Goal: Task Accomplishment & Management: Use online tool/utility

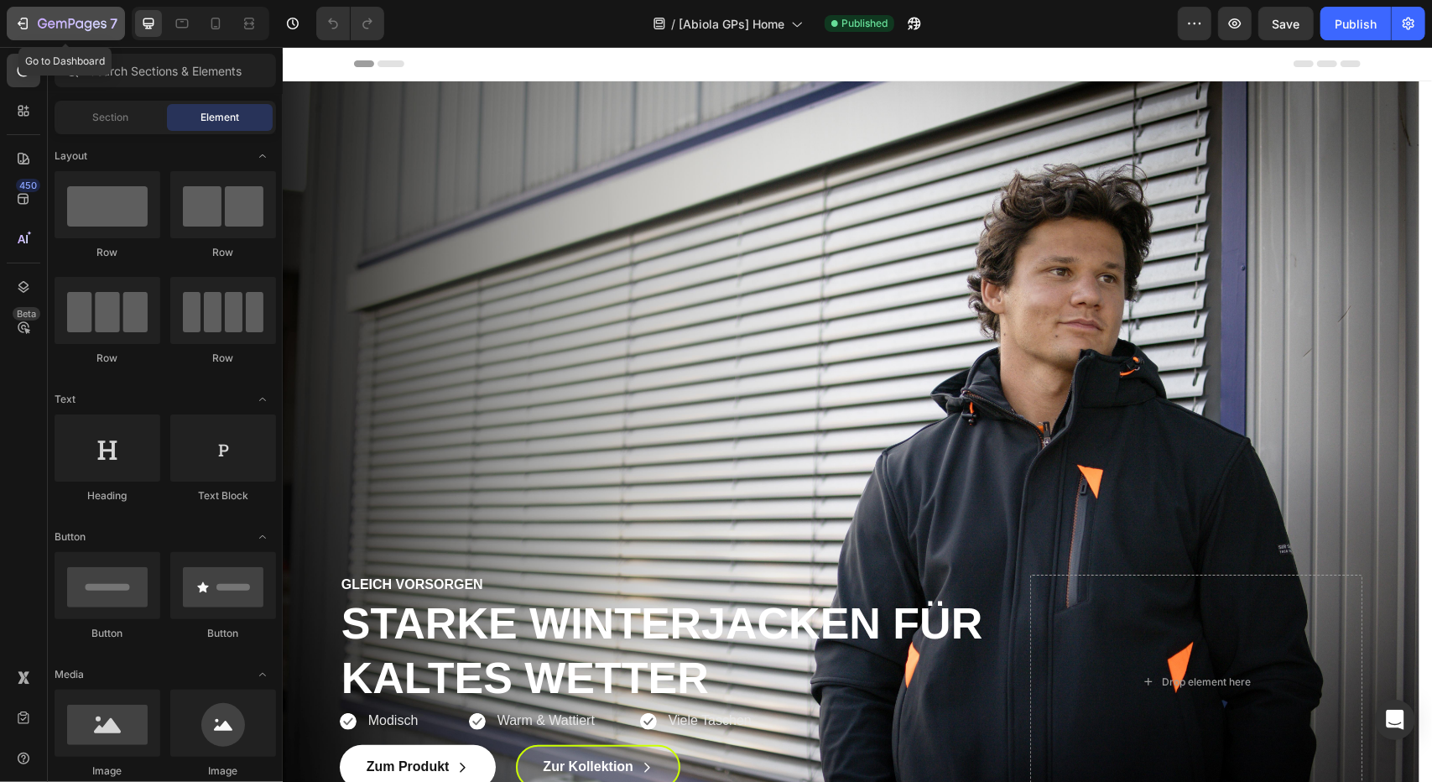
click at [14, 26] on icon "button" at bounding box center [22, 23] width 17 height 17
click at [37, 20] on div "7" at bounding box center [65, 23] width 103 height 20
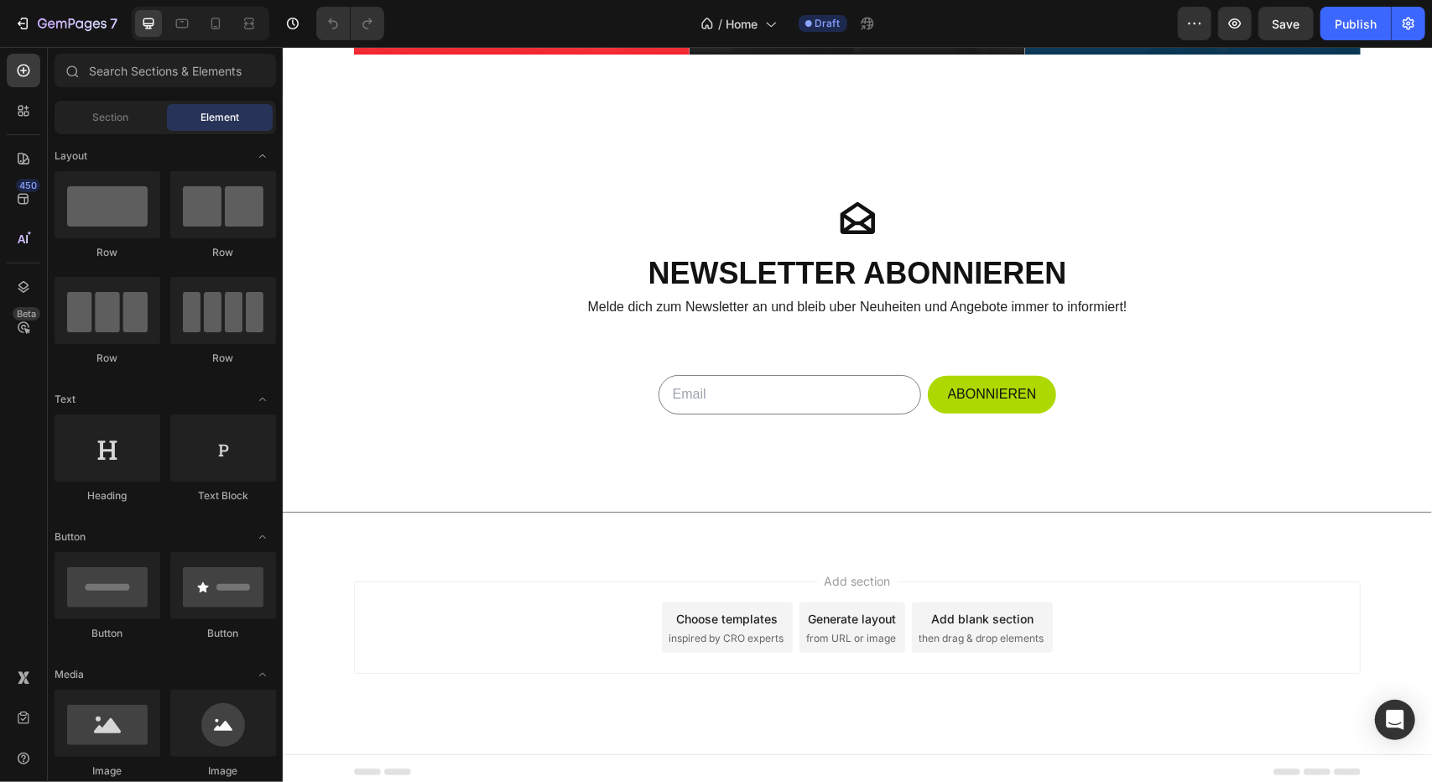
scroll to position [4591, 0]
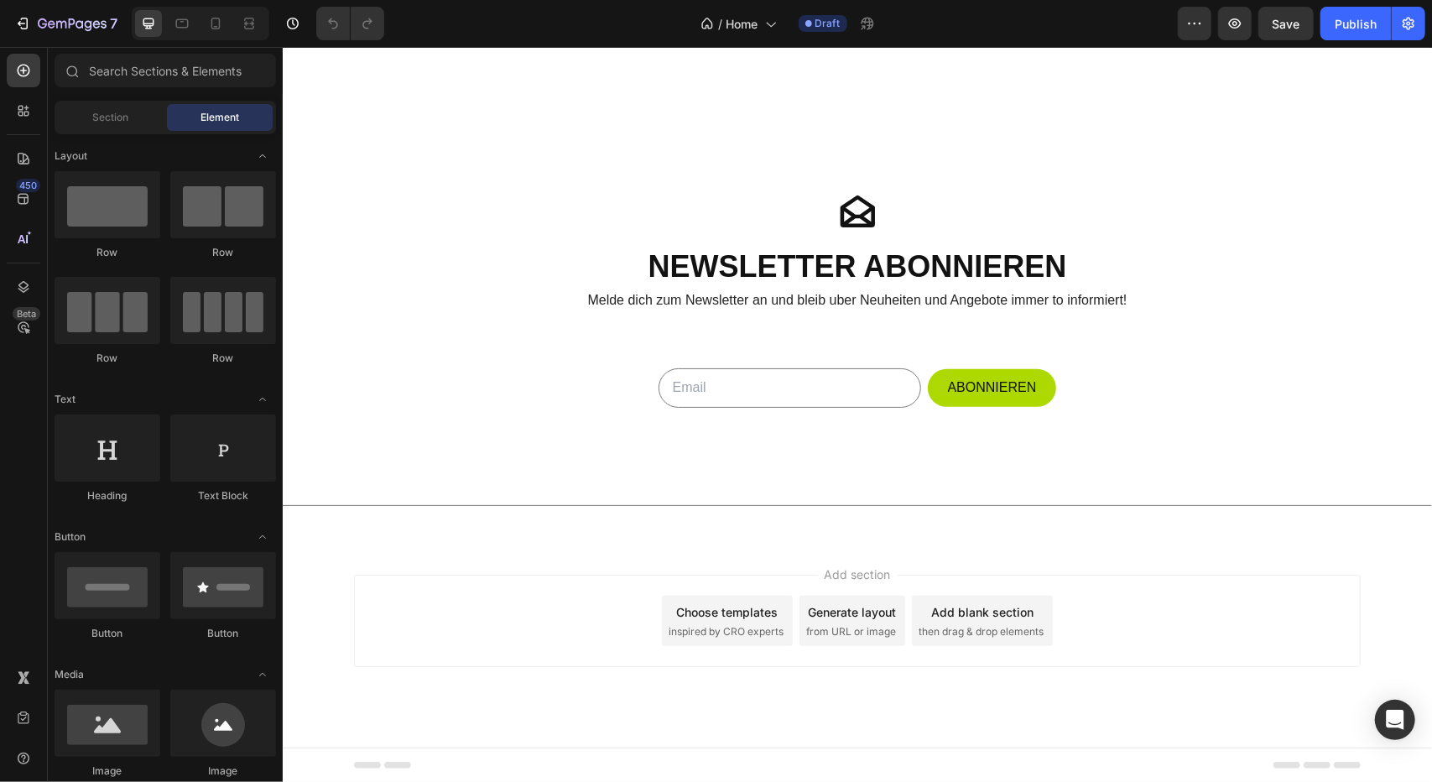
click at [1241, 44] on div "7 Version history / Home Draft Preview Save Publish" at bounding box center [716, 24] width 1432 height 48
click at [1238, 27] on icon "button" at bounding box center [1235, 23] width 13 height 10
click at [51, 31] on icon "button" at bounding box center [72, 25] width 69 height 14
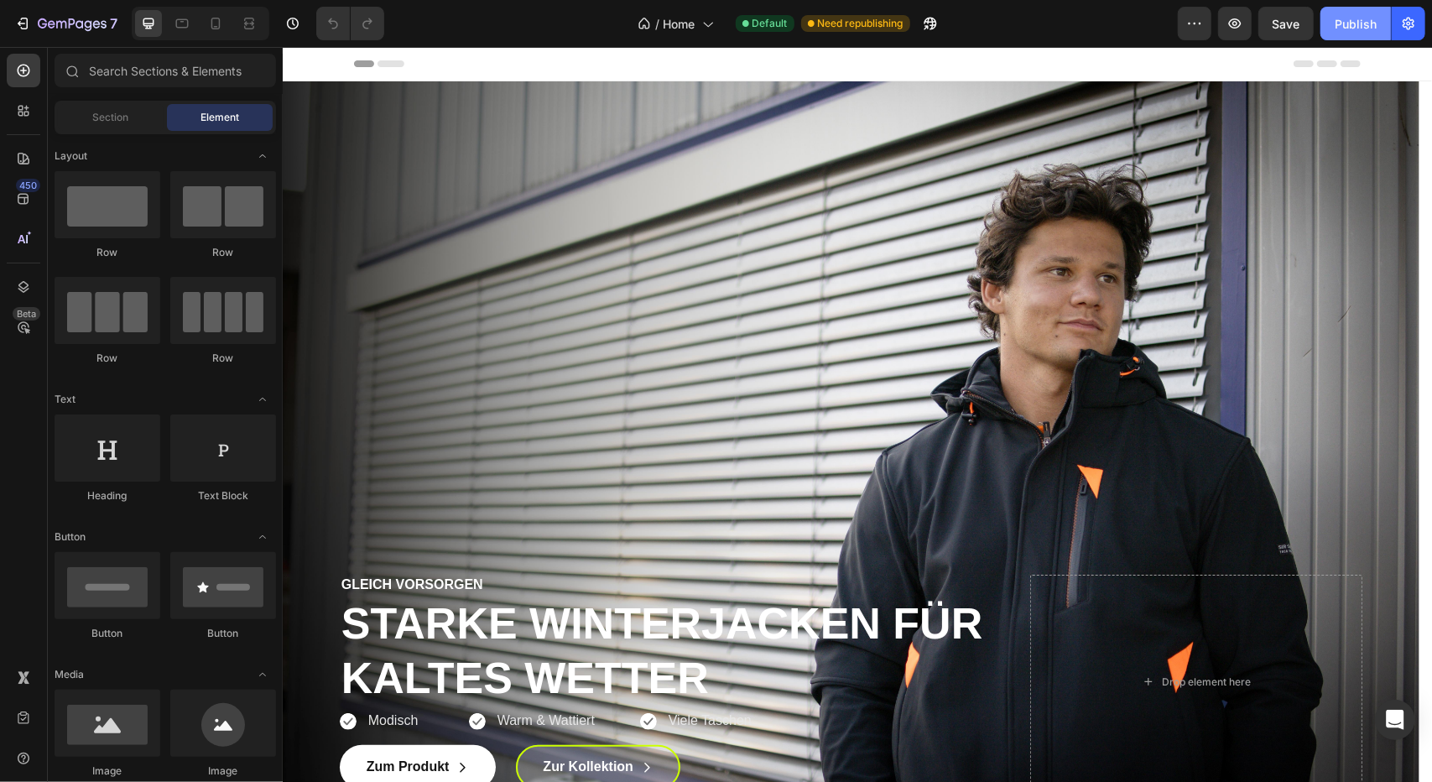
click at [1367, 14] on button "Publish" at bounding box center [1355, 24] width 70 height 34
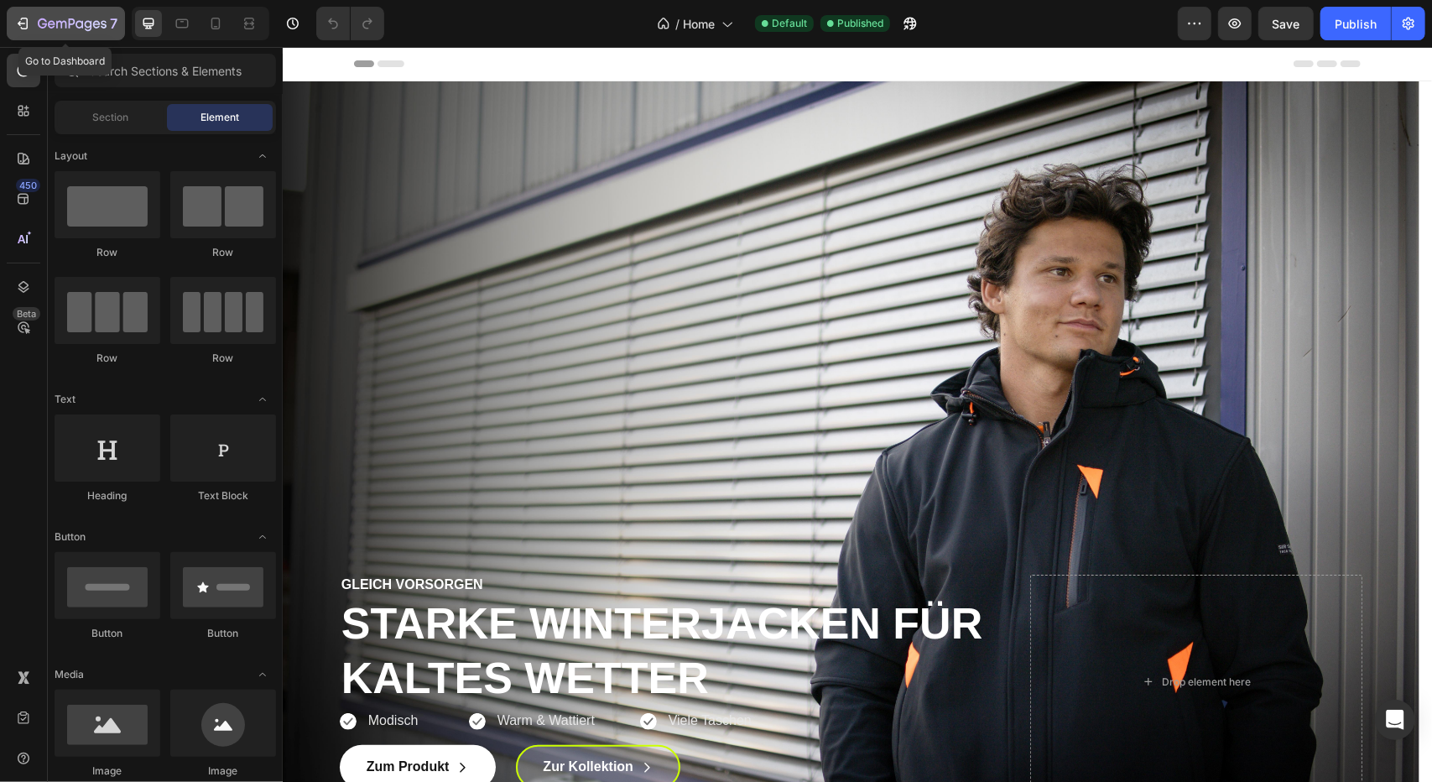
click at [20, 8] on button "7" at bounding box center [66, 24] width 118 height 34
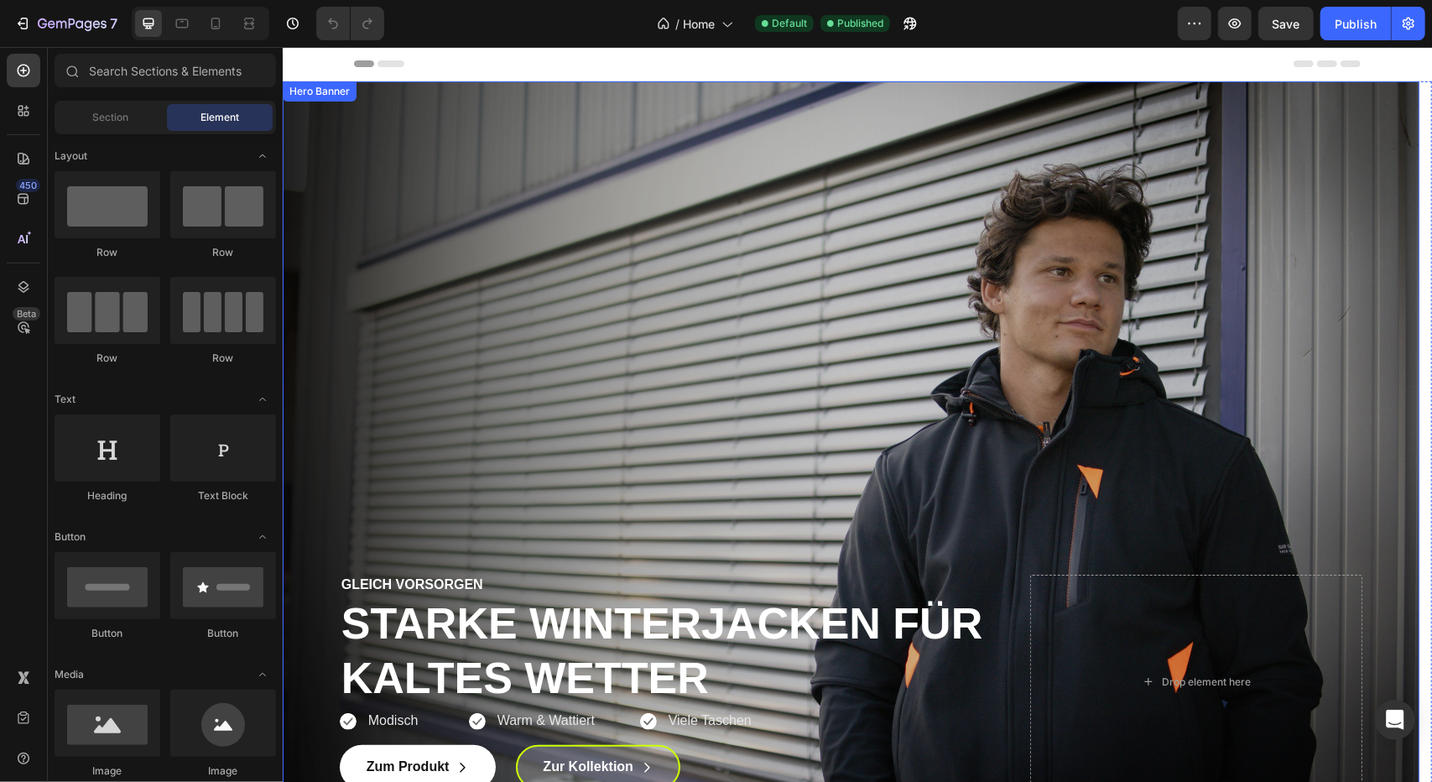
scroll to position [512, 0]
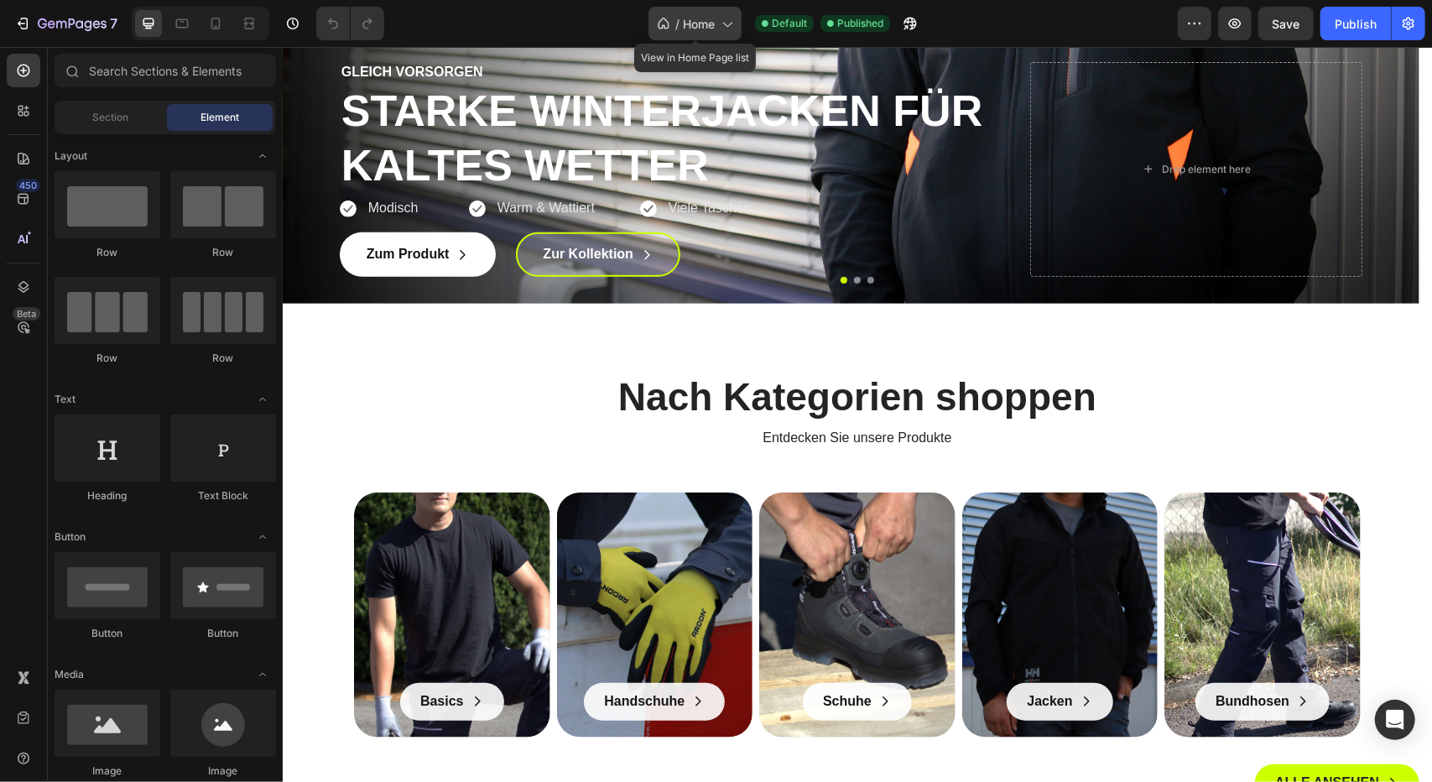
click at [700, 39] on div "/ Home" at bounding box center [694, 24] width 93 height 34
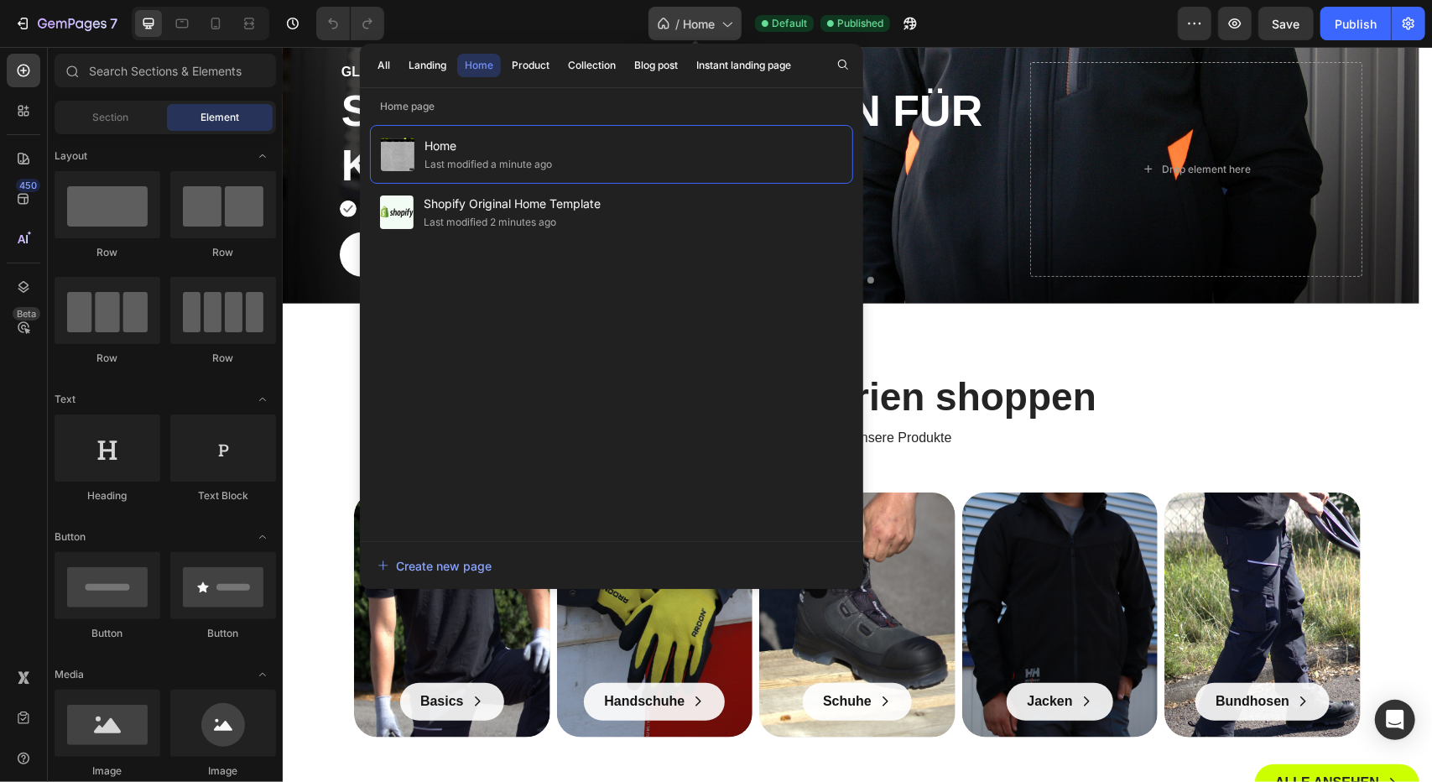
click at [691, 30] on span "Home" at bounding box center [699, 24] width 32 height 18
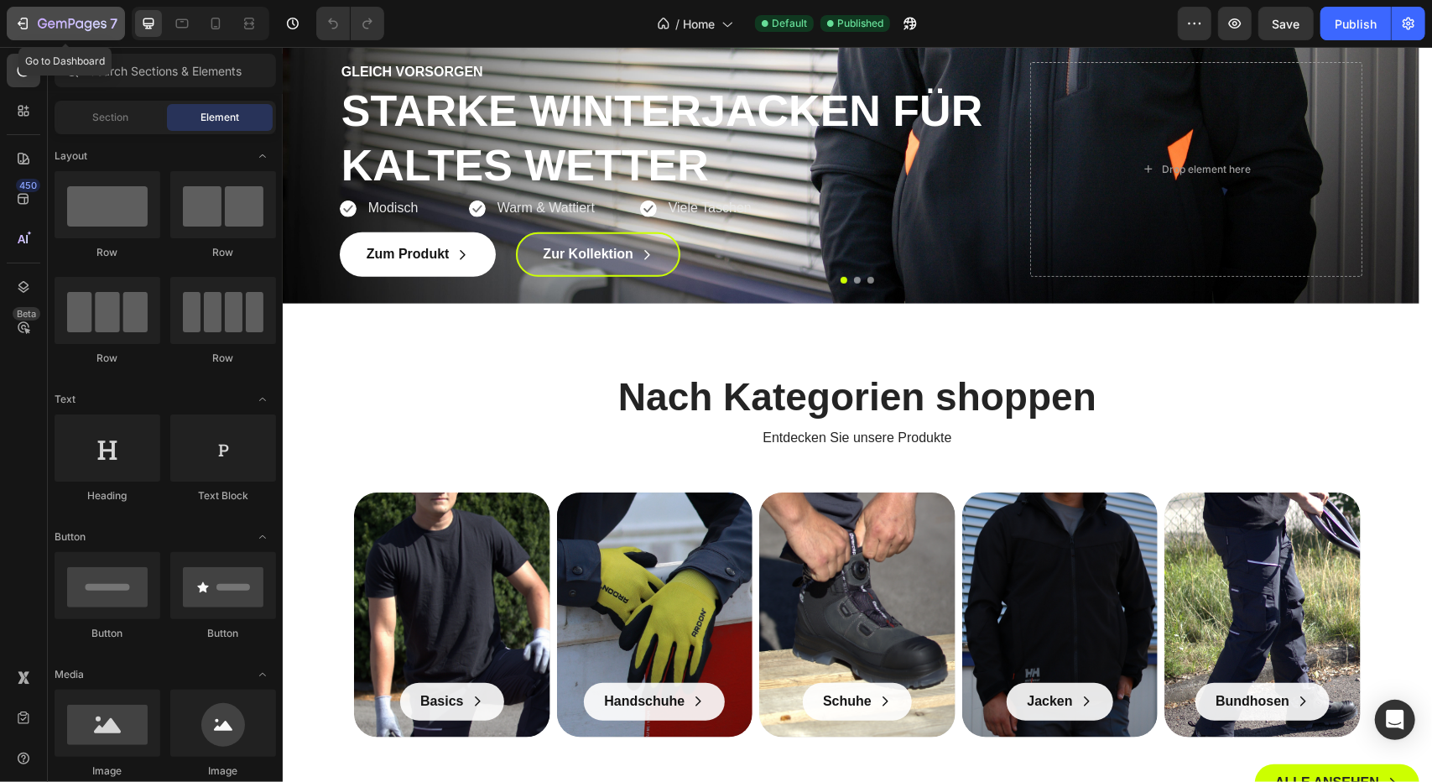
click at [65, 22] on icon "button" at bounding box center [61, 25] width 10 height 8
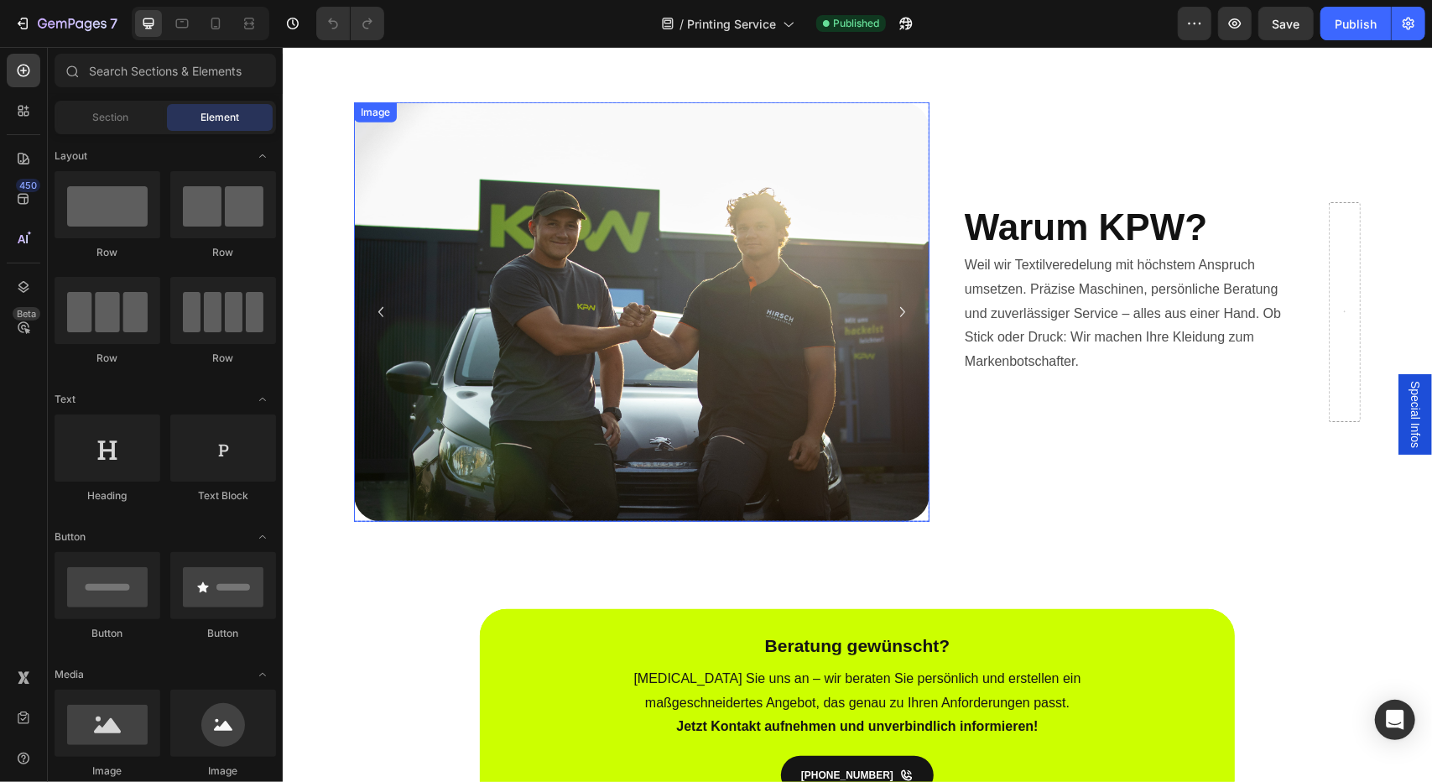
scroll to position [819, 0]
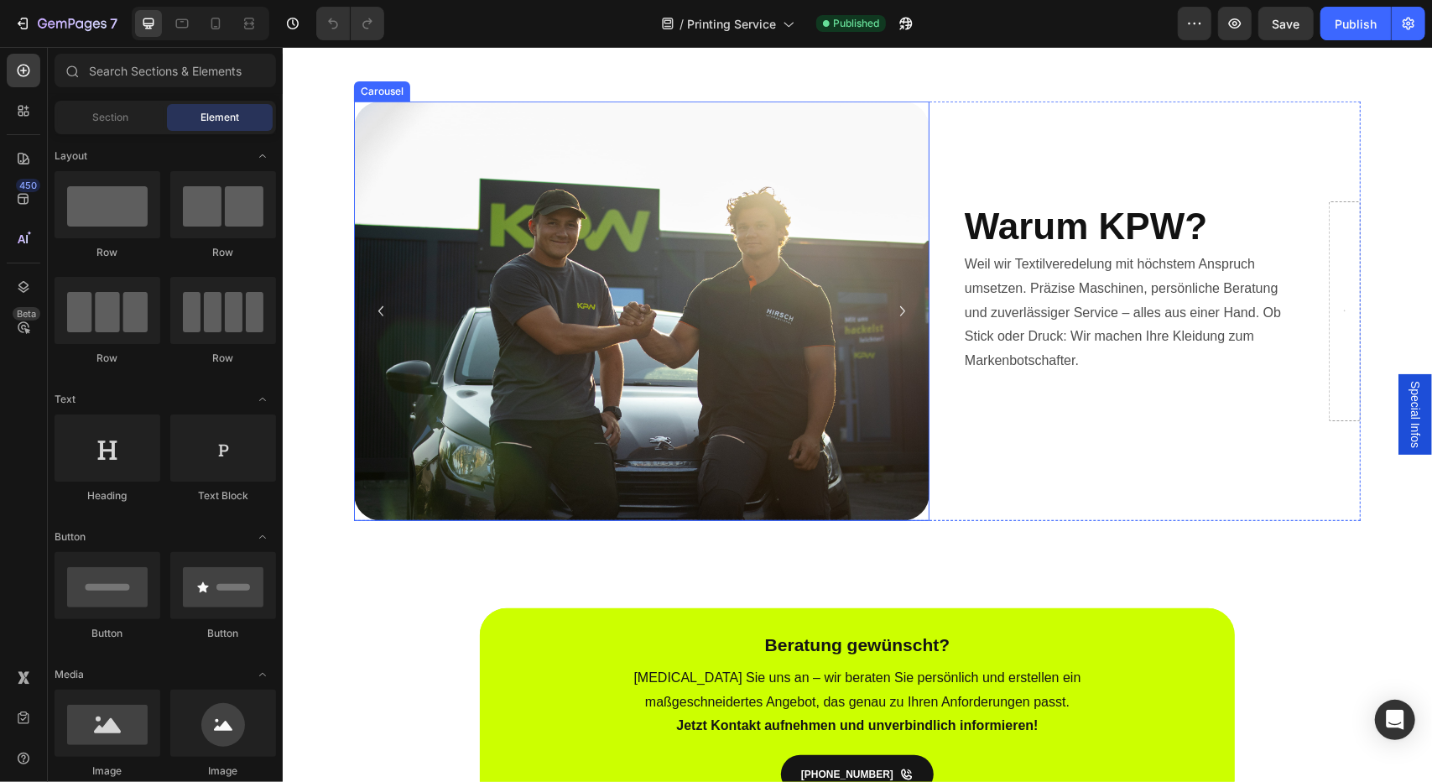
click at [895, 302] on icon "Carousel Next Arrow" at bounding box center [902, 310] width 20 height 20
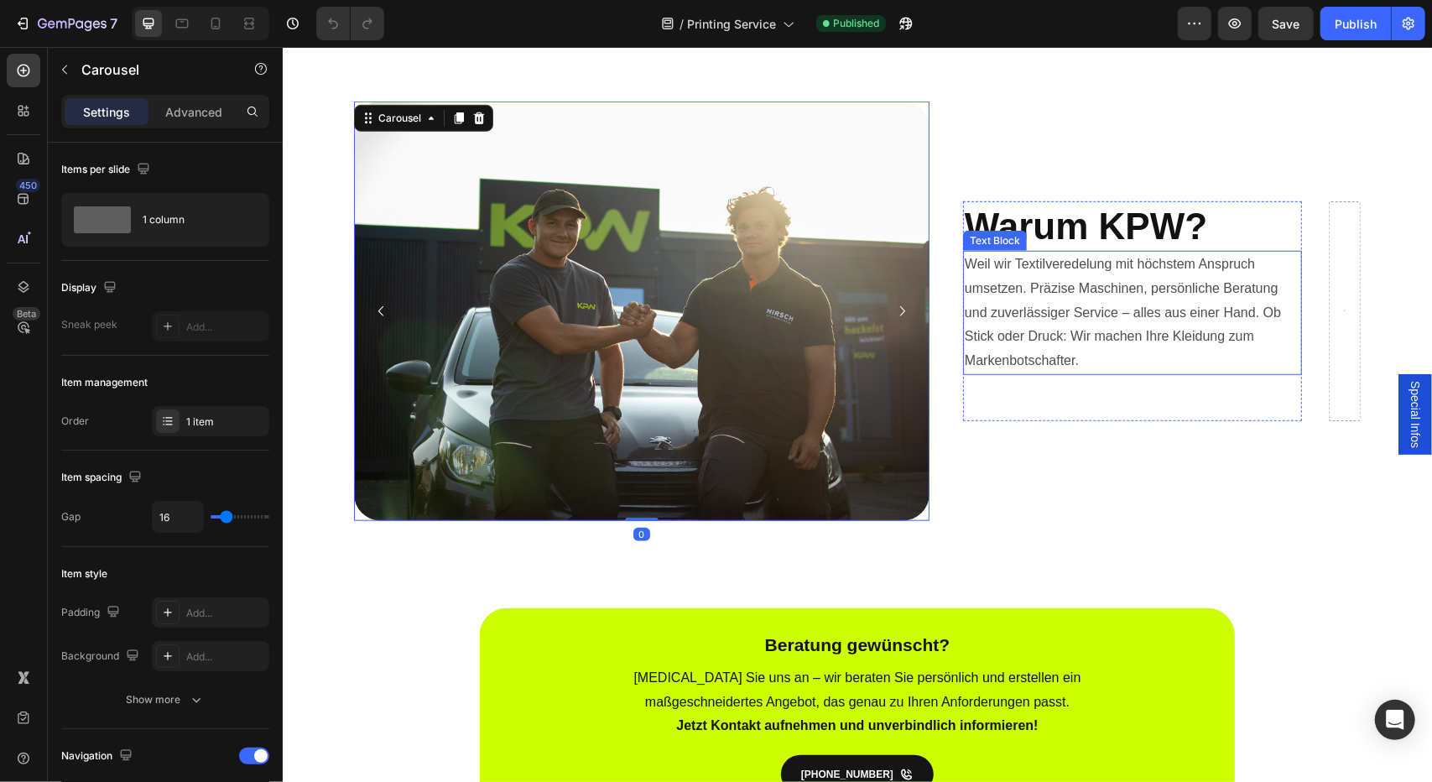
click at [993, 272] on div "Weil wir Textilveredelung mit höchstem Anspruch umsetzen. Präzise Maschinen, pe…" at bounding box center [1131, 312] width 339 height 124
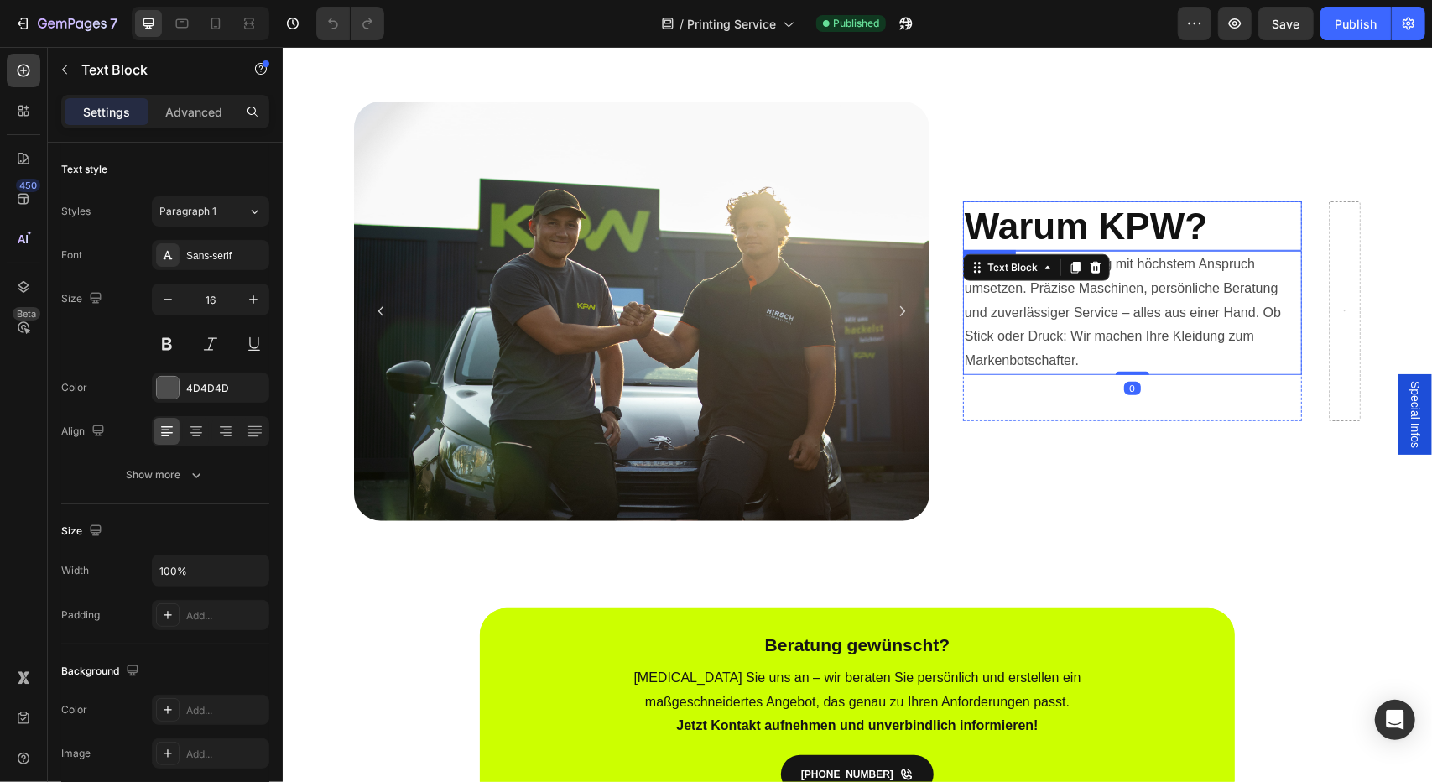
click at [1000, 231] on h2 "Warum KPW?" at bounding box center [1131, 224] width 339 height 49
click at [1002, 284] on p "Weil wir Textilveredelung mit höchstem Anspruch umsetzen. Präzise Maschinen, pe…" at bounding box center [1132, 312] width 336 height 121
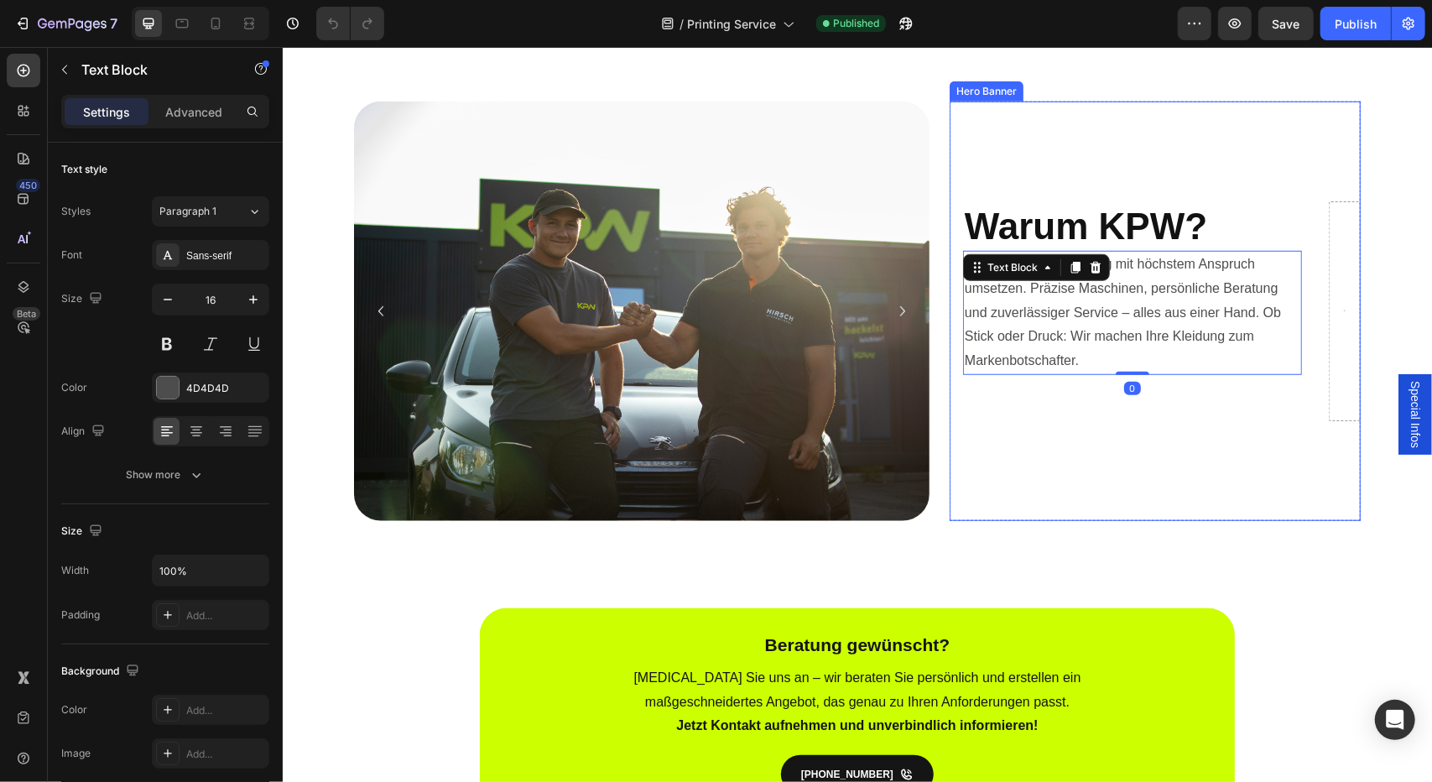
click at [1302, 294] on div "Warum KPW? Heading Weil wir Textilveredelung mit höchstem Anspruch umsetzen. Pr…" at bounding box center [1154, 310] width 411 height 273
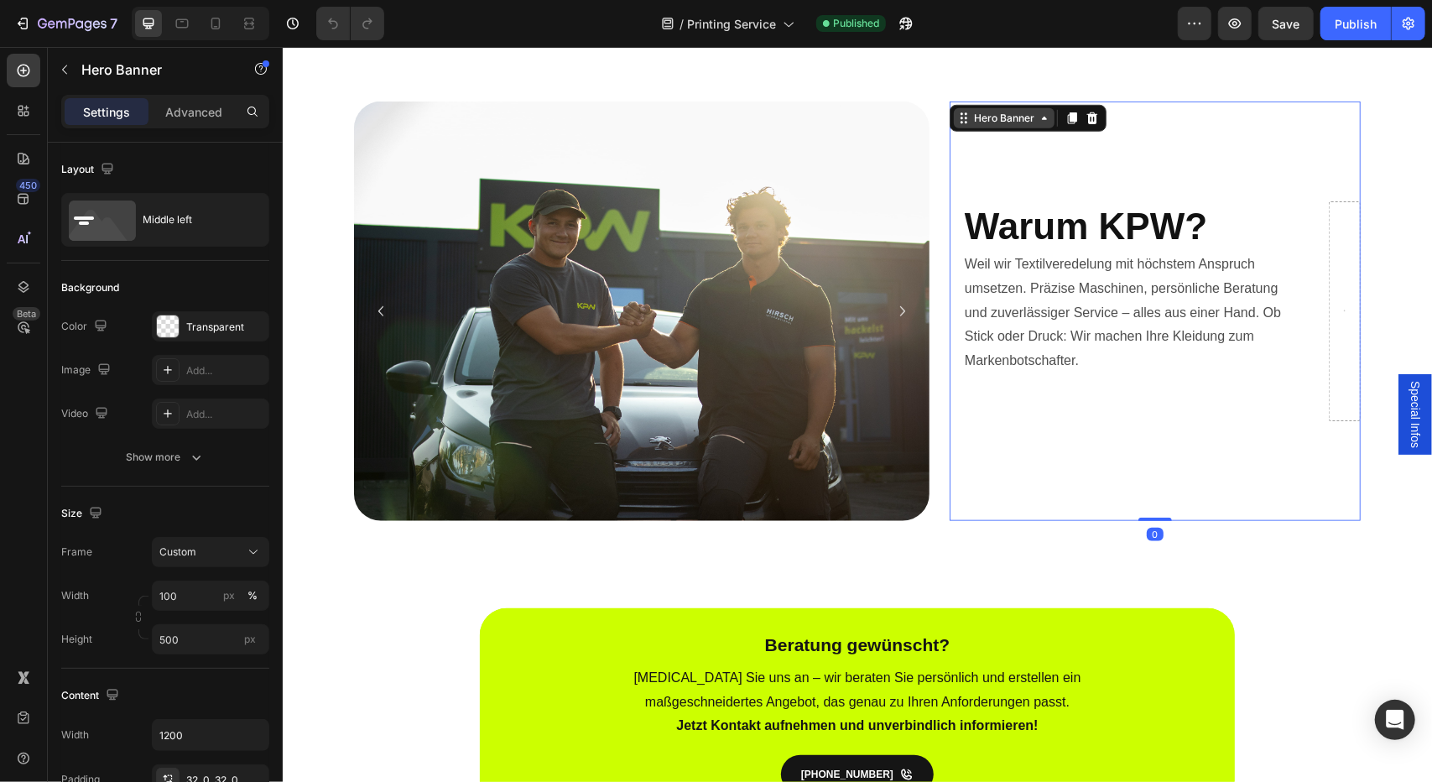
click at [1015, 125] on div "Hero Banner" at bounding box center [1003, 117] width 101 height 20
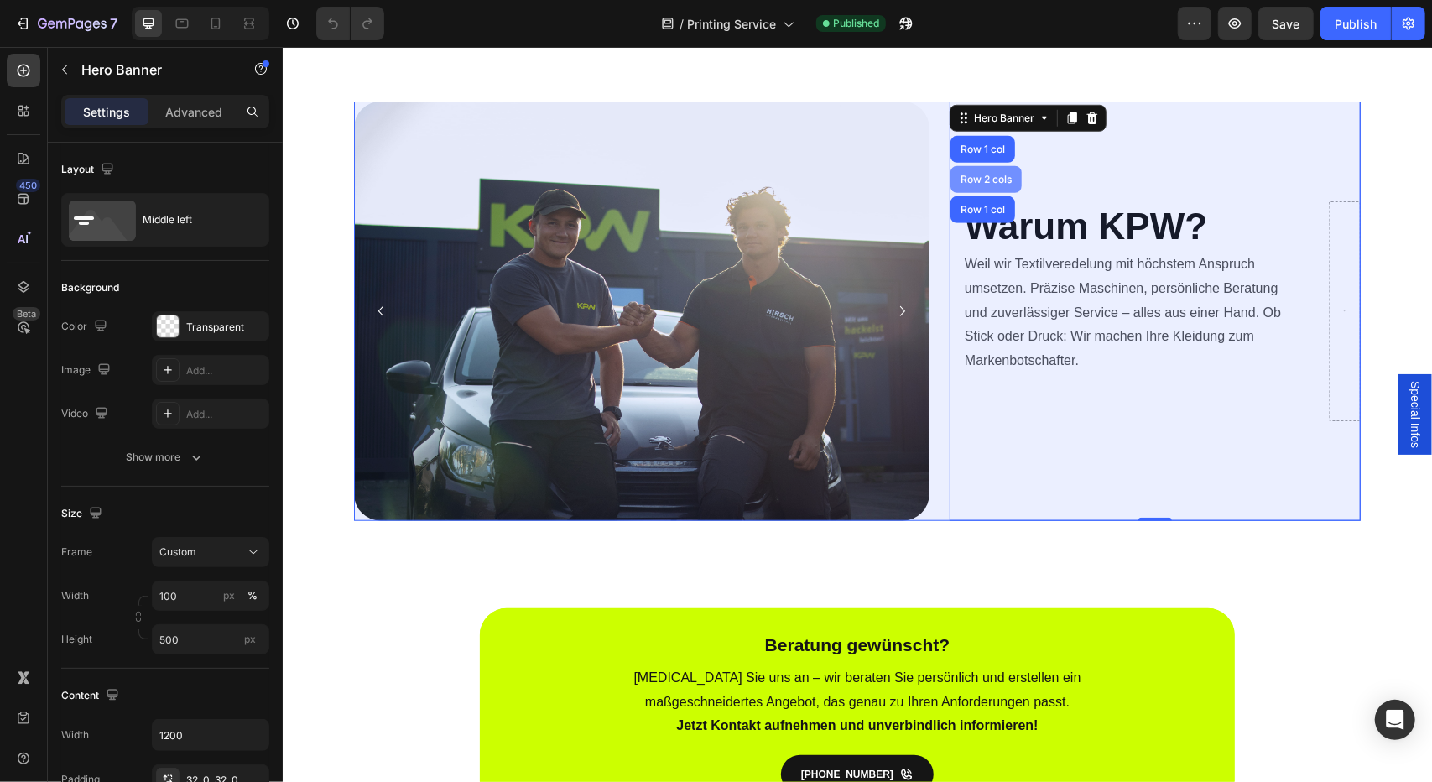
click at [979, 169] on div "Row 2 cols" at bounding box center [985, 178] width 71 height 27
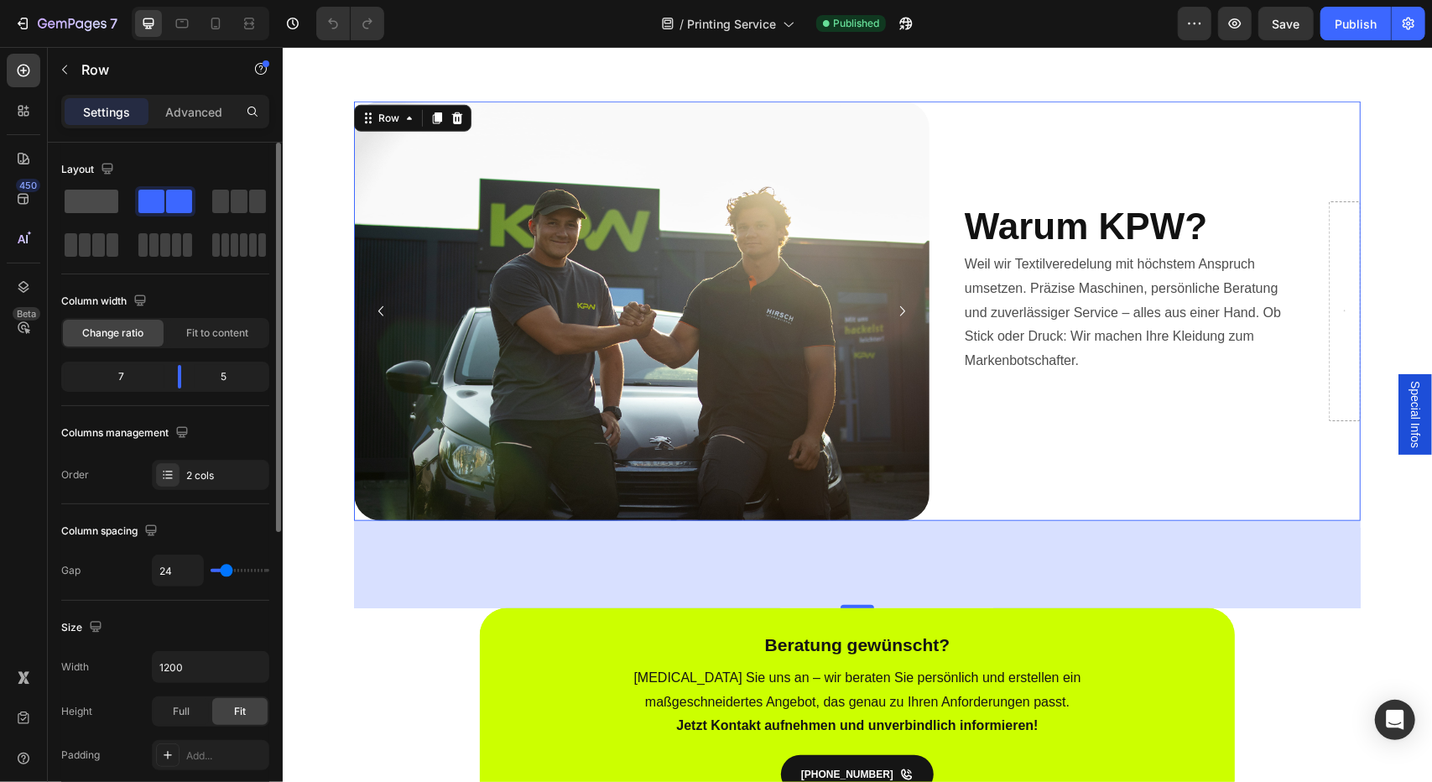
click at [91, 207] on span at bounding box center [92, 201] width 54 height 23
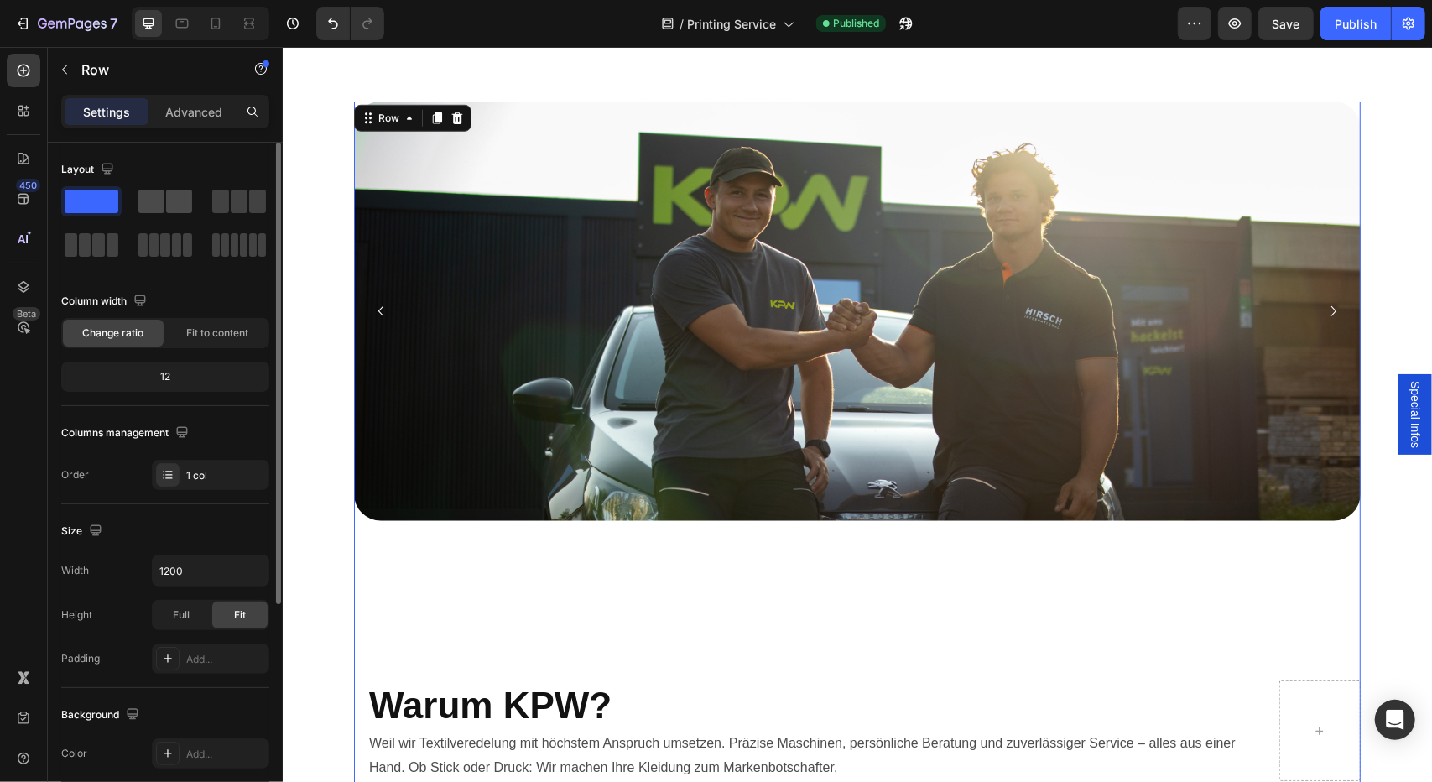
click at [146, 199] on span at bounding box center [151, 201] width 26 height 23
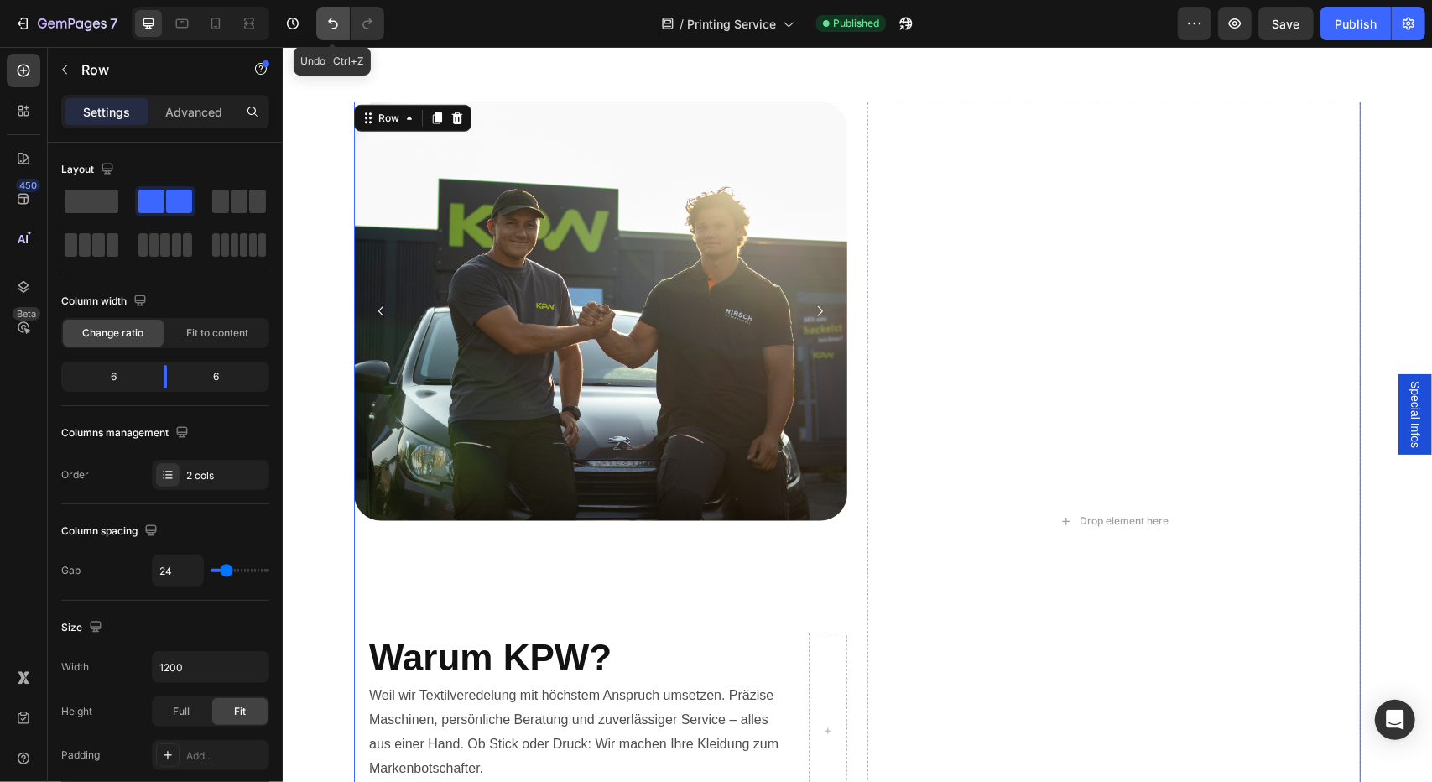
click at [325, 16] on icon "Undo/Redo" at bounding box center [333, 23] width 17 height 17
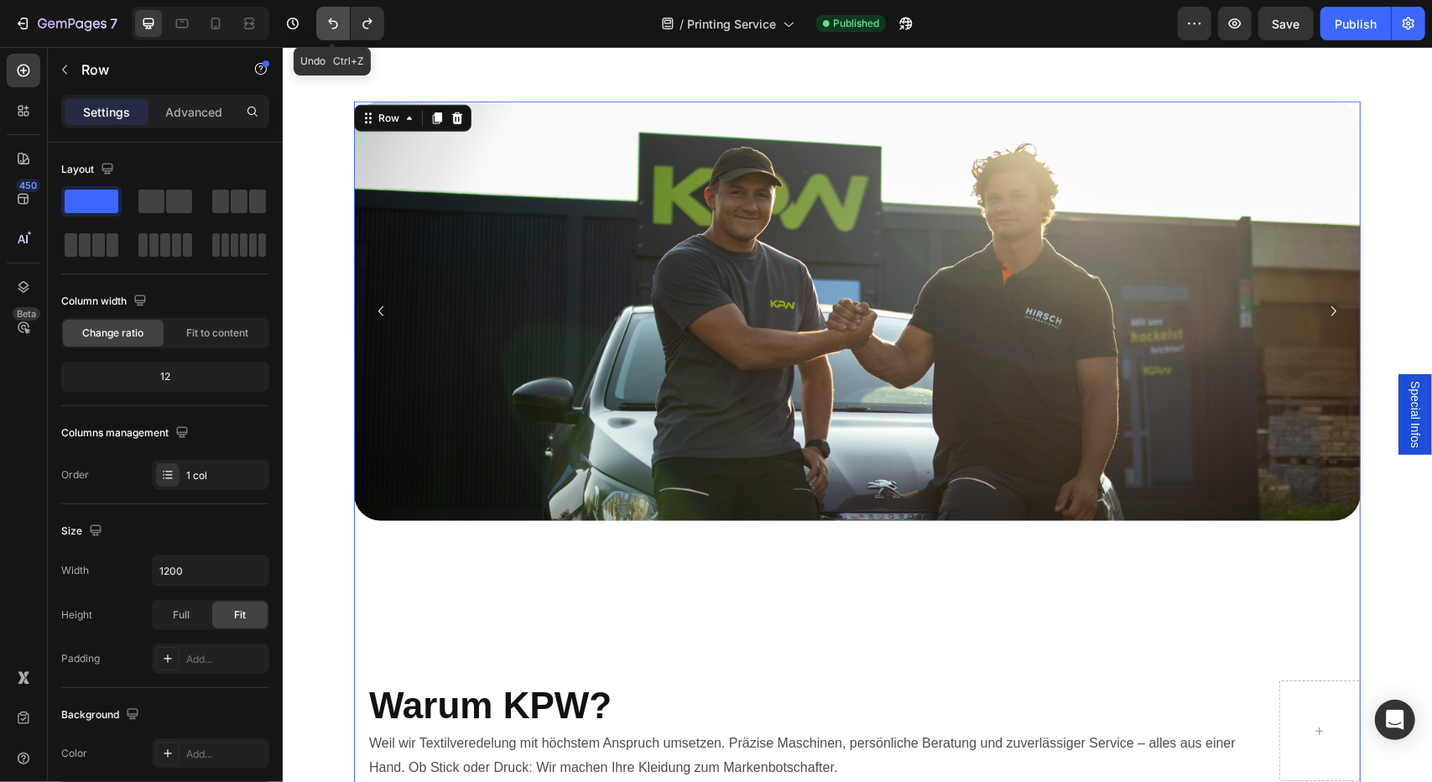
click at [325, 16] on icon "Undo/Redo" at bounding box center [333, 23] width 17 height 17
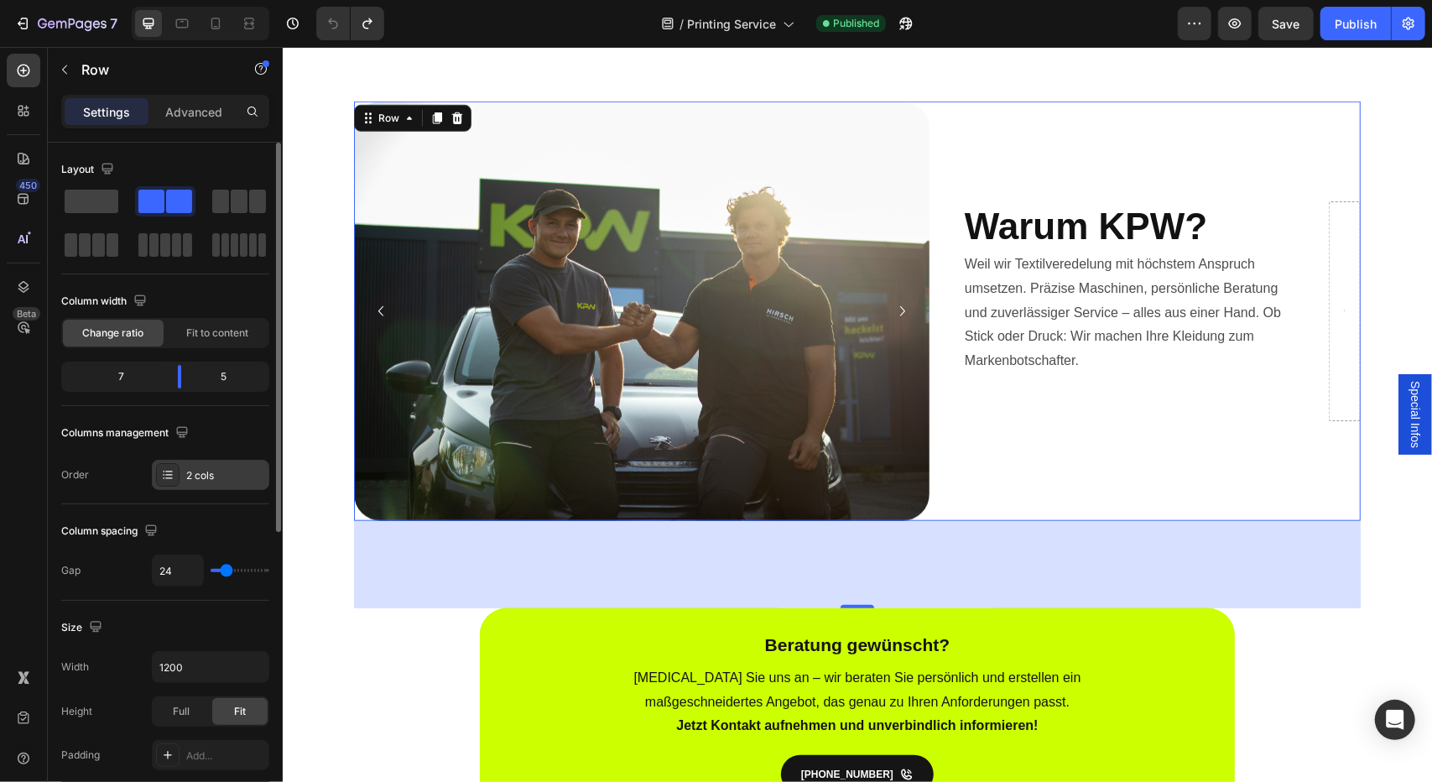
click at [174, 466] on div at bounding box center [167, 474] width 23 height 23
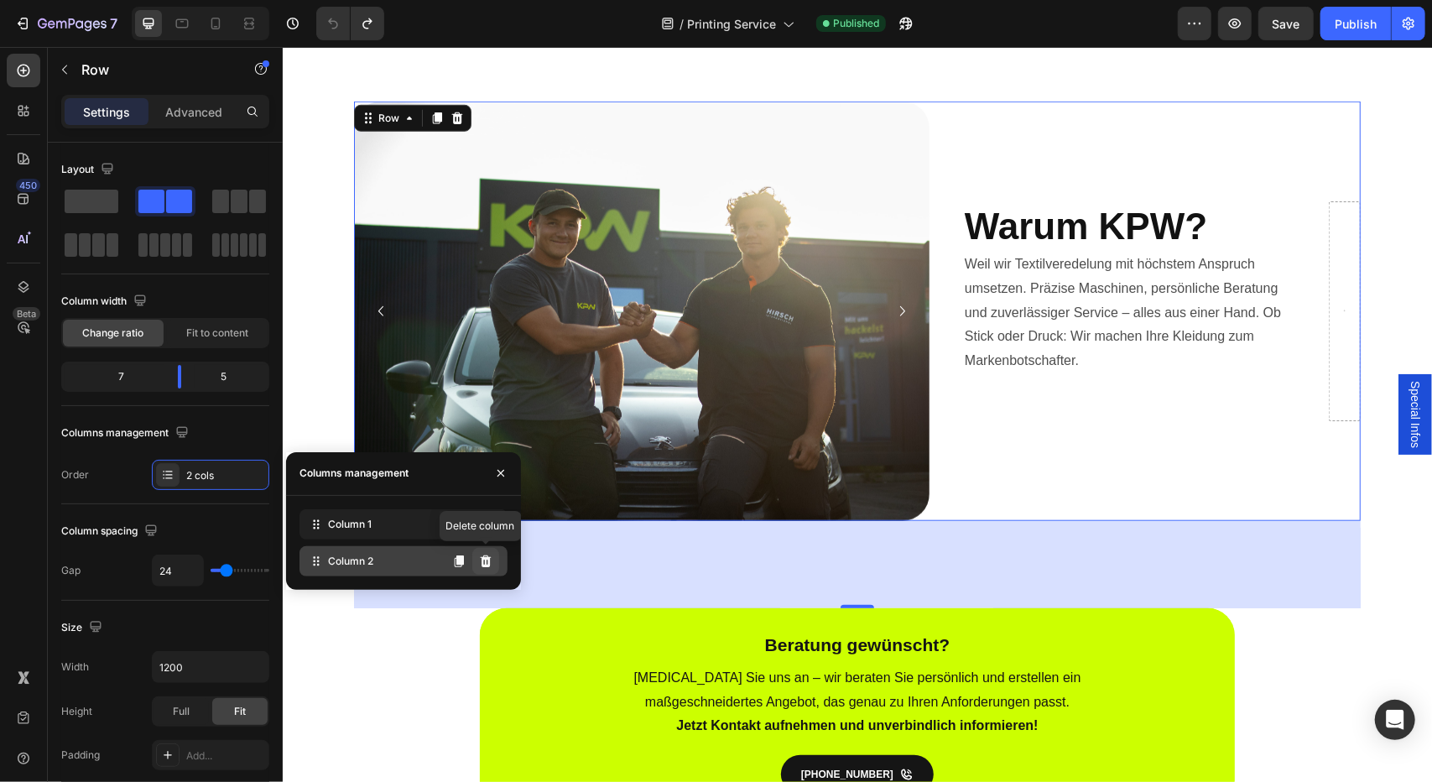
click at [482, 564] on icon at bounding box center [486, 561] width 11 height 12
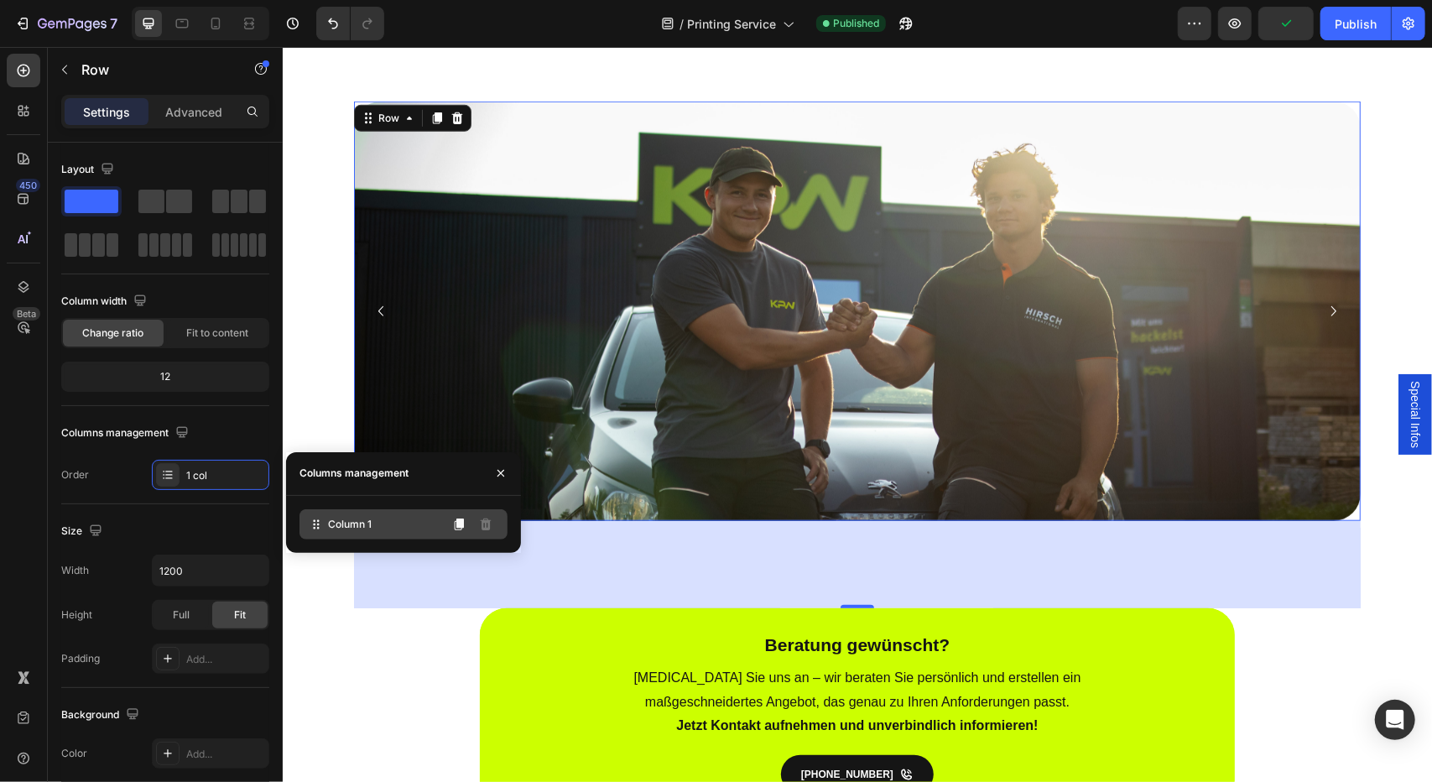
click at [418, 529] on div "Column 1" at bounding box center [403, 524] width 208 height 30
click at [339, 35] on button "Undo/Redo" at bounding box center [333, 24] width 34 height 34
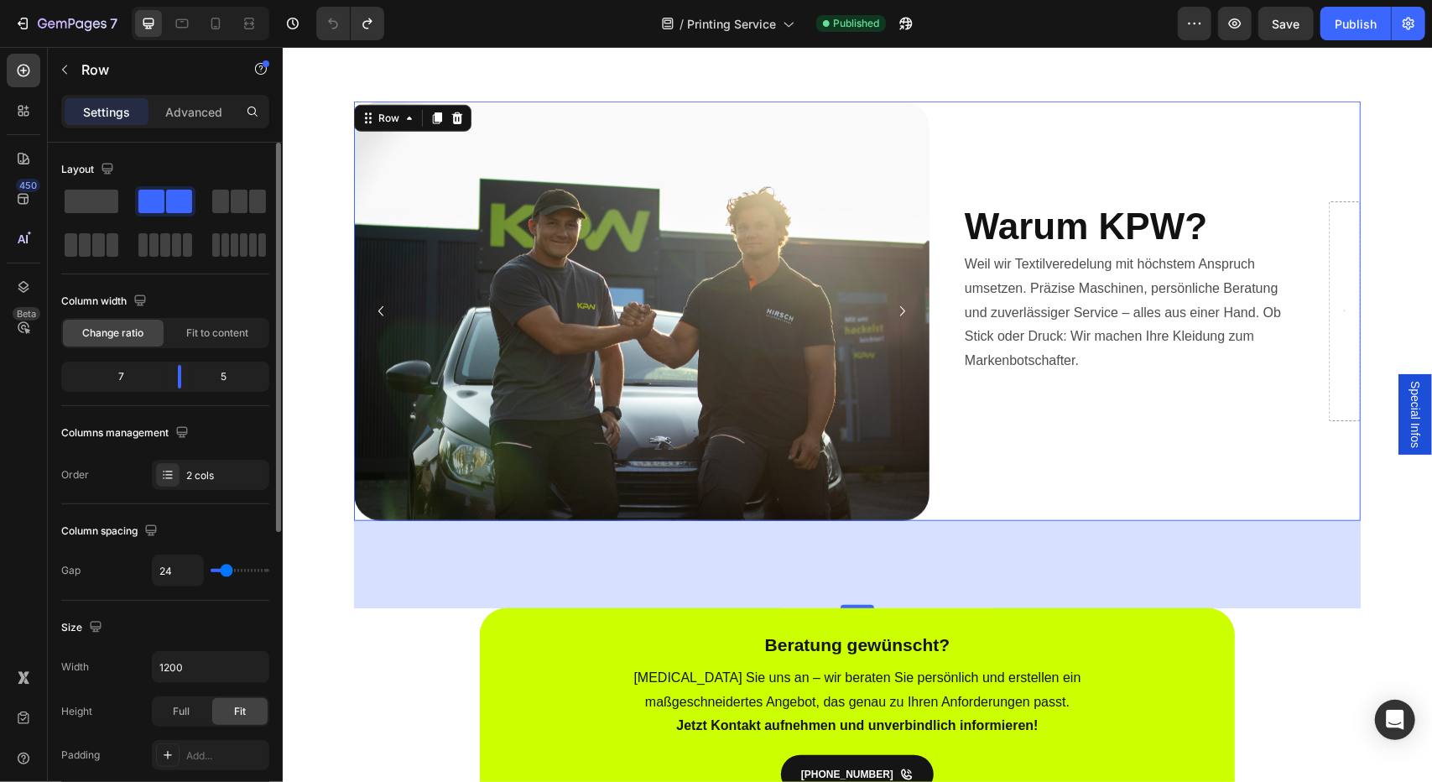
scroll to position [44, 0]
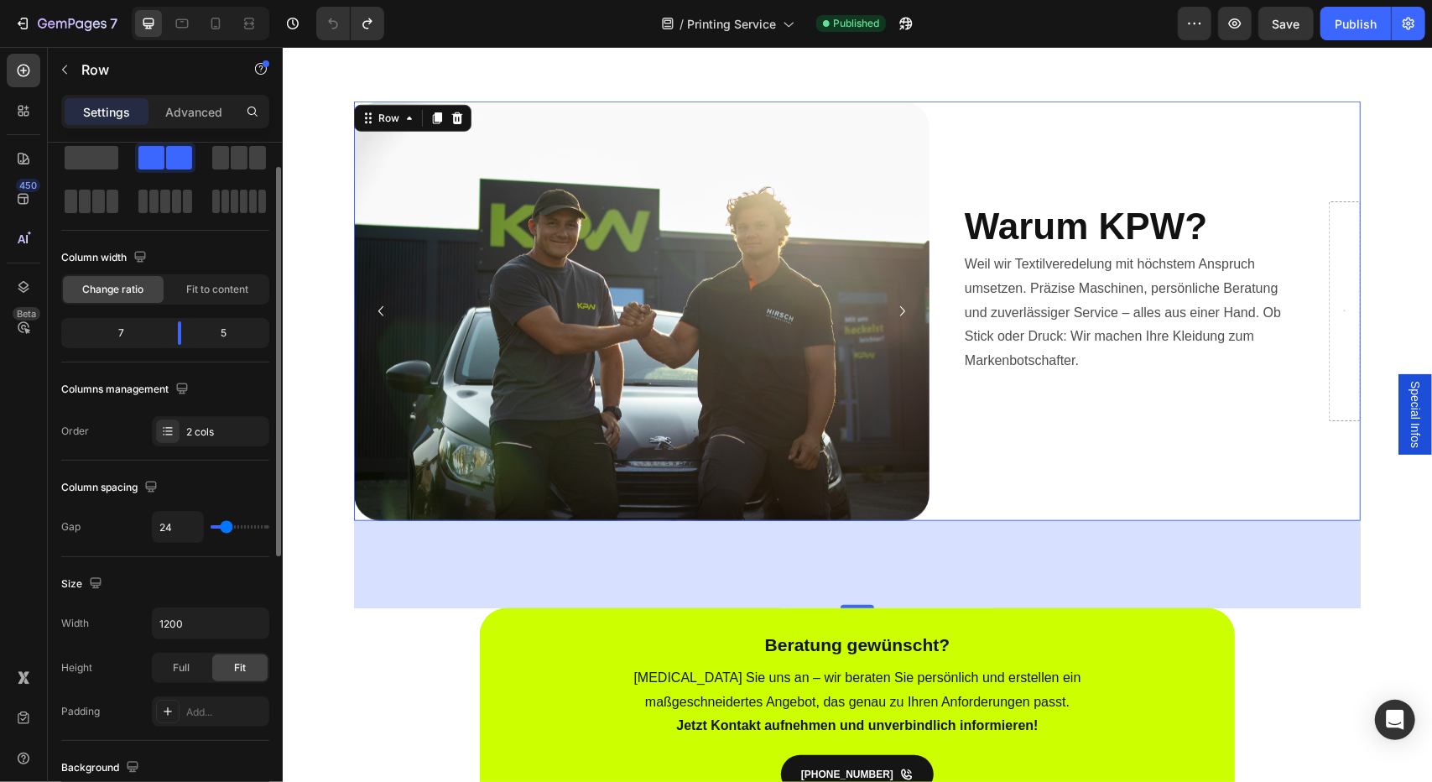
click at [523, 273] on img at bounding box center [640, 310] width 575 height 419
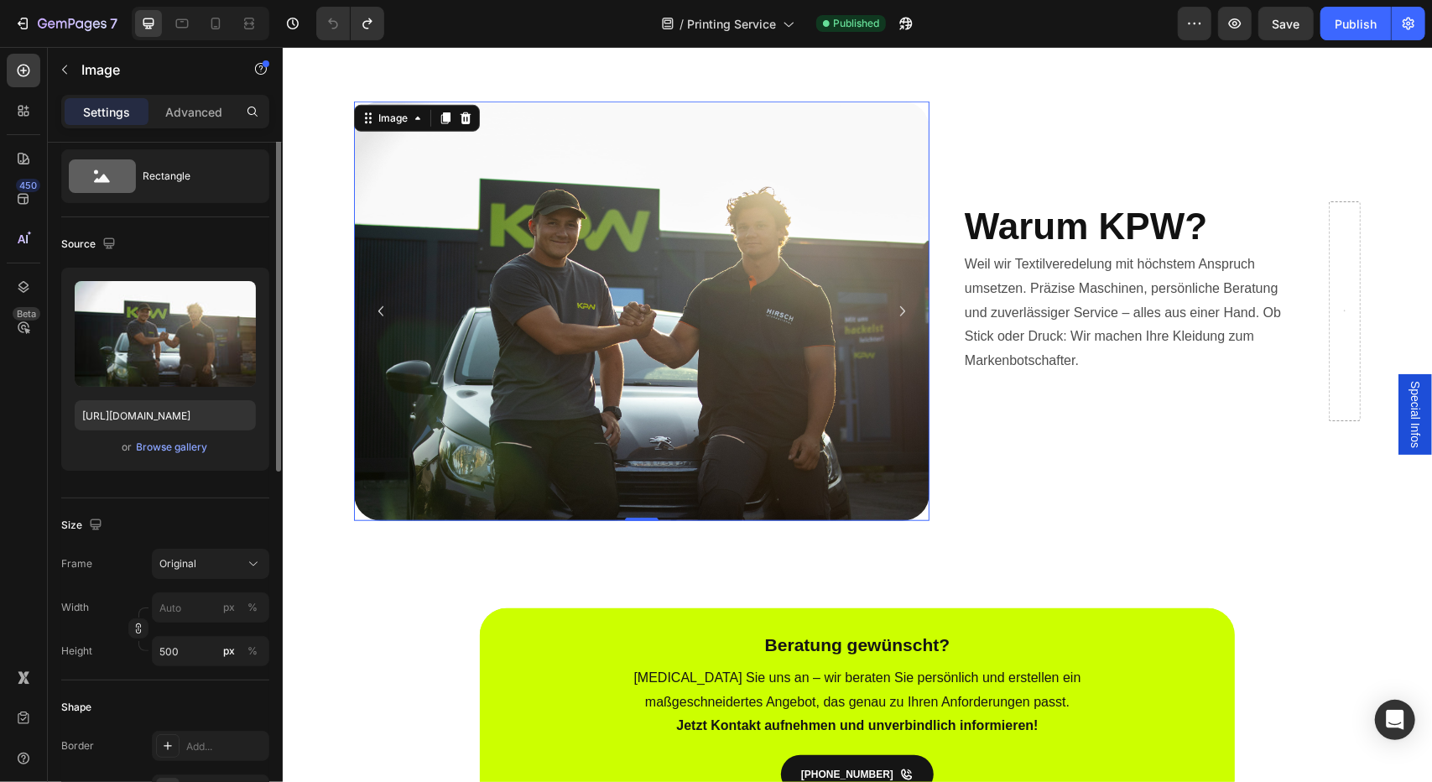
scroll to position [0, 0]
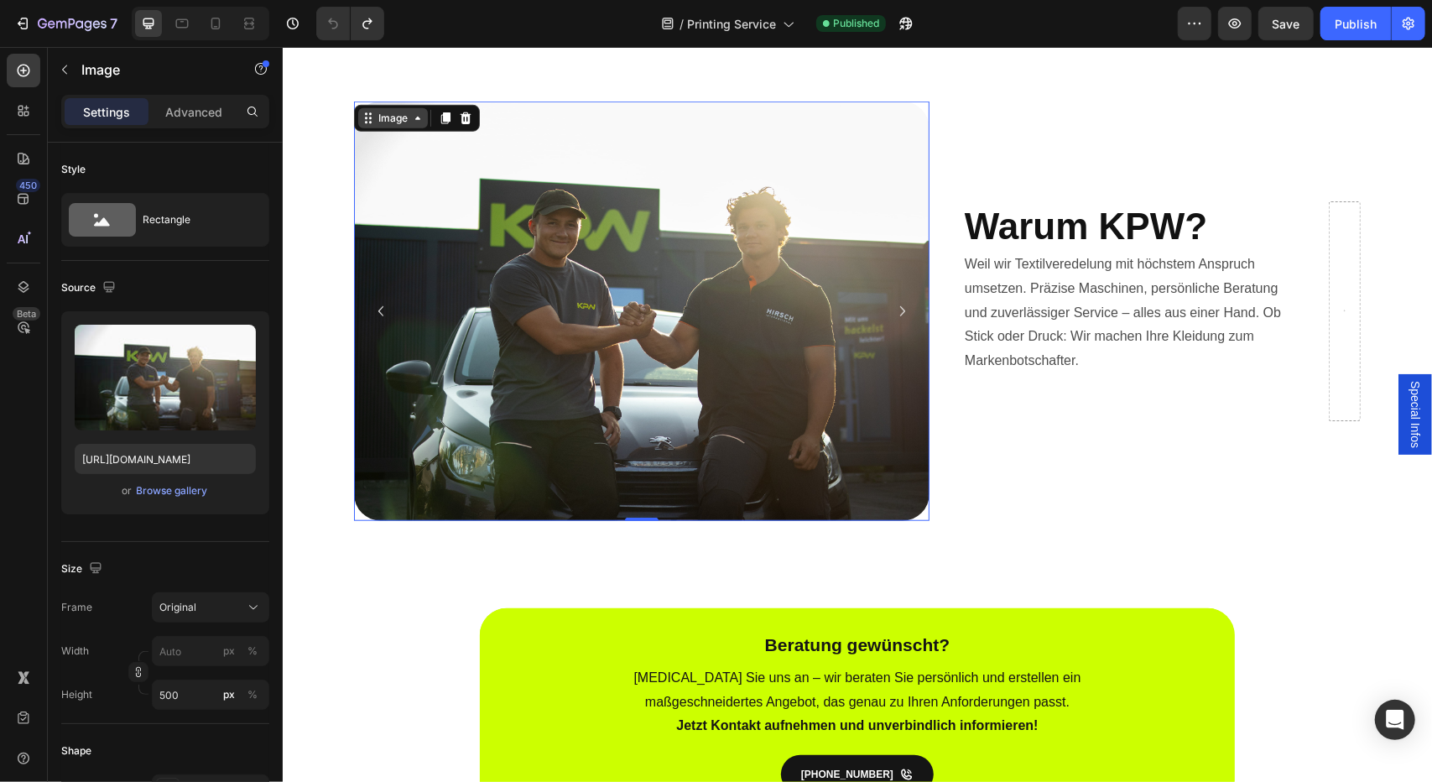
click at [390, 107] on div "Image" at bounding box center [392, 117] width 70 height 20
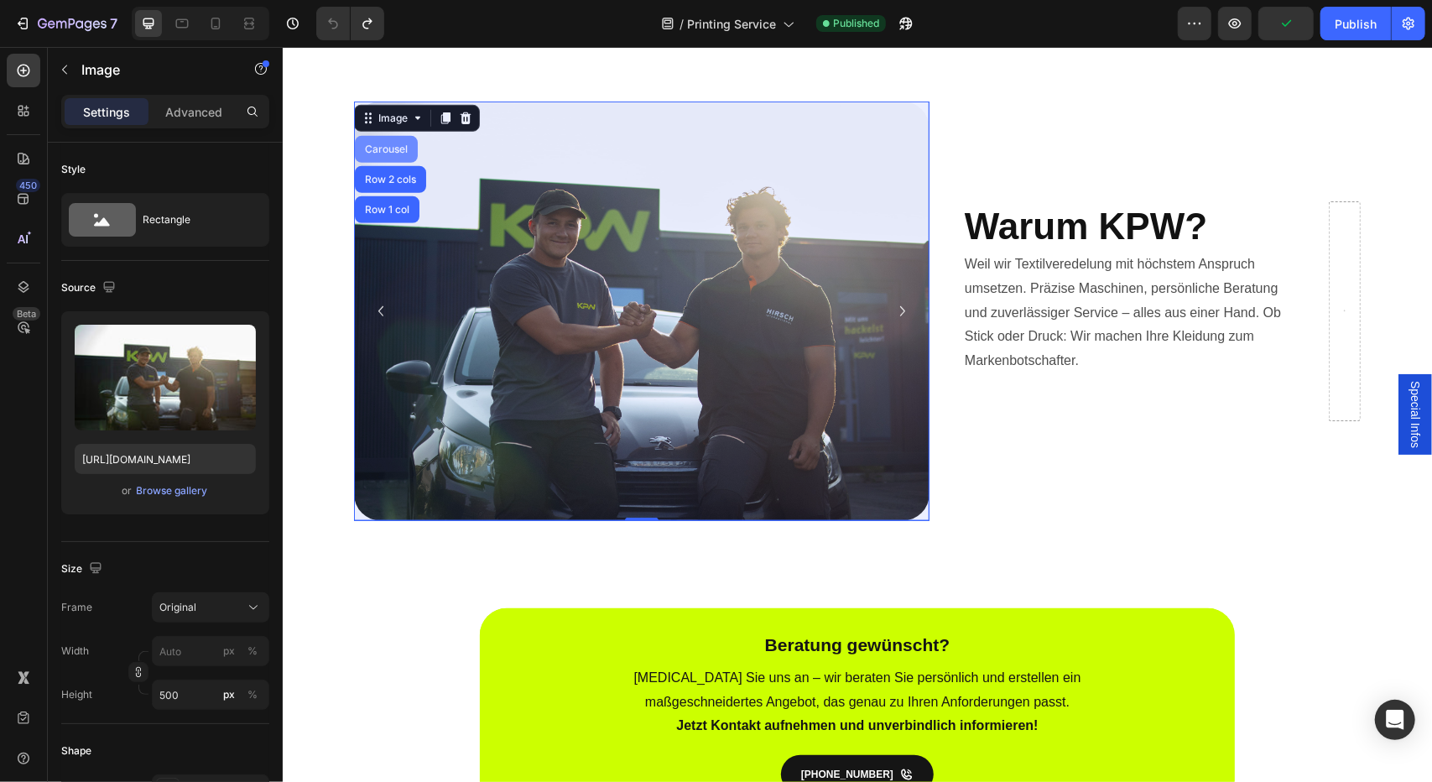
click at [379, 154] on div "Carousel" at bounding box center [385, 148] width 63 height 27
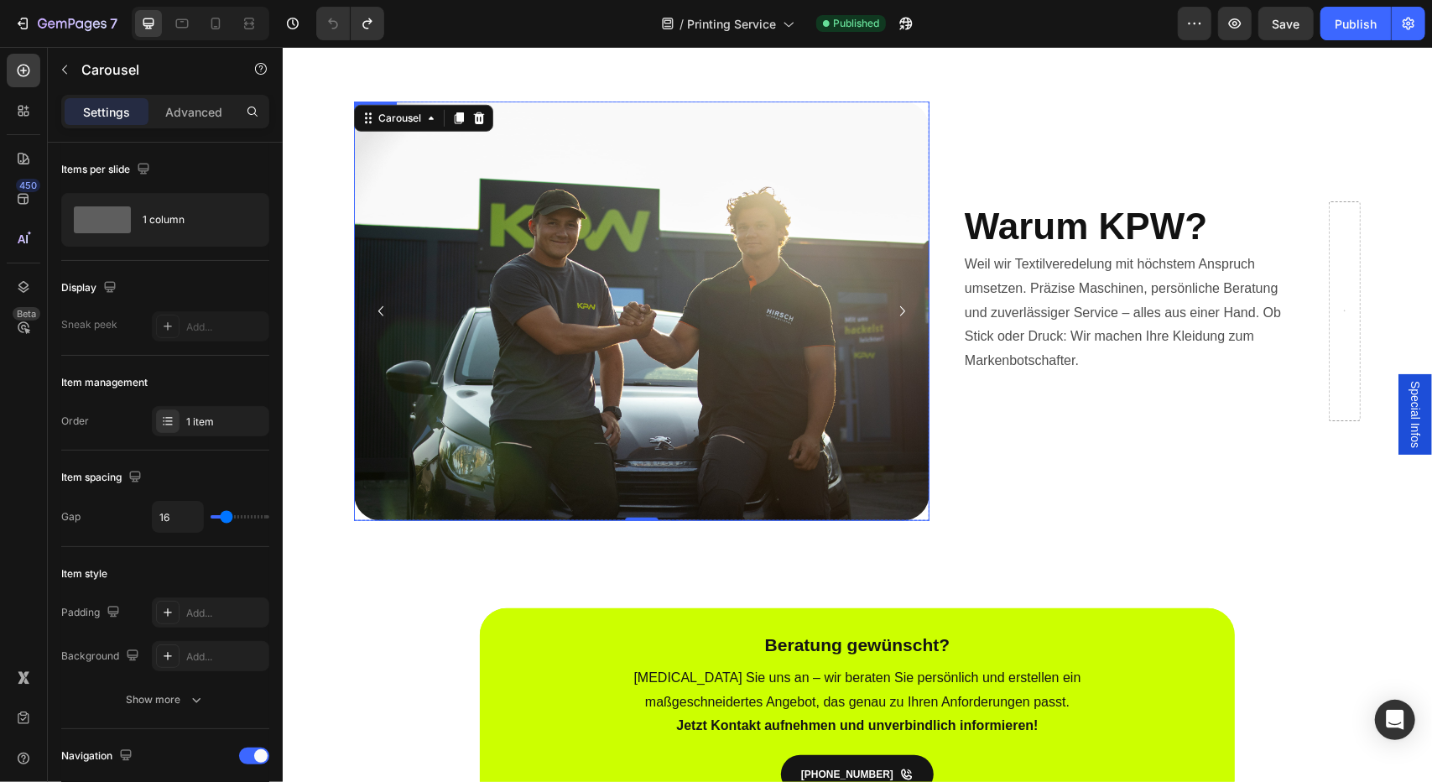
click at [530, 359] on img at bounding box center [640, 310] width 575 height 419
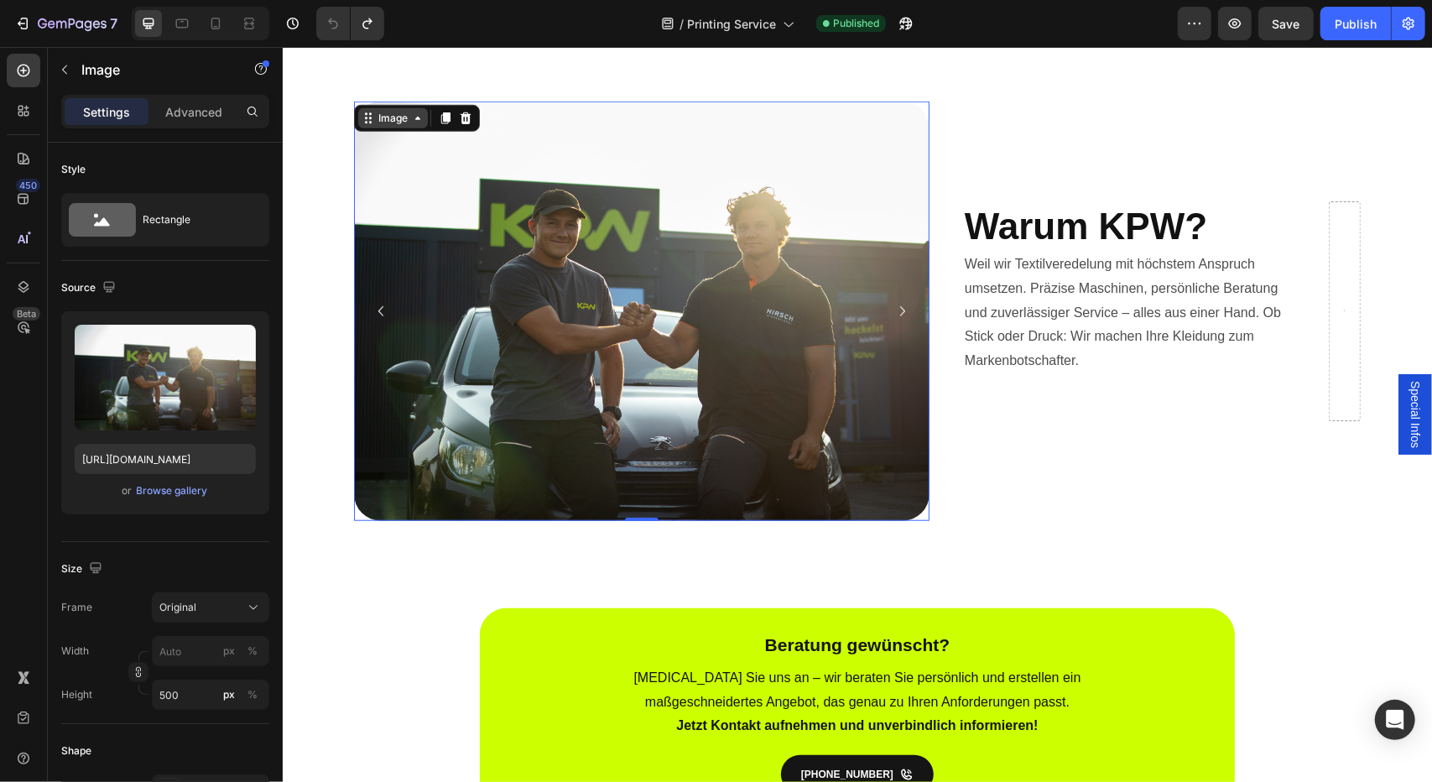
click at [374, 117] on div "Image" at bounding box center [392, 117] width 36 height 15
click at [508, 272] on img at bounding box center [640, 310] width 575 height 419
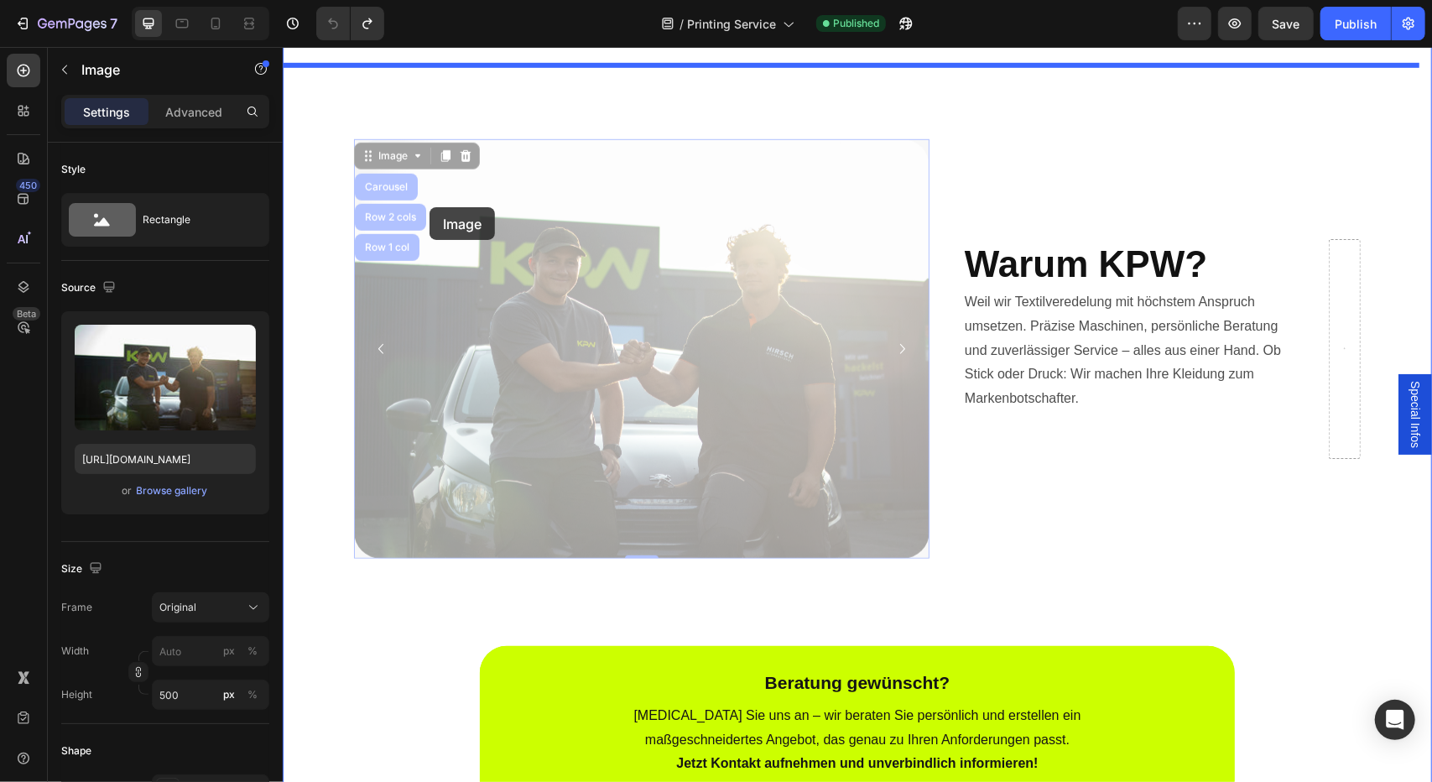
scroll to position [700, 0]
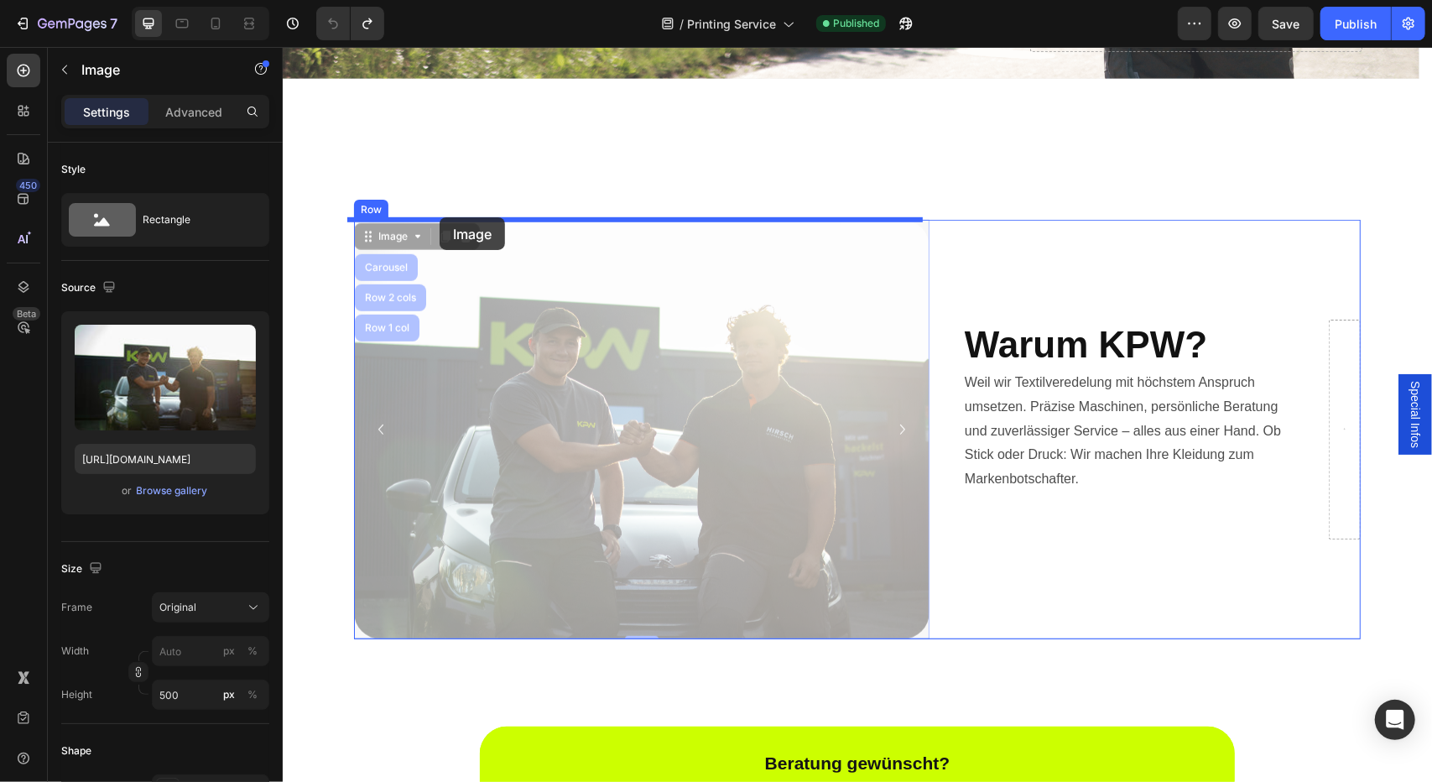
drag, startPoint x: 538, startPoint y: 278, endPoint x: 439, endPoint y: 216, distance: 117.5
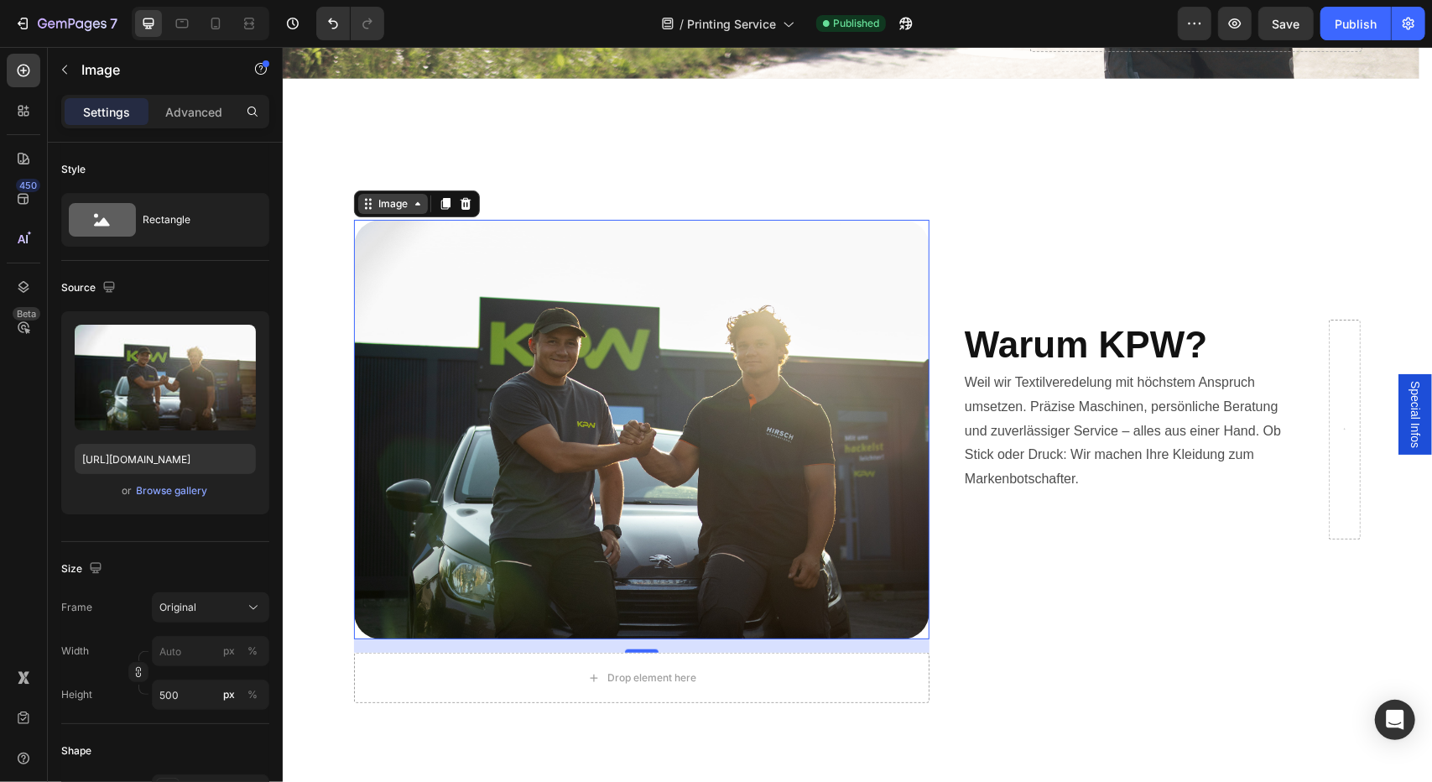
click at [391, 199] on div "Image" at bounding box center [392, 202] width 36 height 15
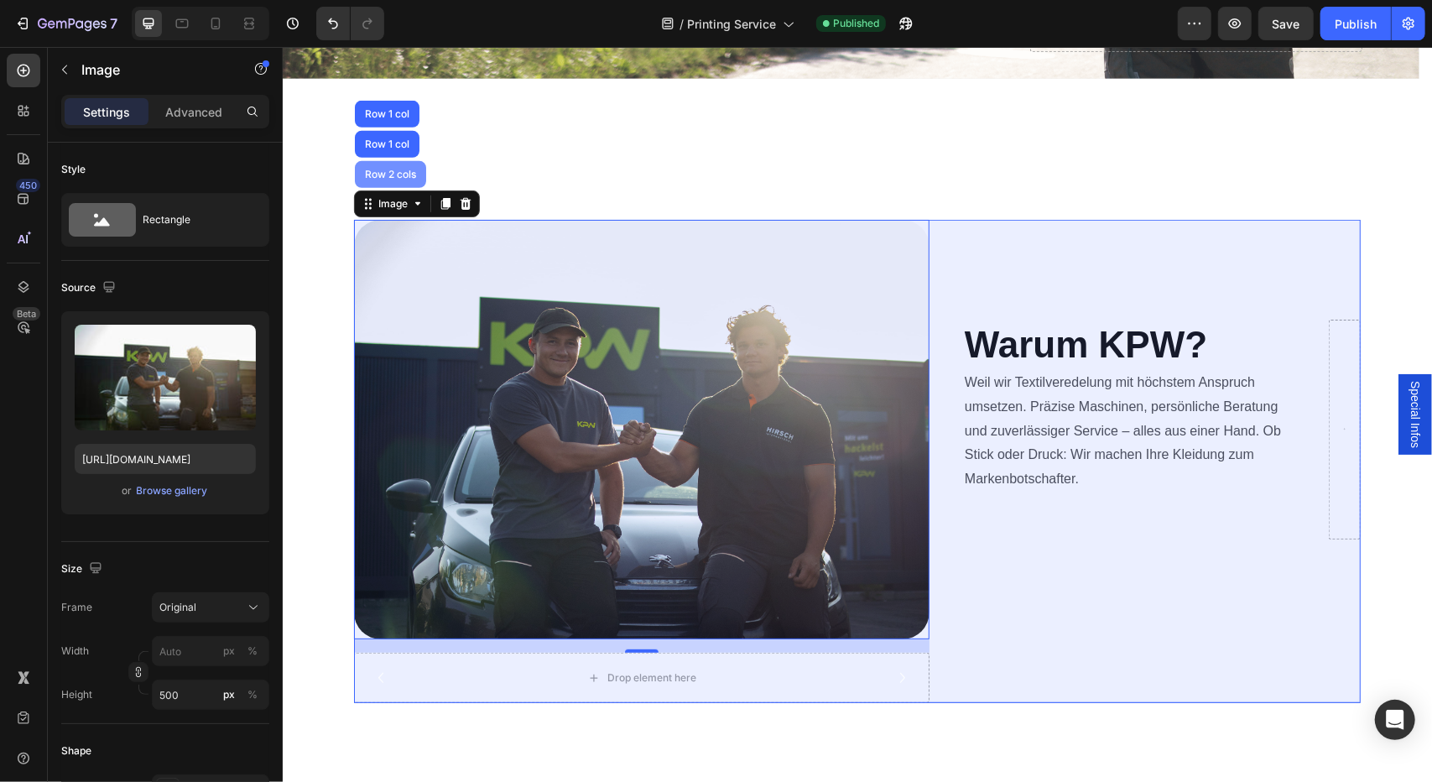
click at [377, 171] on div "Row 2 cols" at bounding box center [390, 174] width 58 height 10
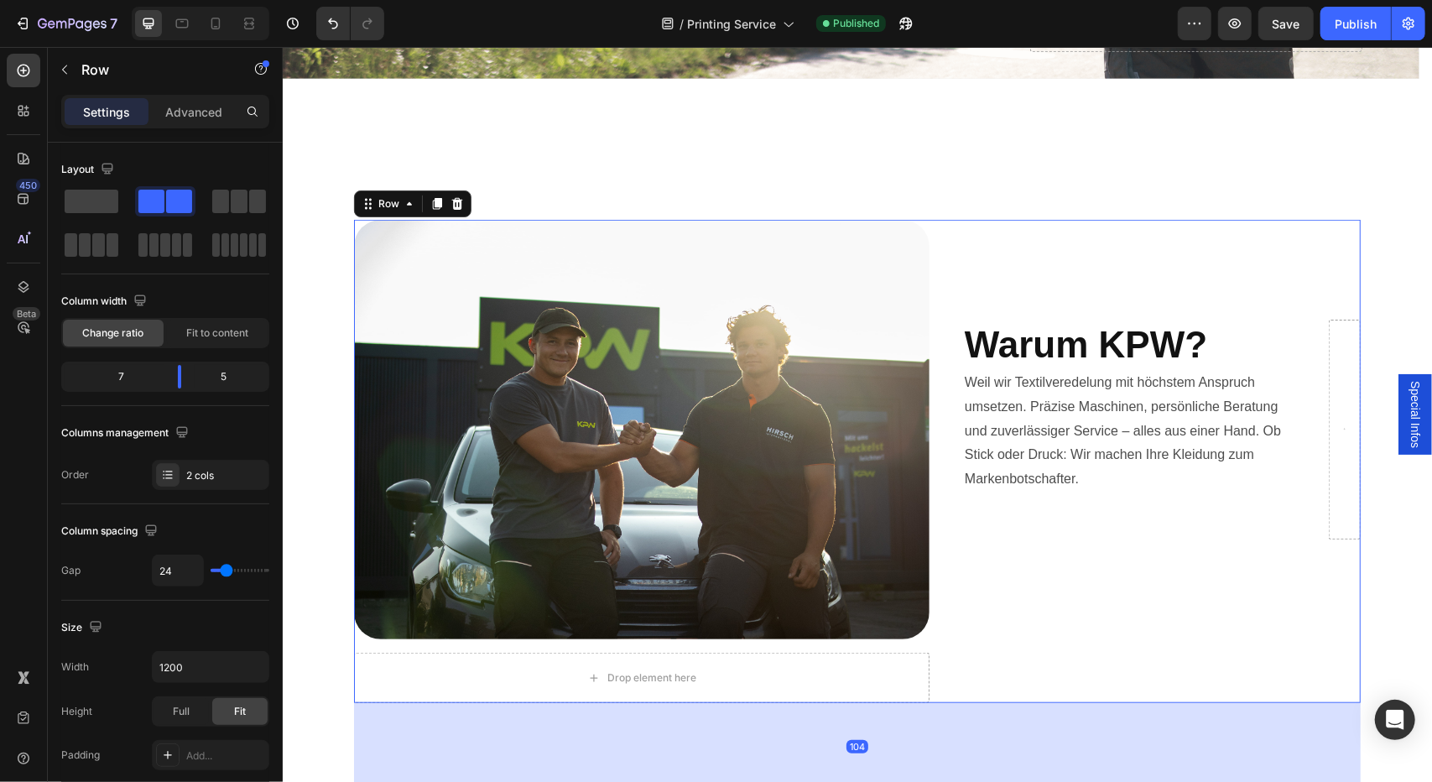
click at [1243, 5] on div "7 Version history / Printing Service Published Preview Save Publish" at bounding box center [716, 24] width 1432 height 48
click at [1264, 16] on button "button" at bounding box center [1285, 24] width 55 height 34
click at [1378, 13] on button "Publish" at bounding box center [1355, 24] width 70 height 34
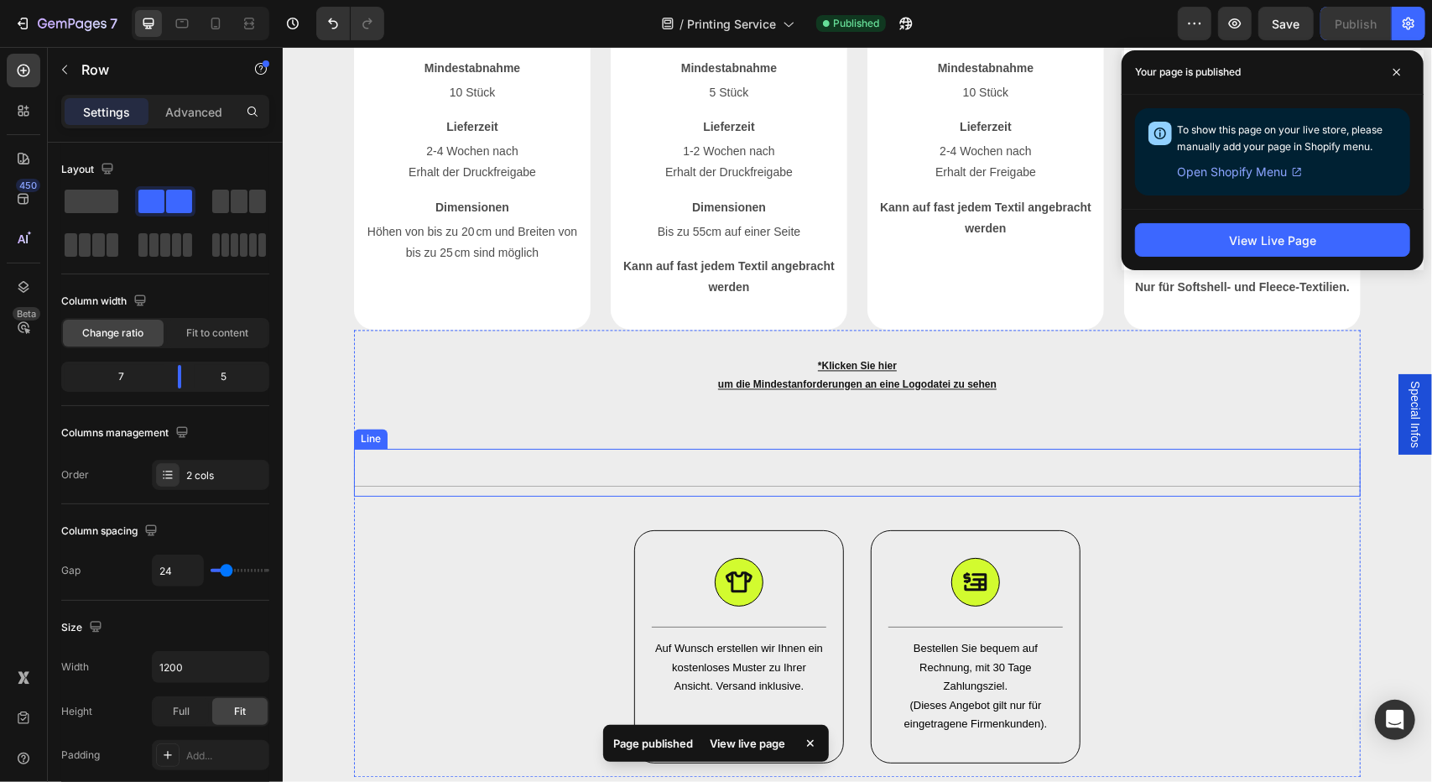
scroll to position [2224, 0]
click at [1394, 70] on icon at bounding box center [1396, 72] width 8 height 8
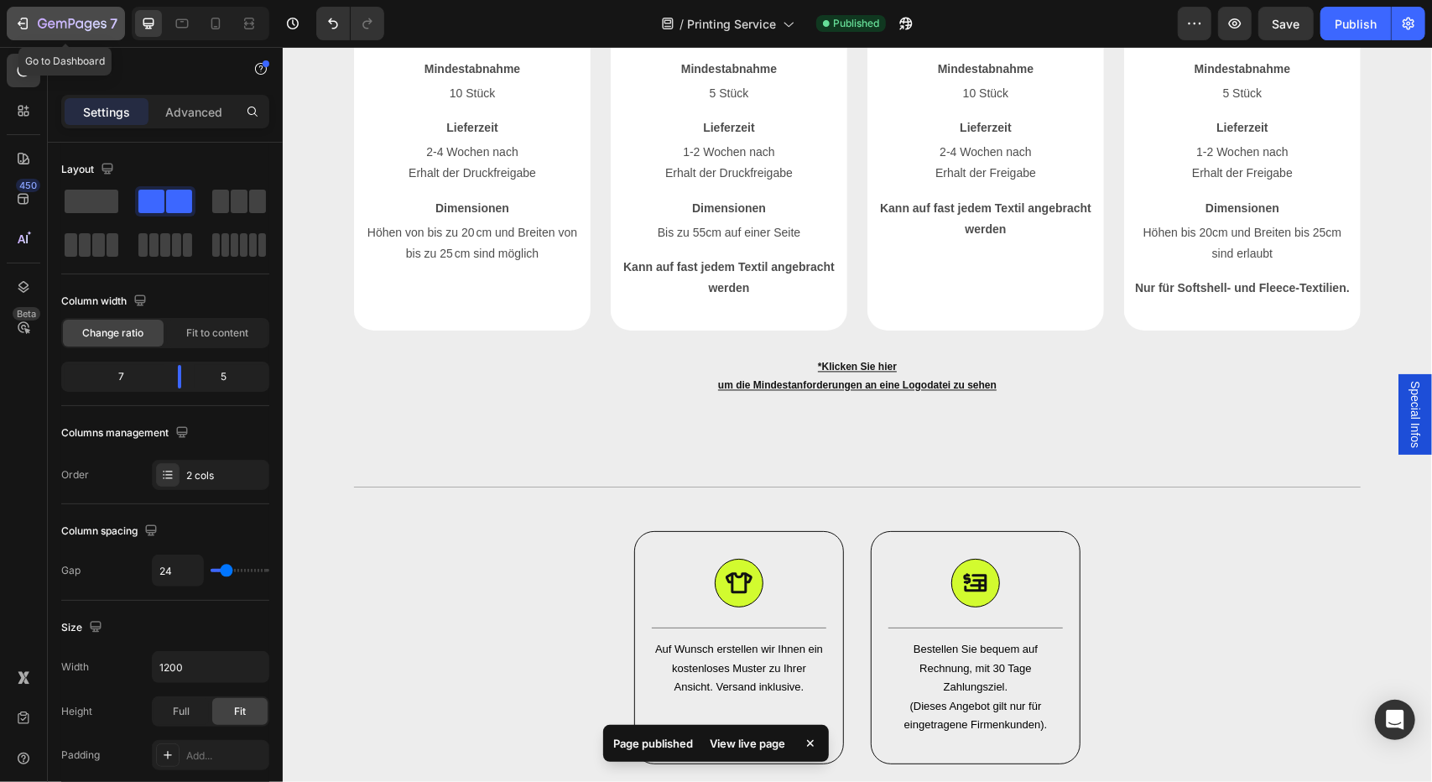
click at [57, 18] on icon "button" at bounding box center [72, 25] width 69 height 14
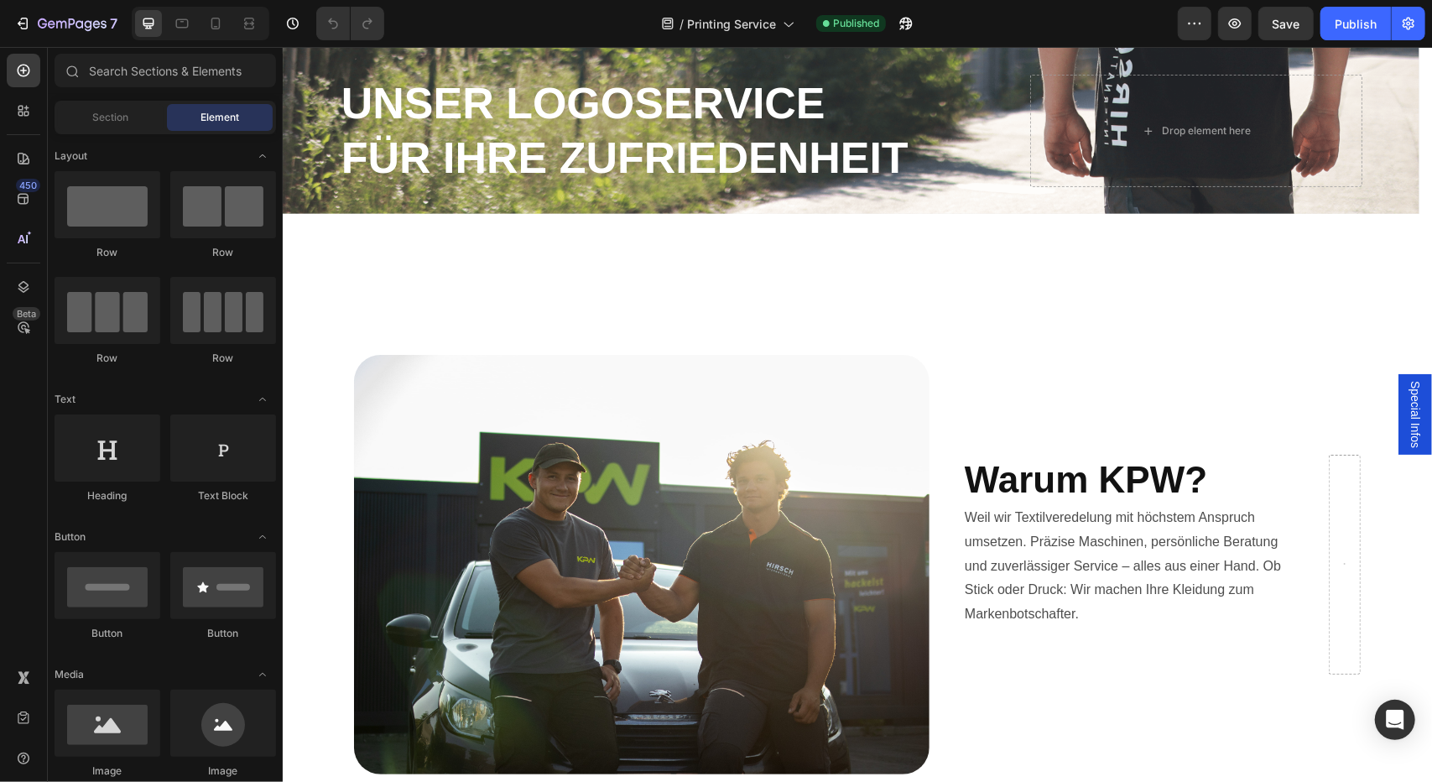
scroll to position [643, 0]
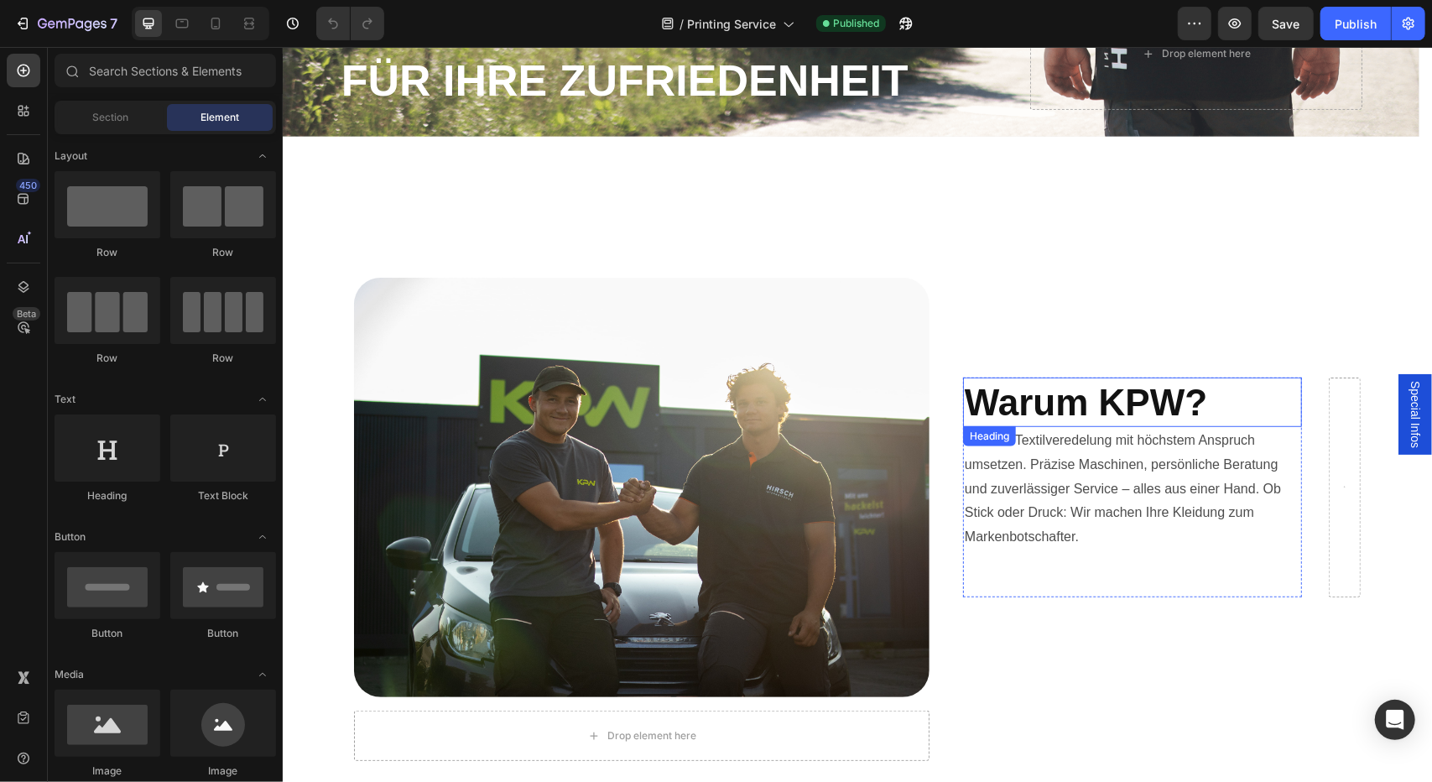
click at [1090, 382] on h2 "Warum KPW?" at bounding box center [1131, 401] width 339 height 49
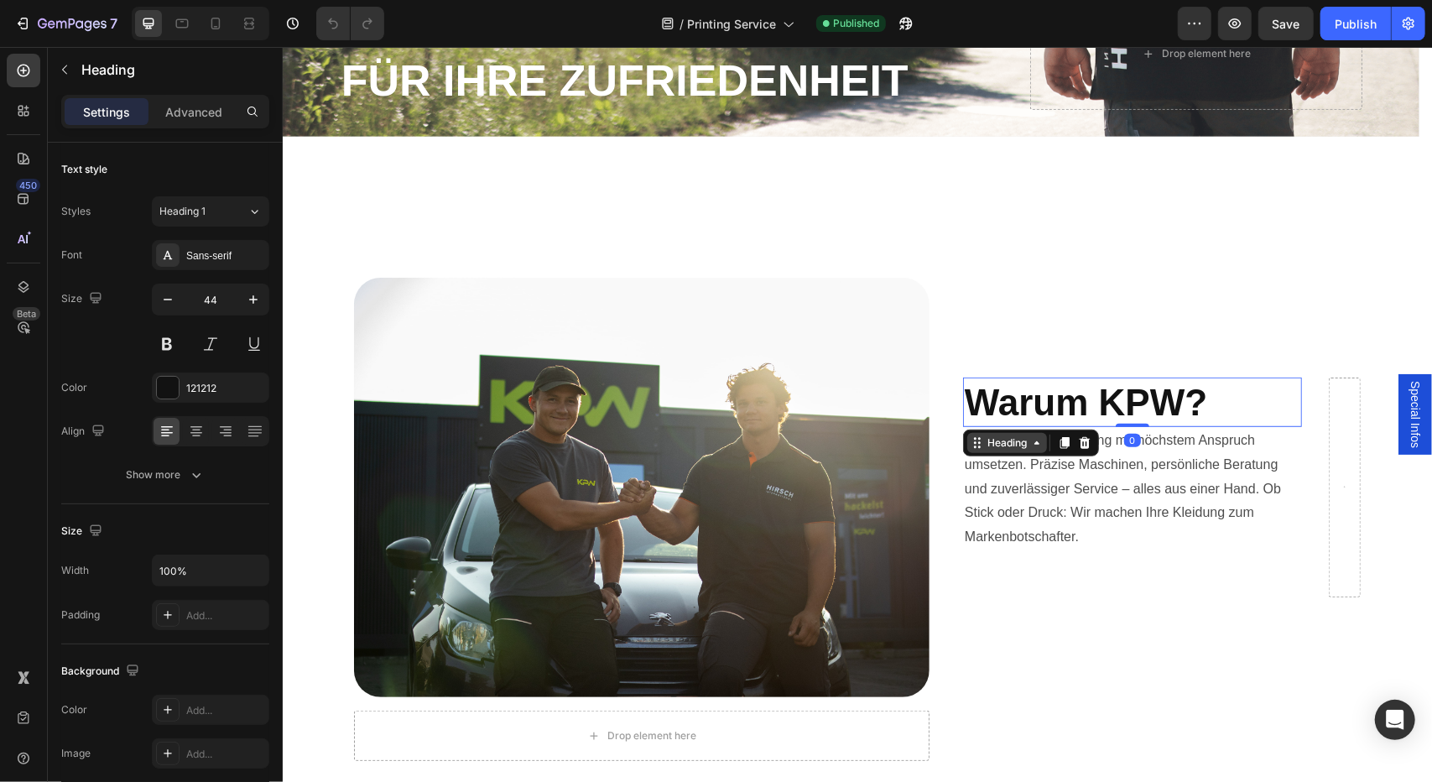
click at [983, 446] on div "Heading" at bounding box center [1006, 441] width 46 height 15
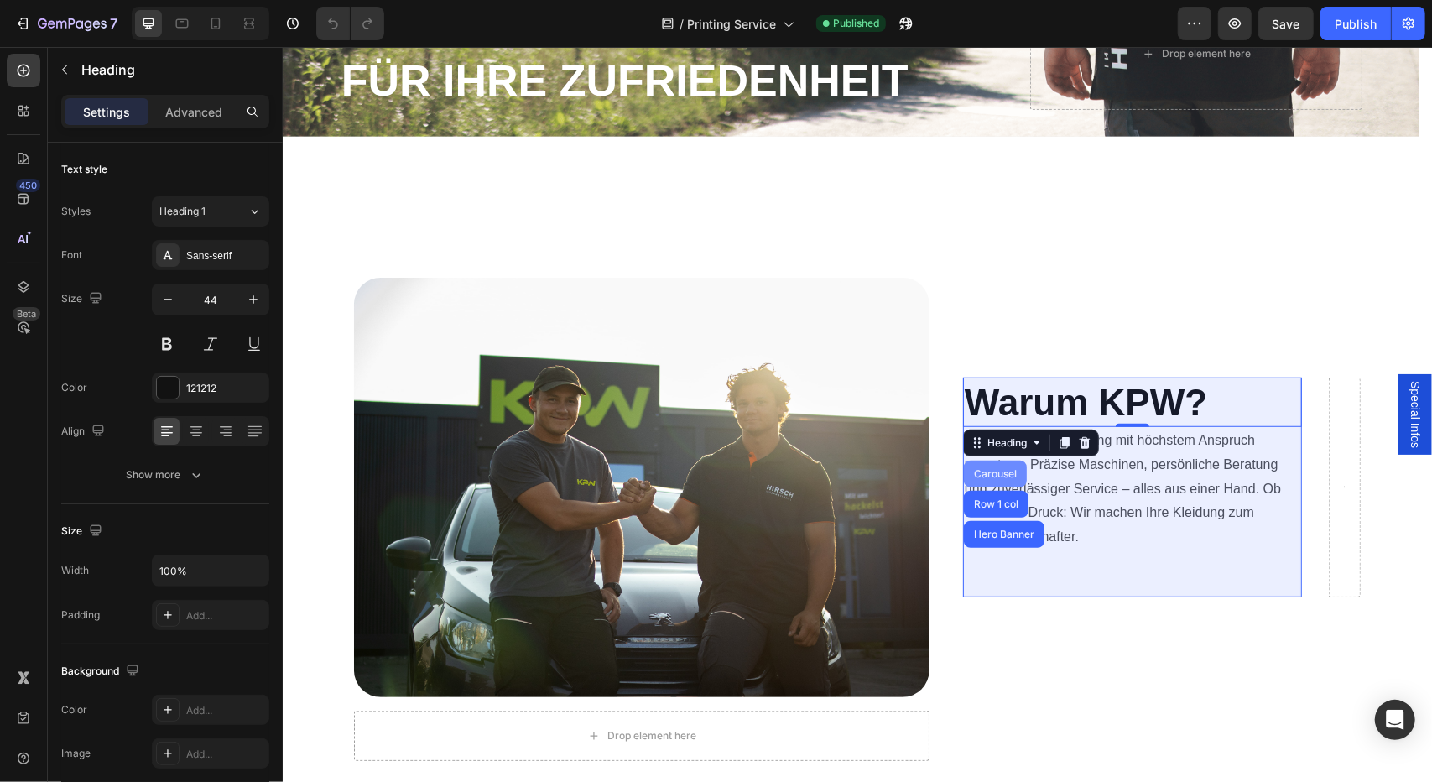
click at [986, 481] on div "Carousel" at bounding box center [994, 473] width 63 height 27
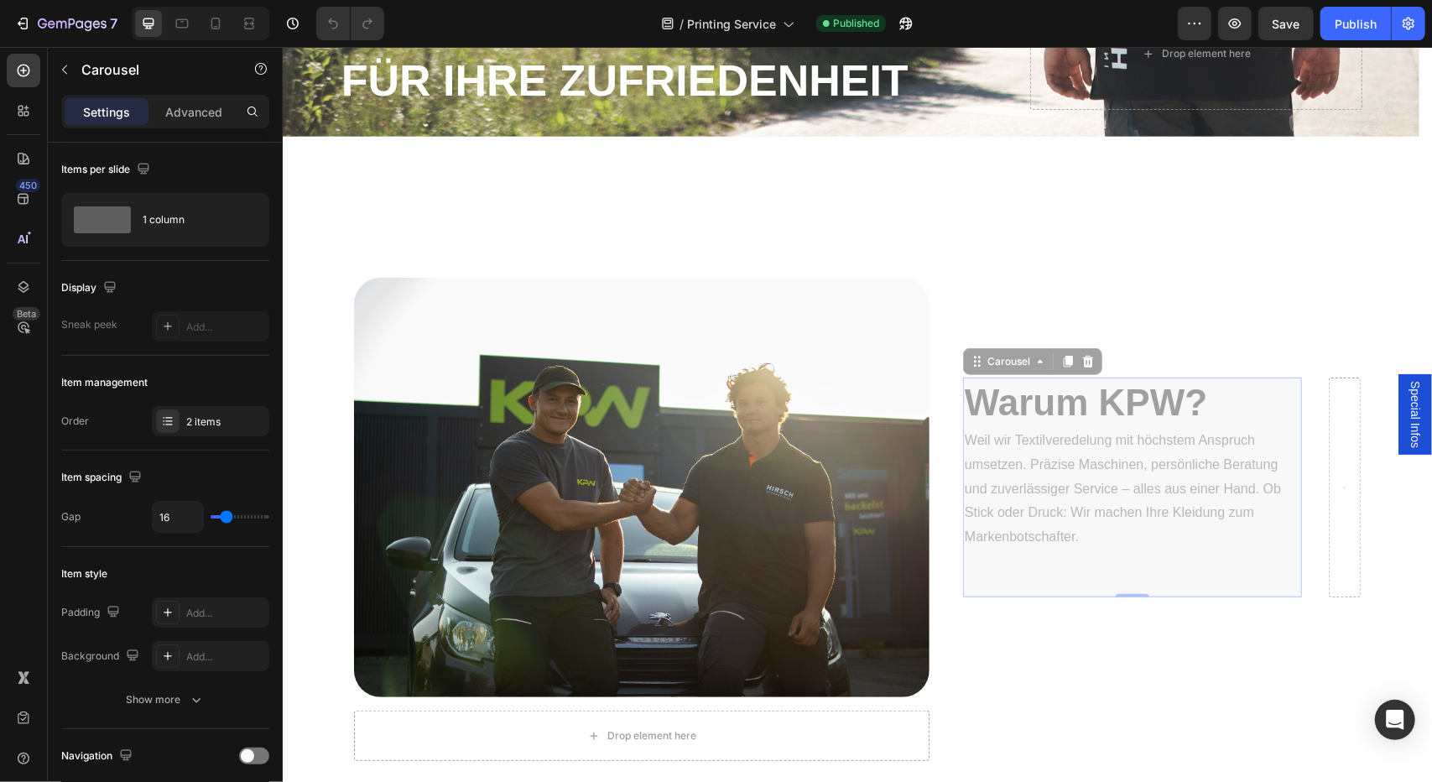
drag, startPoint x: 1163, startPoint y: 554, endPoint x: 1138, endPoint y: 501, distance: 58.5
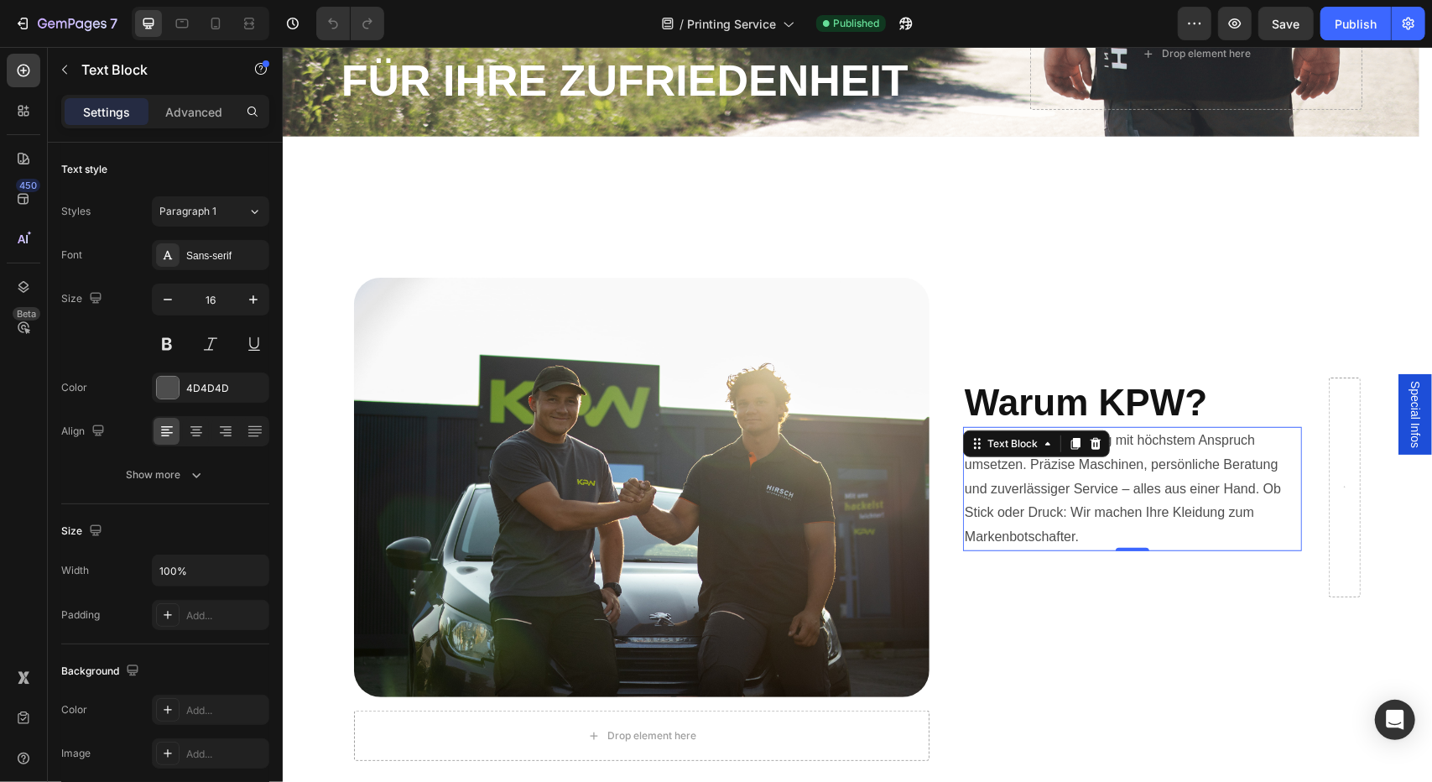
click at [996, 455] on div "Text Block" at bounding box center [1035, 442] width 147 height 27
click at [992, 439] on div "Text Block" at bounding box center [1011, 442] width 57 height 15
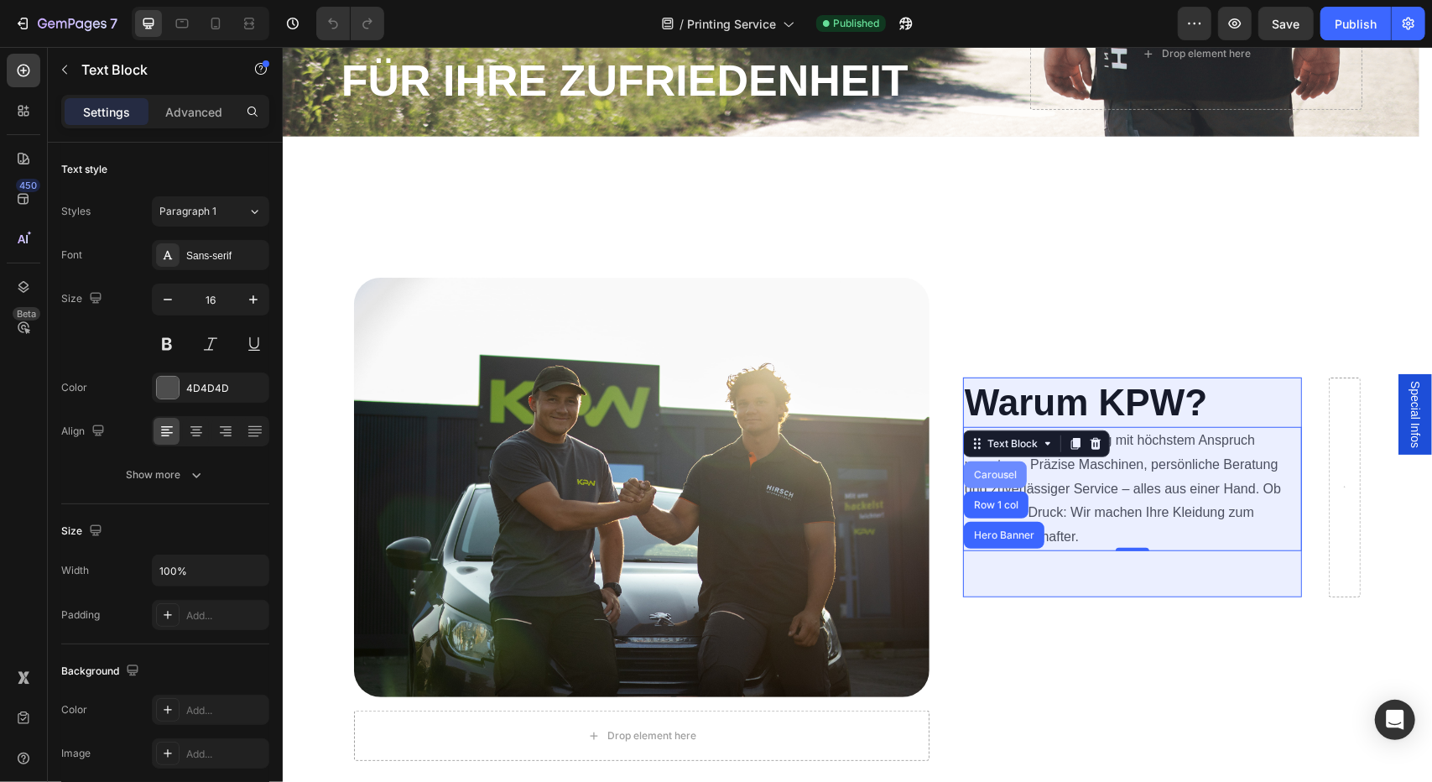
click at [985, 475] on div "Carousel" at bounding box center [994, 474] width 49 height 10
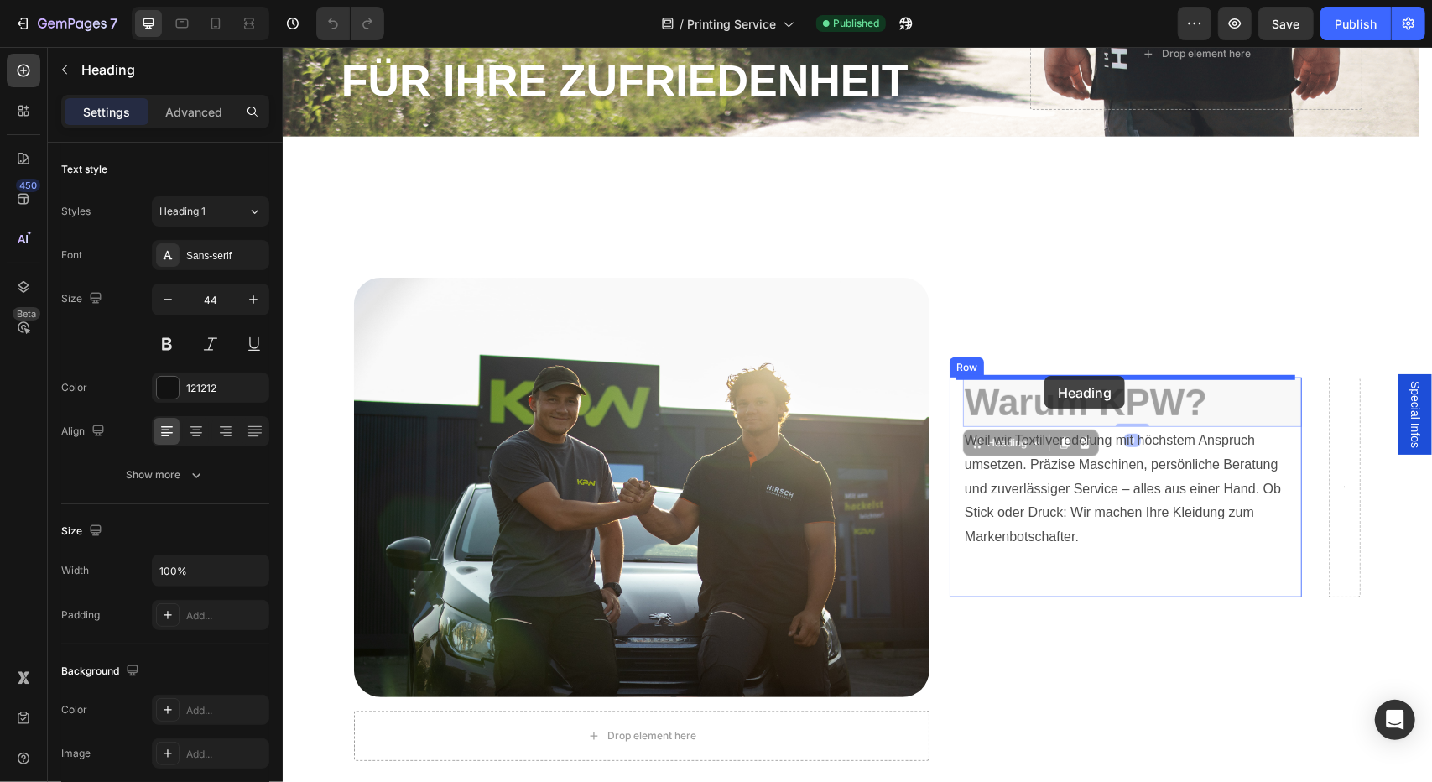
drag, startPoint x: 1025, startPoint y: 406, endPoint x: 1043, endPoint y: 376, distance: 35.4
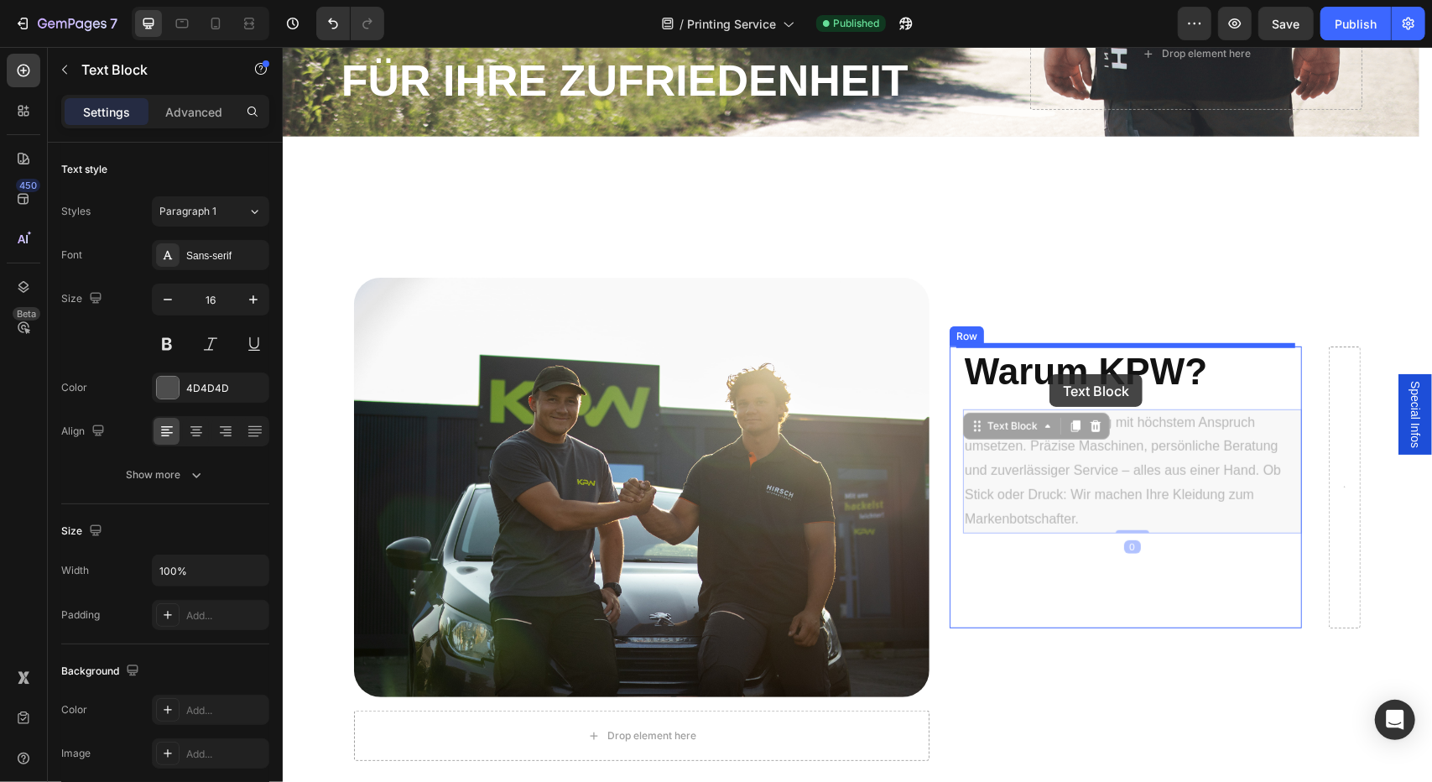
drag, startPoint x: 1043, startPoint y: 451, endPoint x: 1048, endPoint y: 374, distance: 77.3
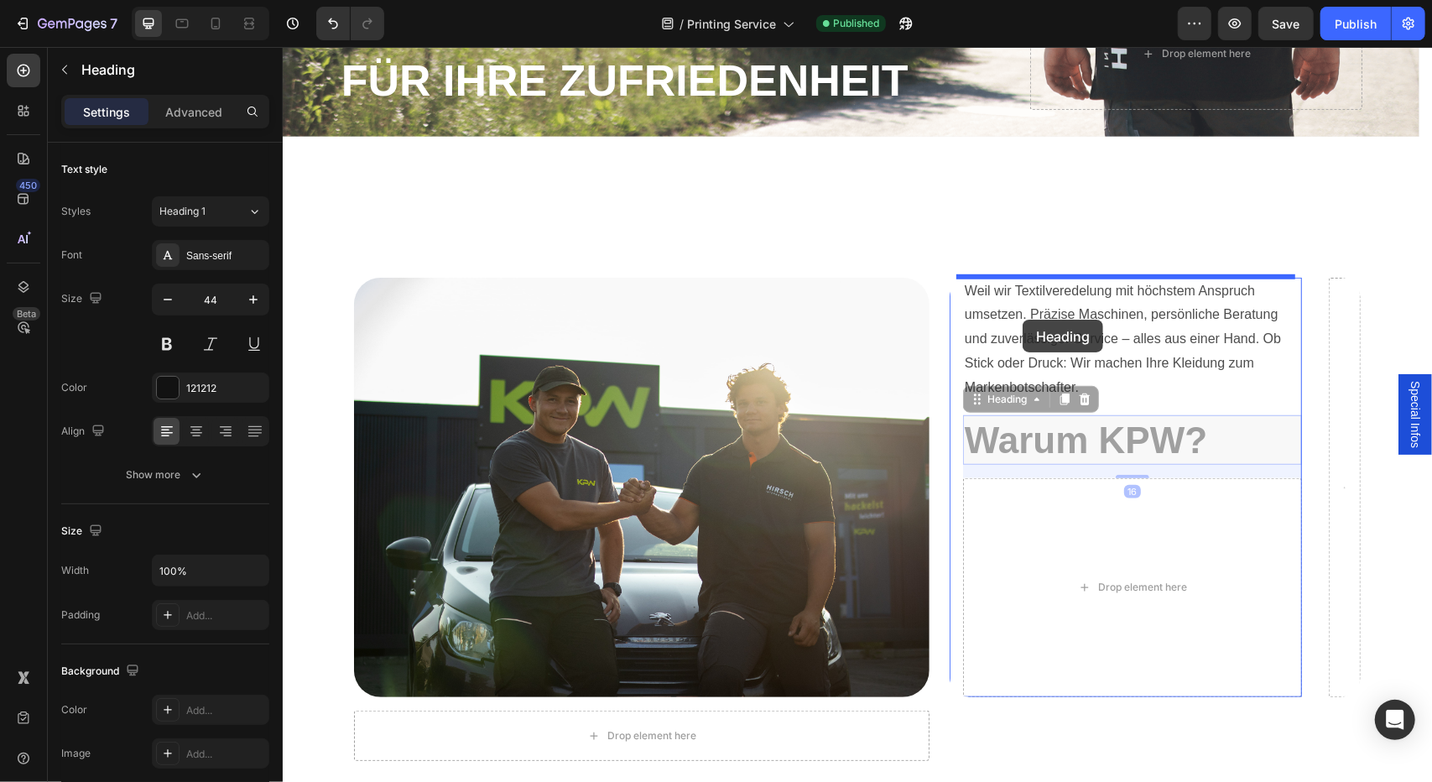
drag, startPoint x: 1045, startPoint y: 433, endPoint x: 1022, endPoint y: 319, distance: 116.5
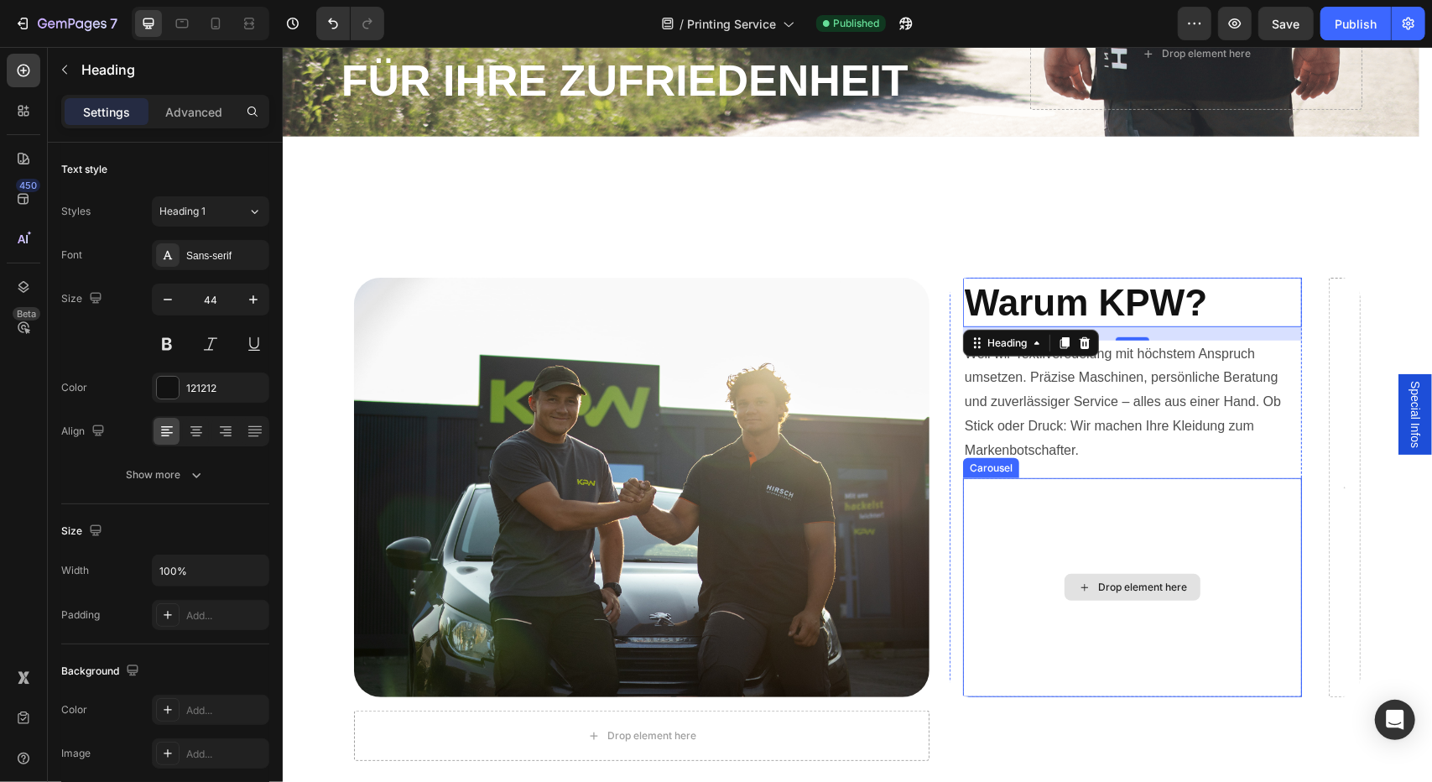
click at [1008, 531] on div "Drop element here" at bounding box center [1131, 587] width 339 height 220
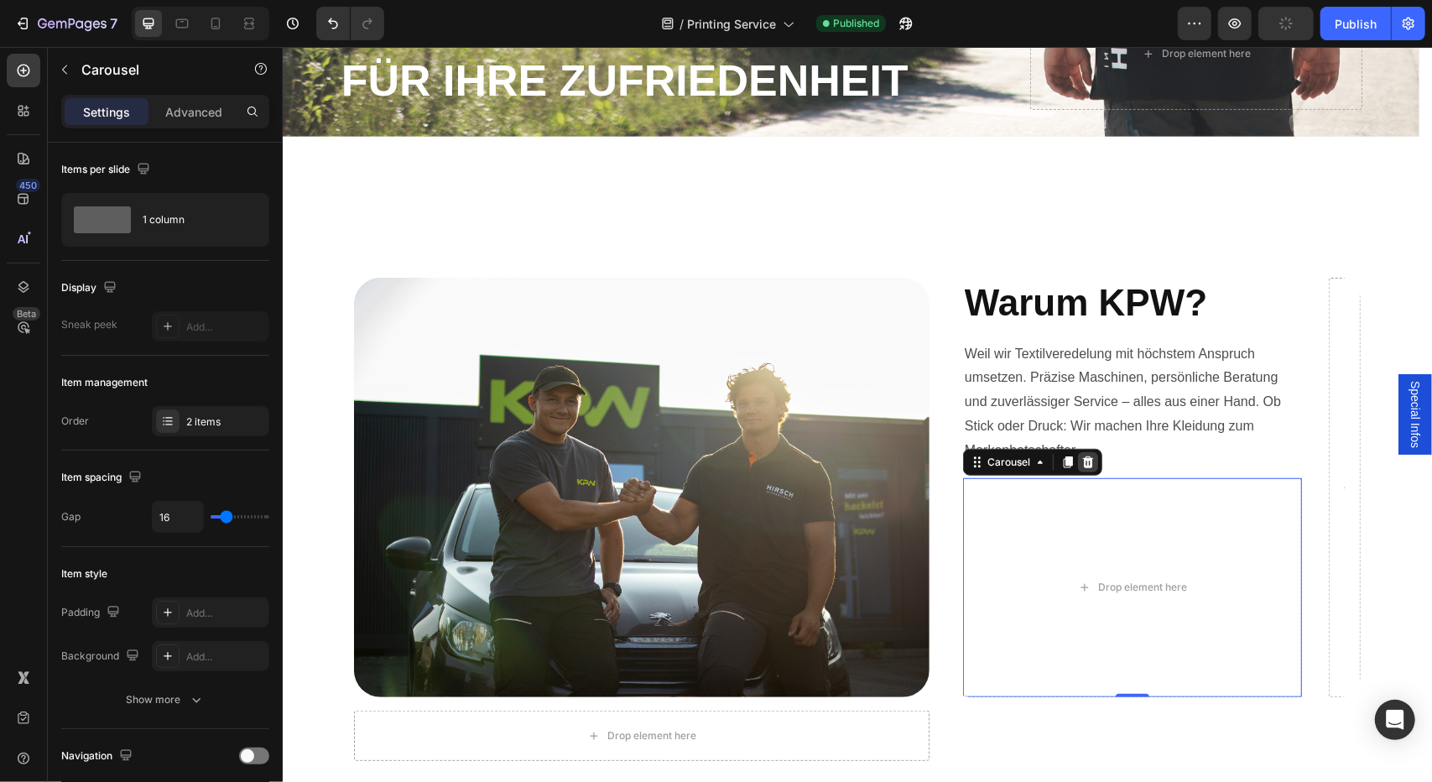
click at [1082, 457] on icon at bounding box center [1087, 461] width 11 height 12
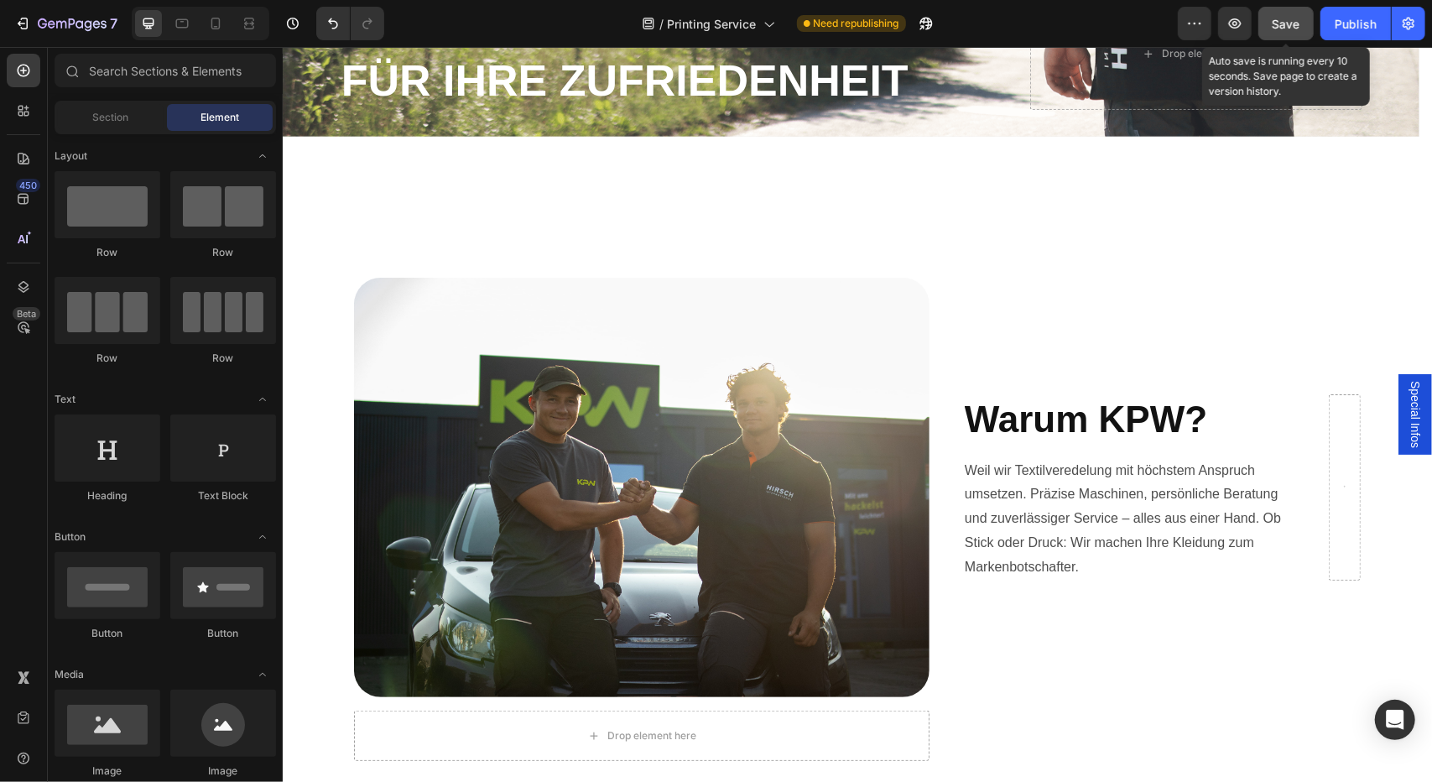
click at [1291, 31] on div "Save" at bounding box center [1286, 24] width 28 height 18
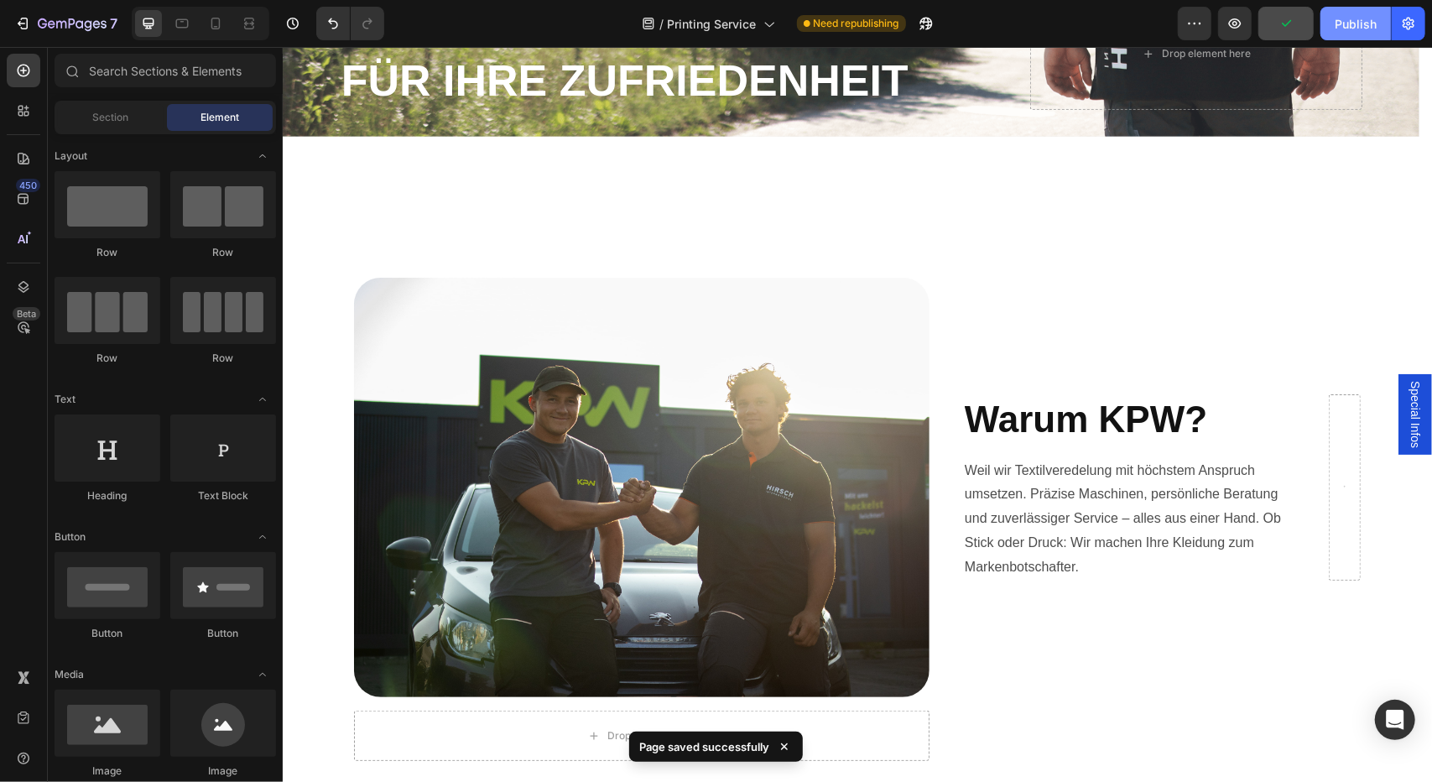
click at [1350, 30] on div "Publish" at bounding box center [1356, 24] width 42 height 18
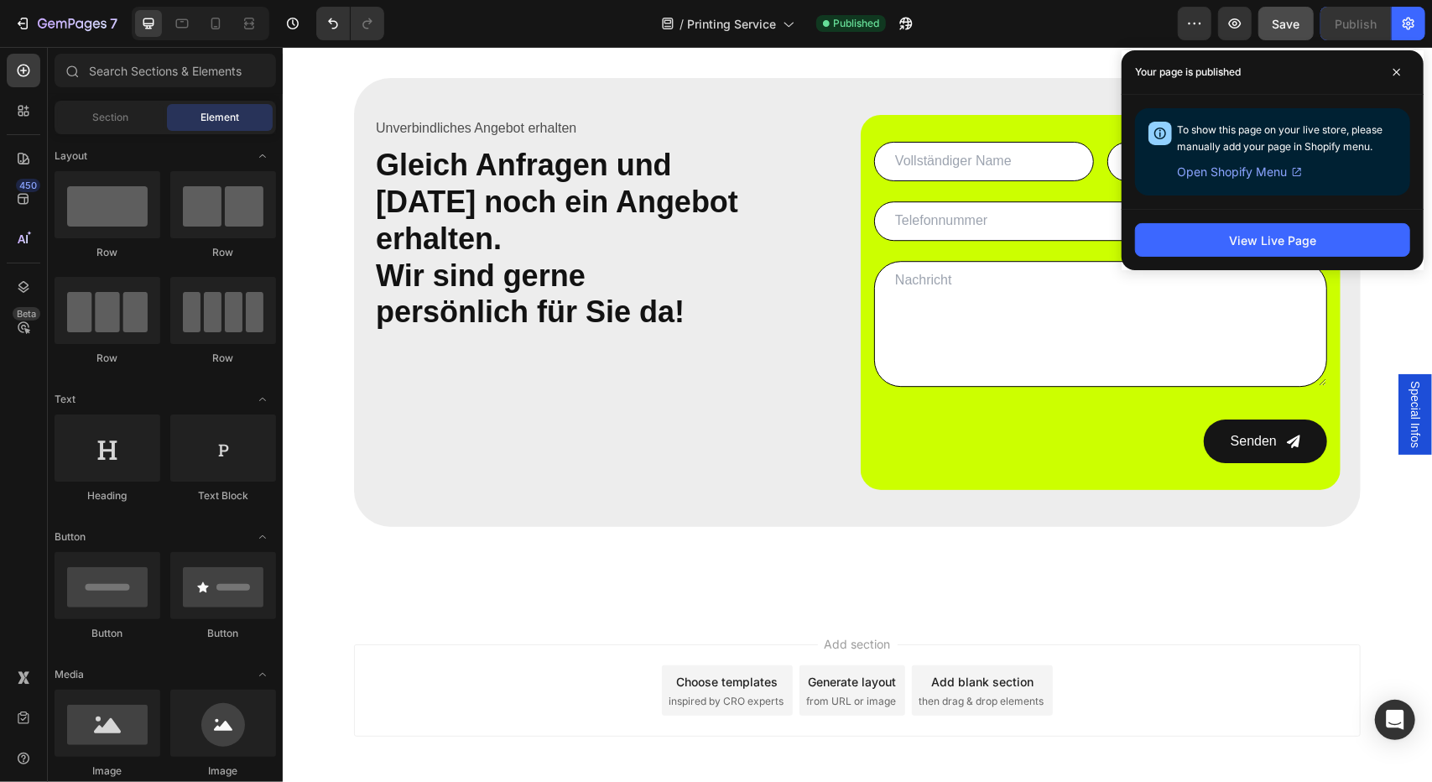
scroll to position [3204, 0]
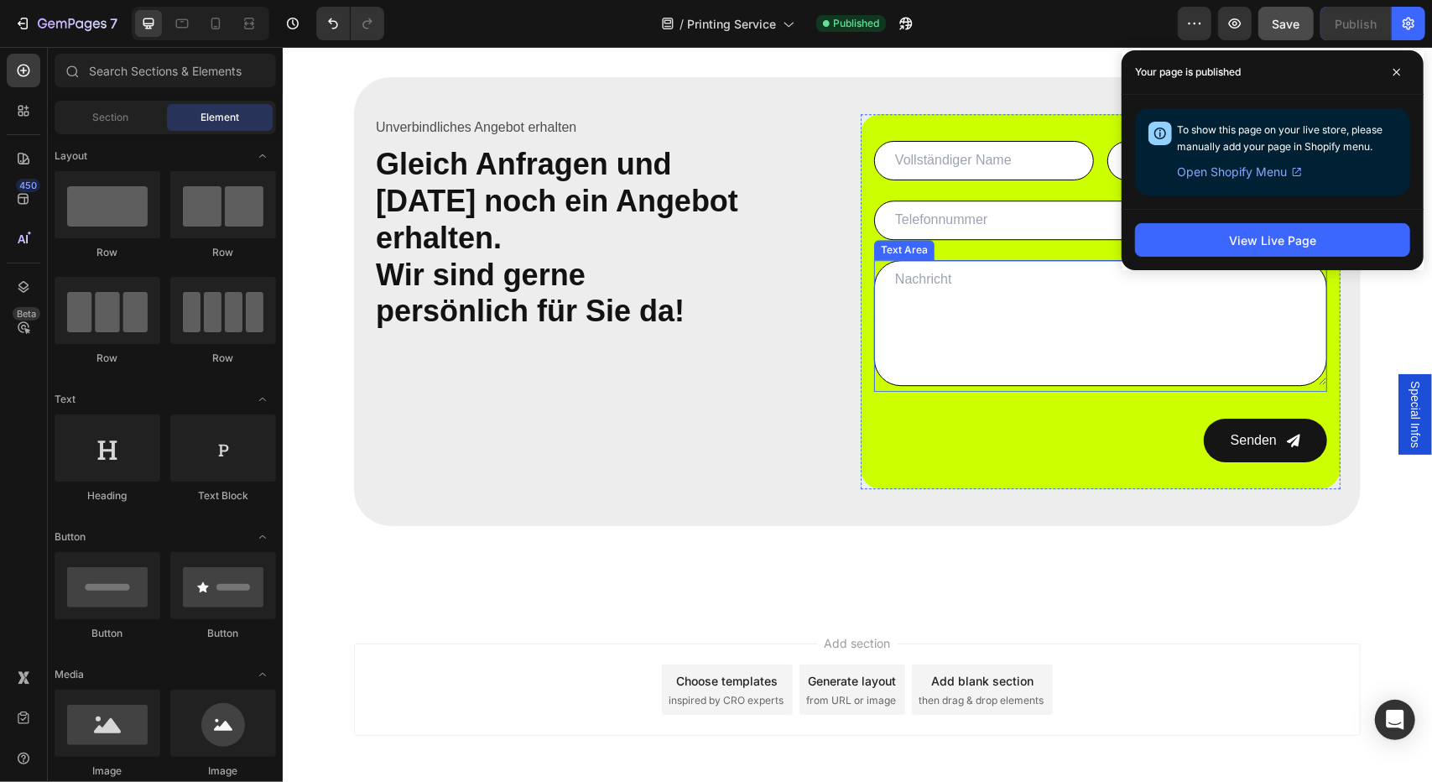
click at [904, 281] on textarea at bounding box center [1099, 322] width 453 height 126
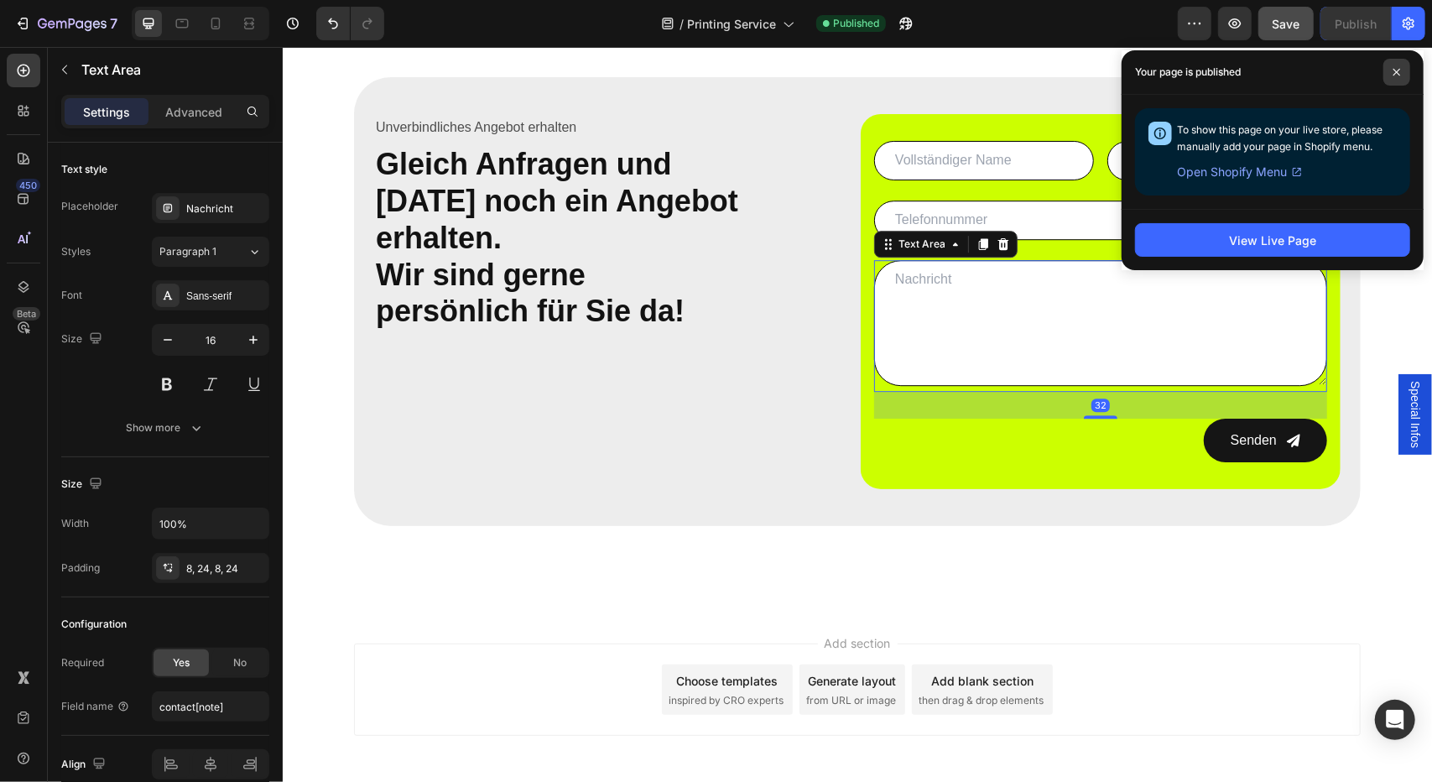
click at [1388, 71] on span at bounding box center [1396, 72] width 27 height 27
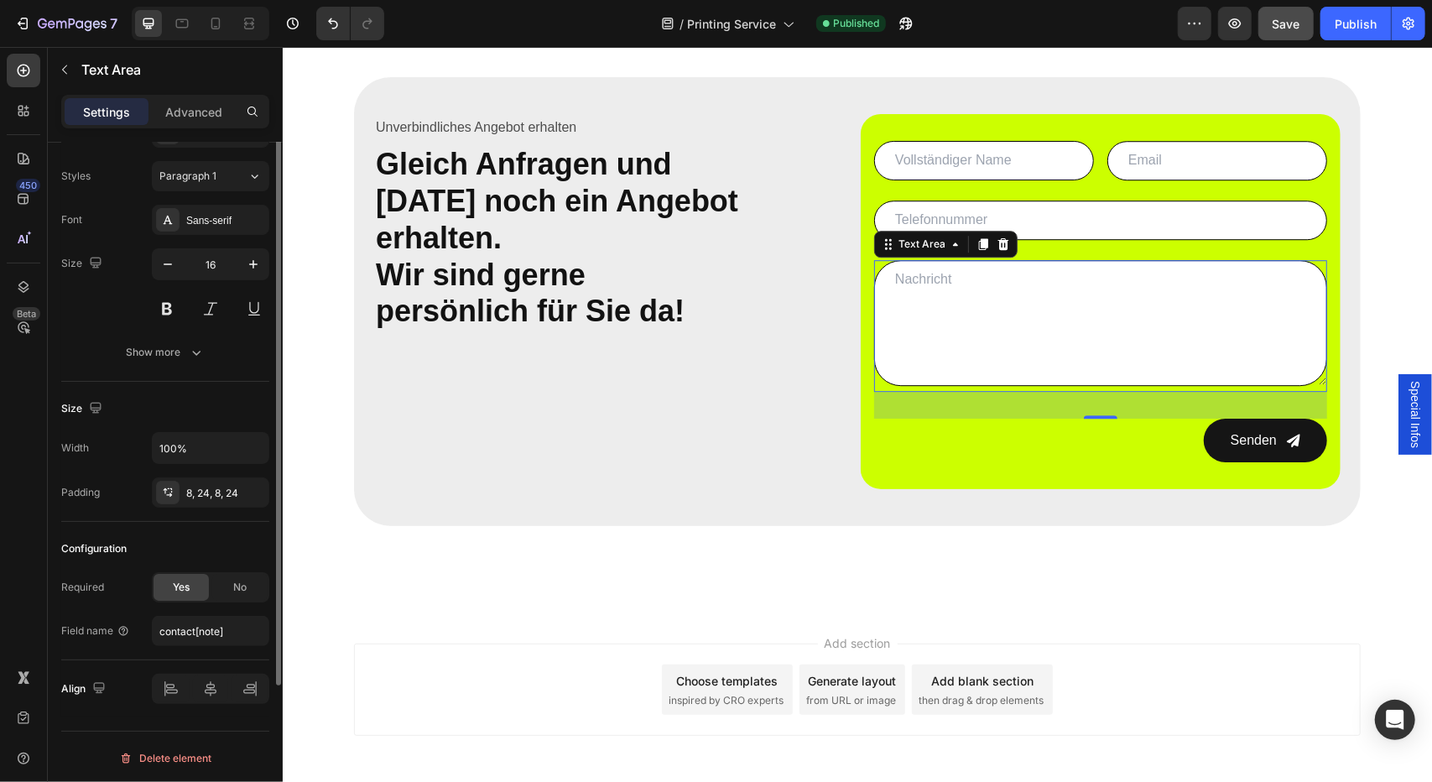
scroll to position [0, 0]
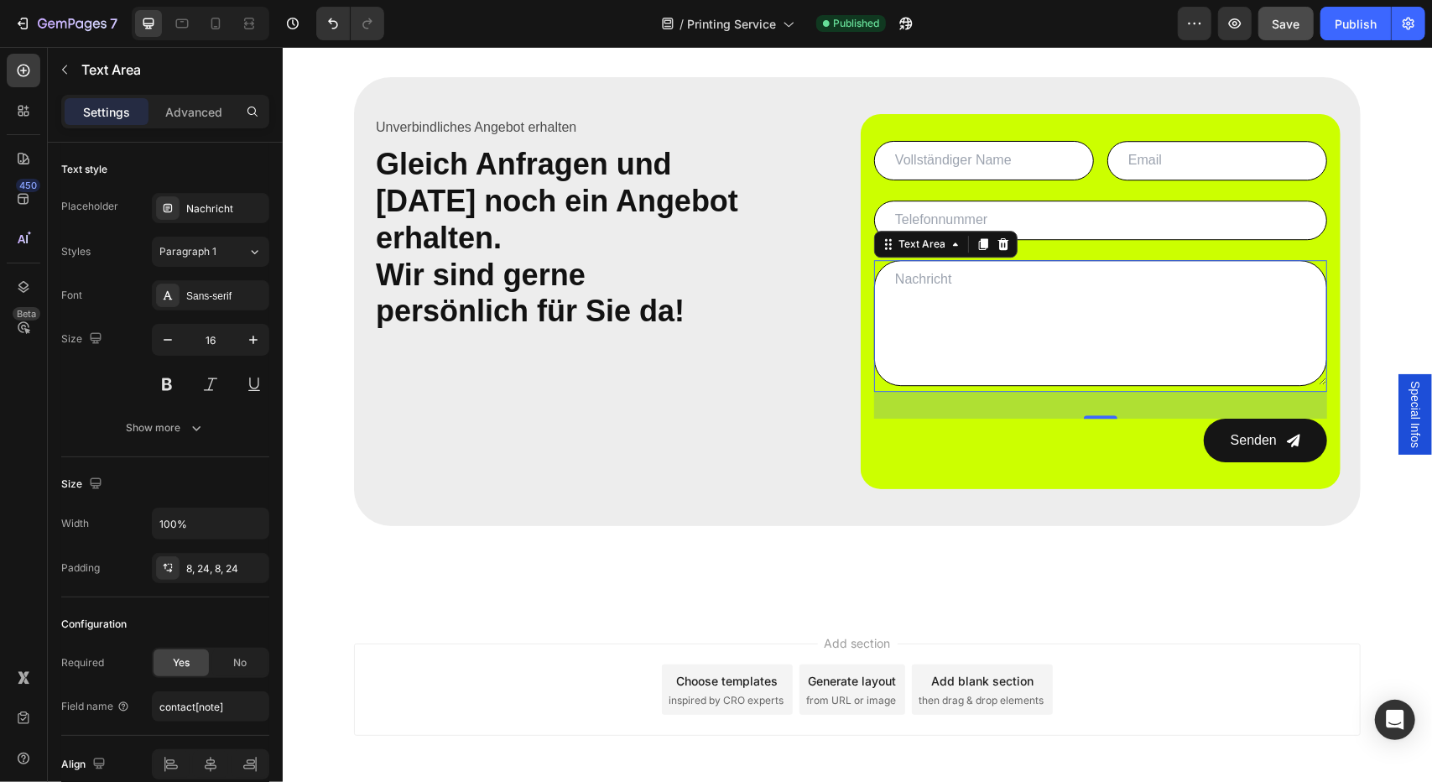
click at [916, 247] on div "Text Area" at bounding box center [944, 243] width 143 height 27
click at [908, 236] on div "Text Area" at bounding box center [921, 243] width 54 height 15
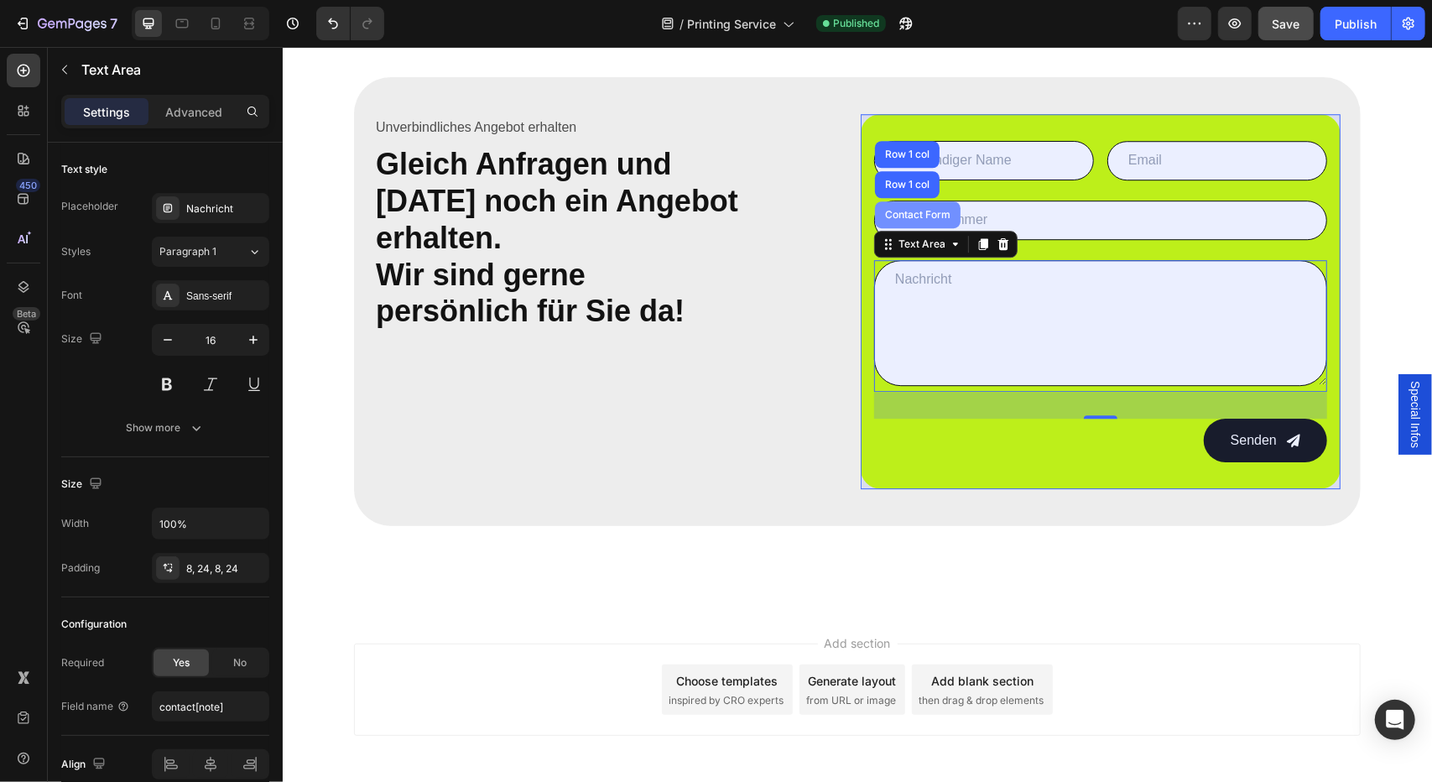
click at [898, 211] on div "Contact Form" at bounding box center [917, 214] width 72 height 10
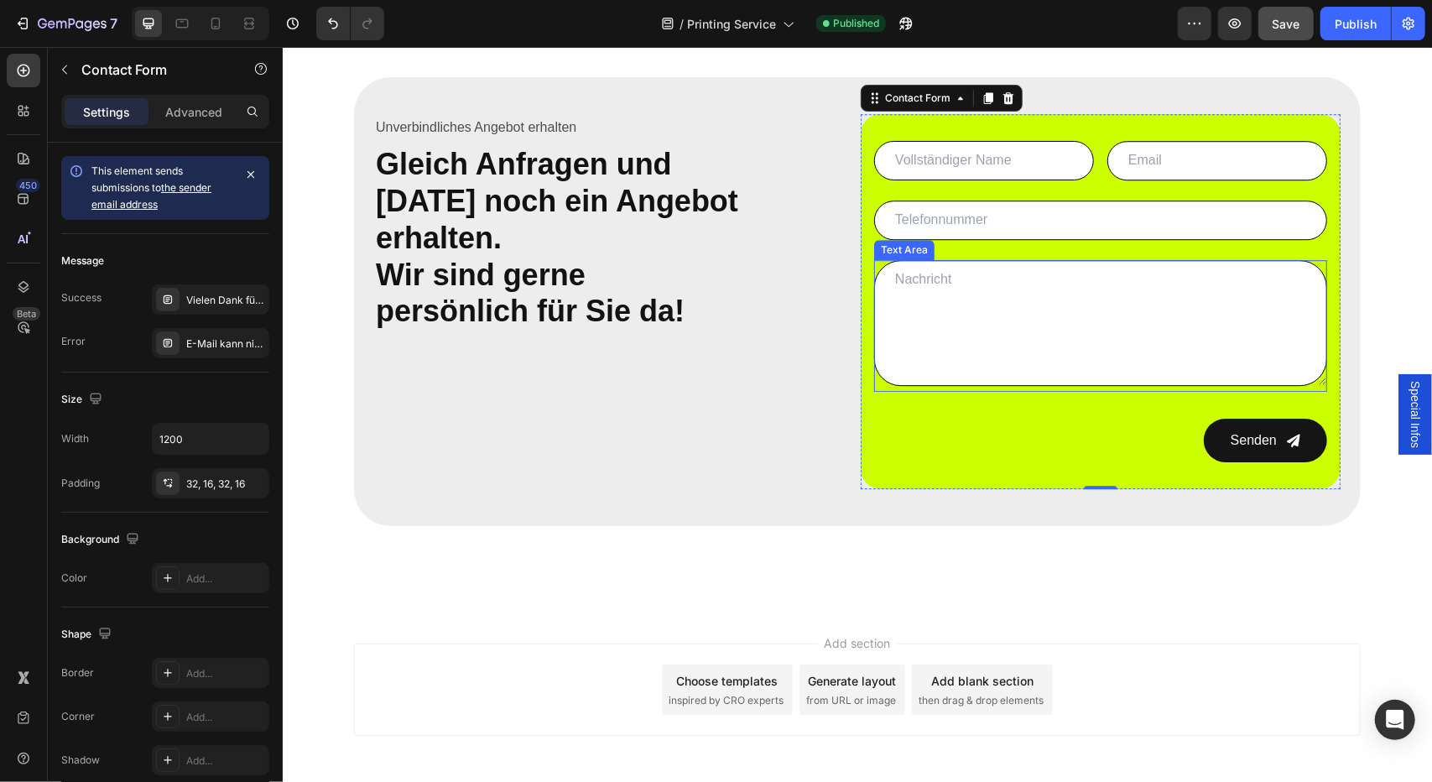
click at [986, 284] on textarea at bounding box center [1099, 322] width 453 height 126
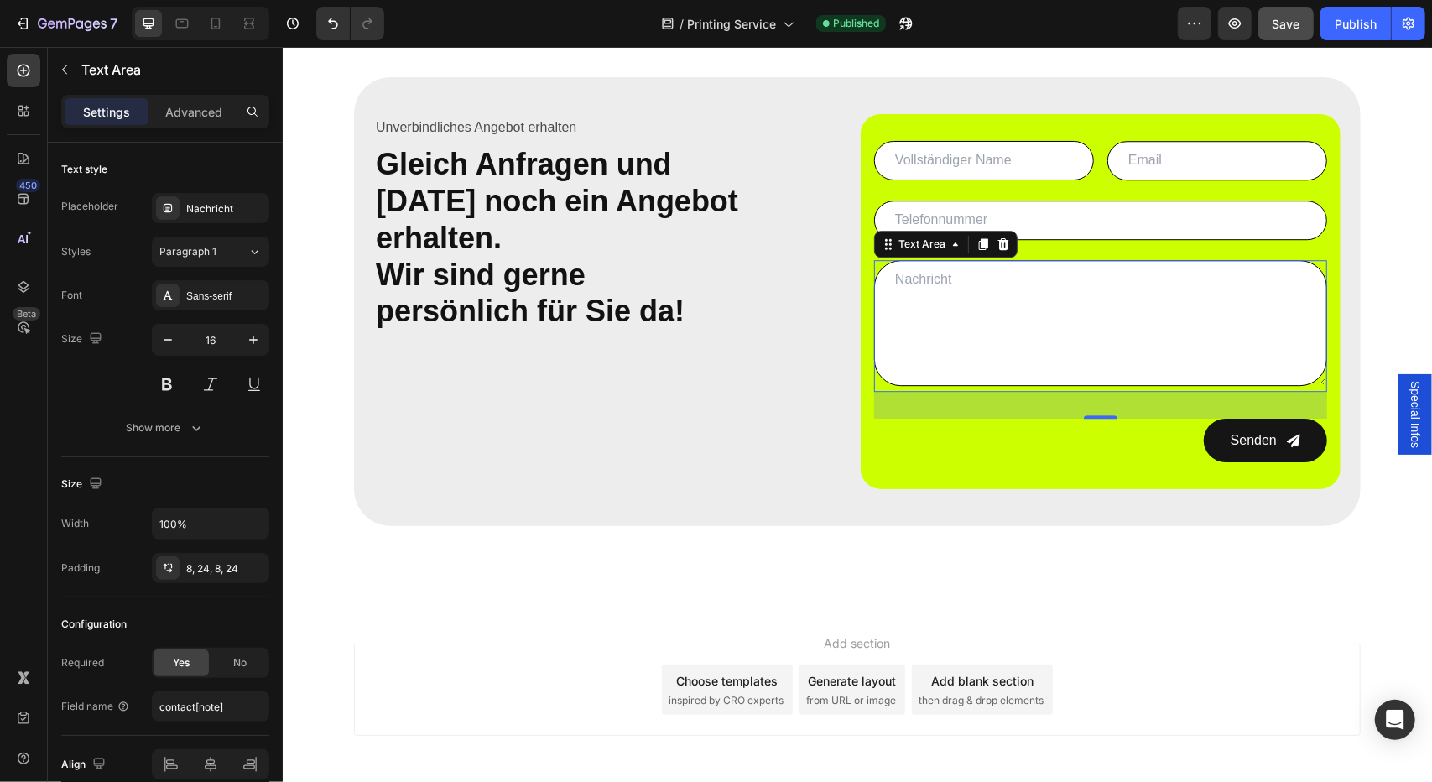
click at [1075, 307] on textarea at bounding box center [1099, 322] width 453 height 126
click at [910, 236] on div "Text Area" at bounding box center [921, 243] width 54 height 15
click at [913, 278] on textarea at bounding box center [1099, 322] width 453 height 126
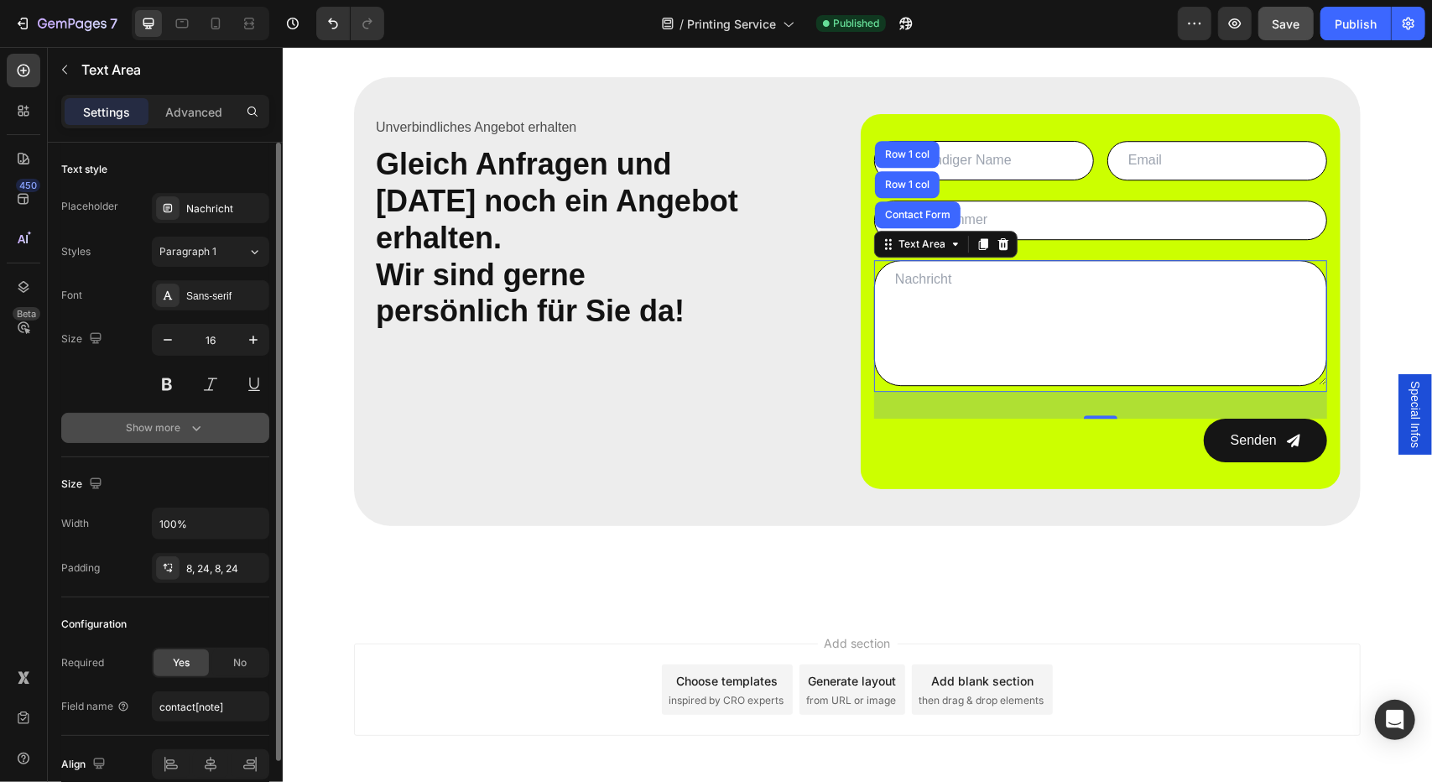
click at [143, 433] on div "Show more" at bounding box center [166, 427] width 78 height 17
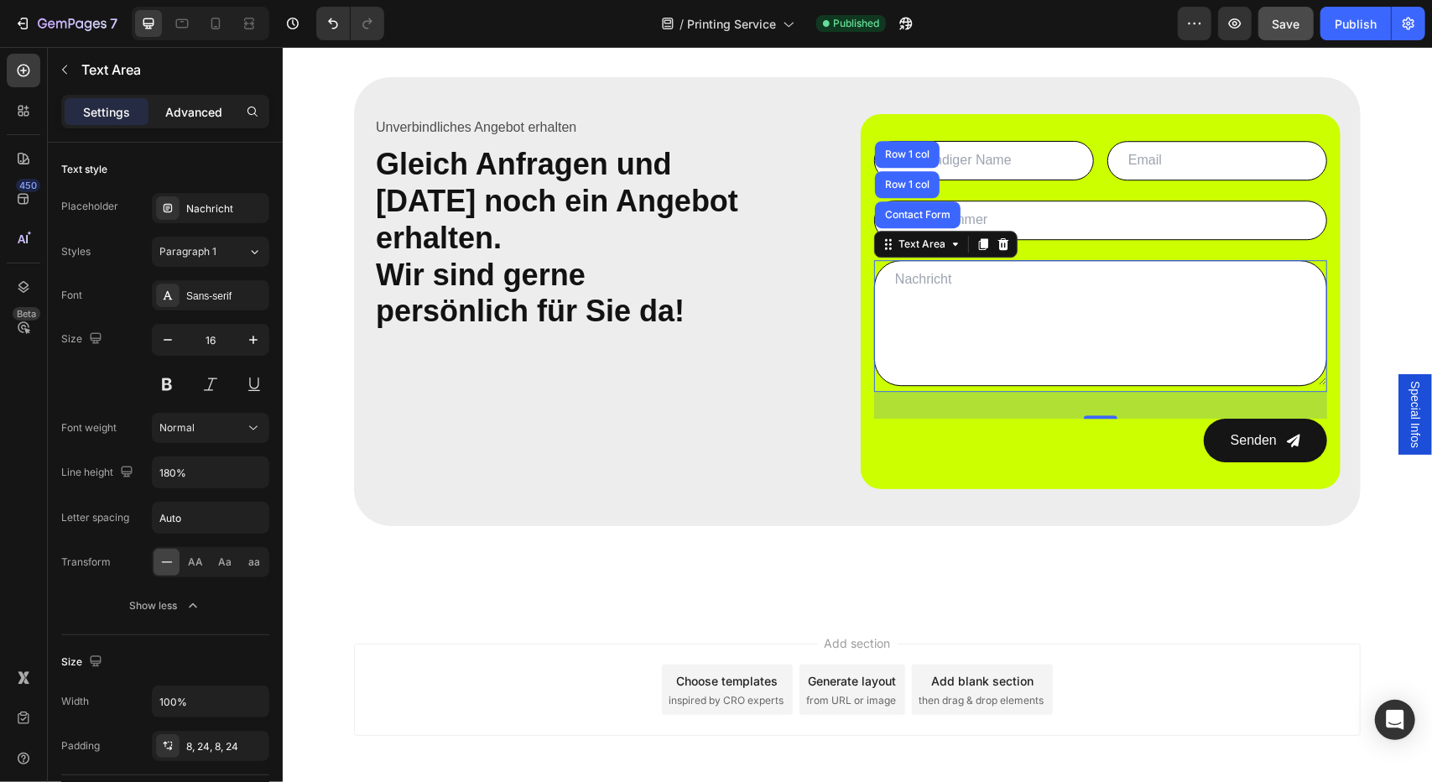
click at [179, 124] on div "Advanced" at bounding box center [194, 111] width 84 height 27
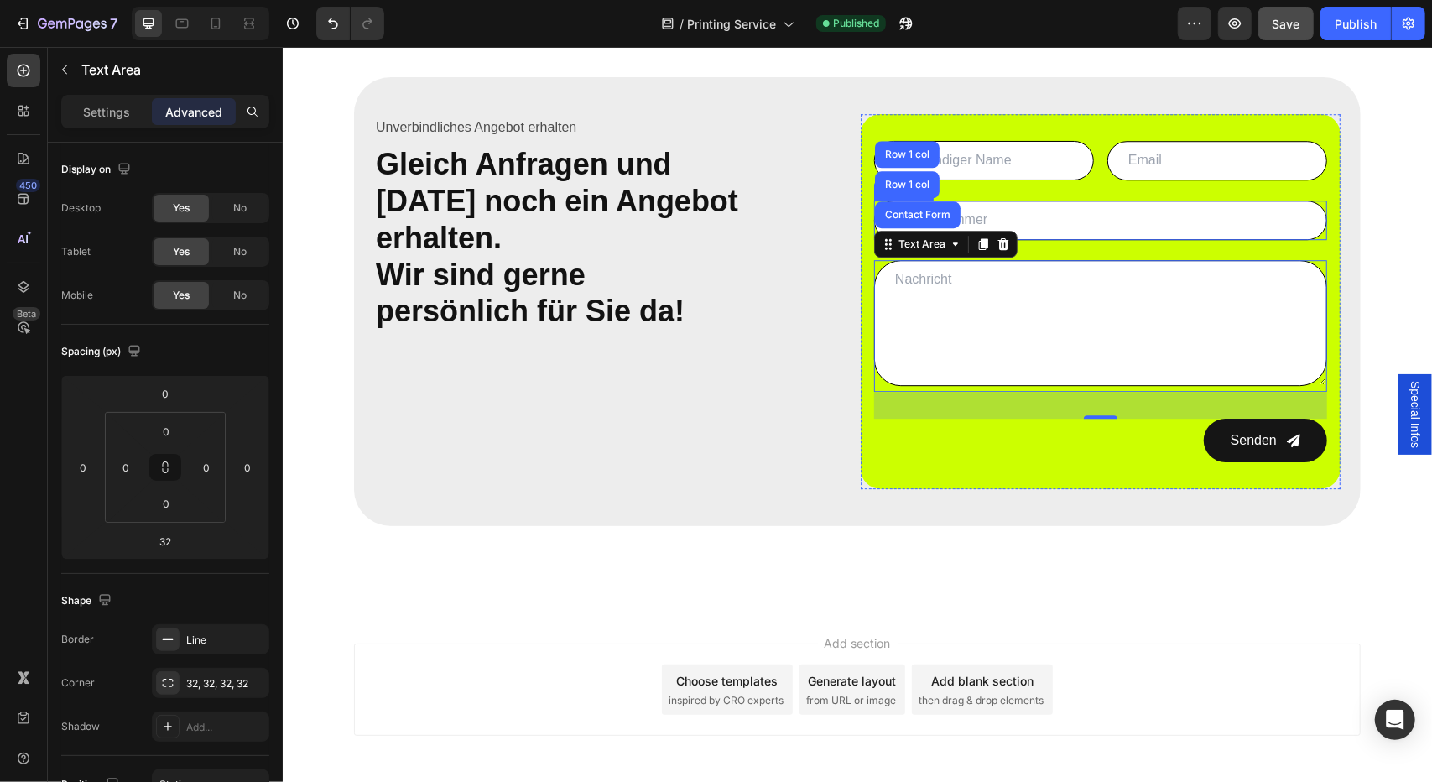
click at [1124, 211] on input "text" at bounding box center [1099, 219] width 453 height 39
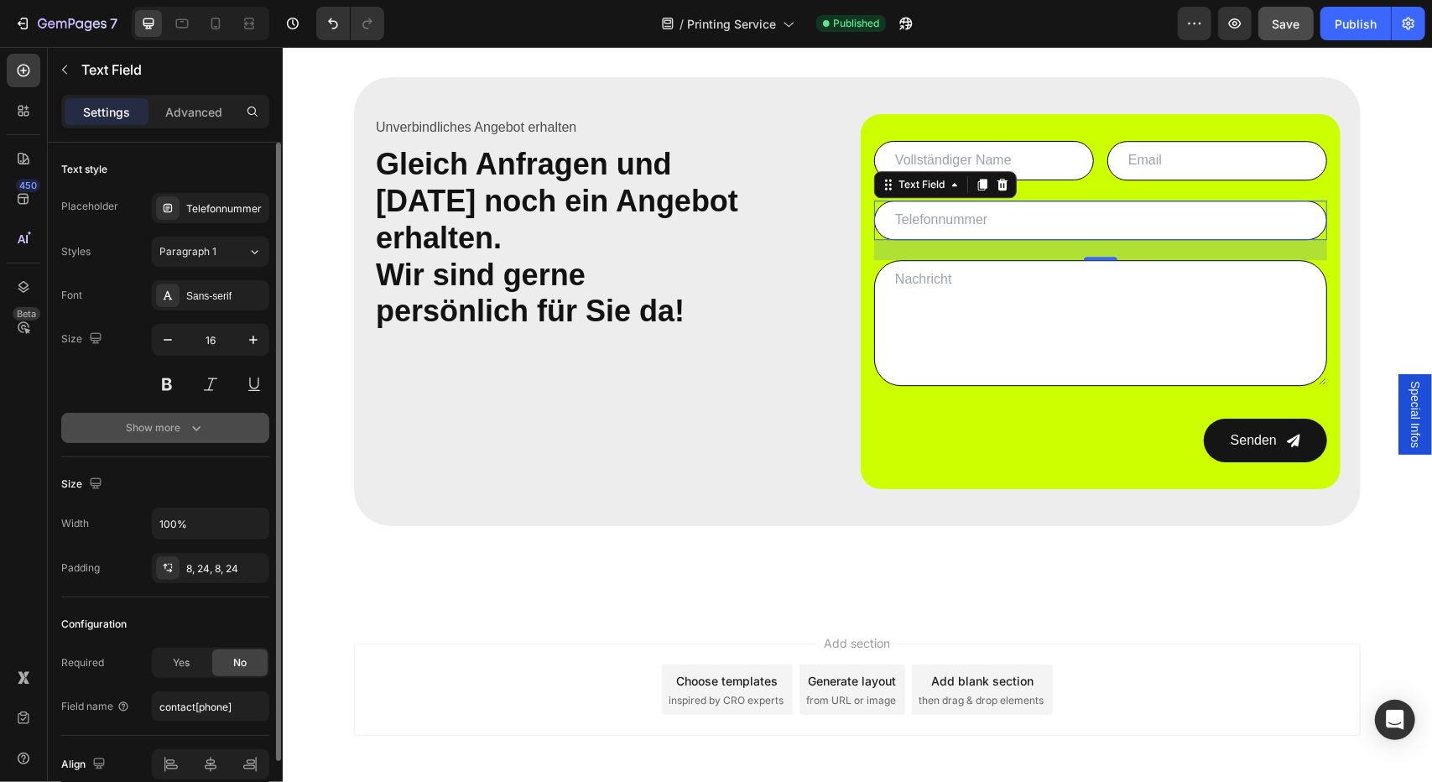
click at [127, 431] on div "Show more" at bounding box center [166, 427] width 78 height 17
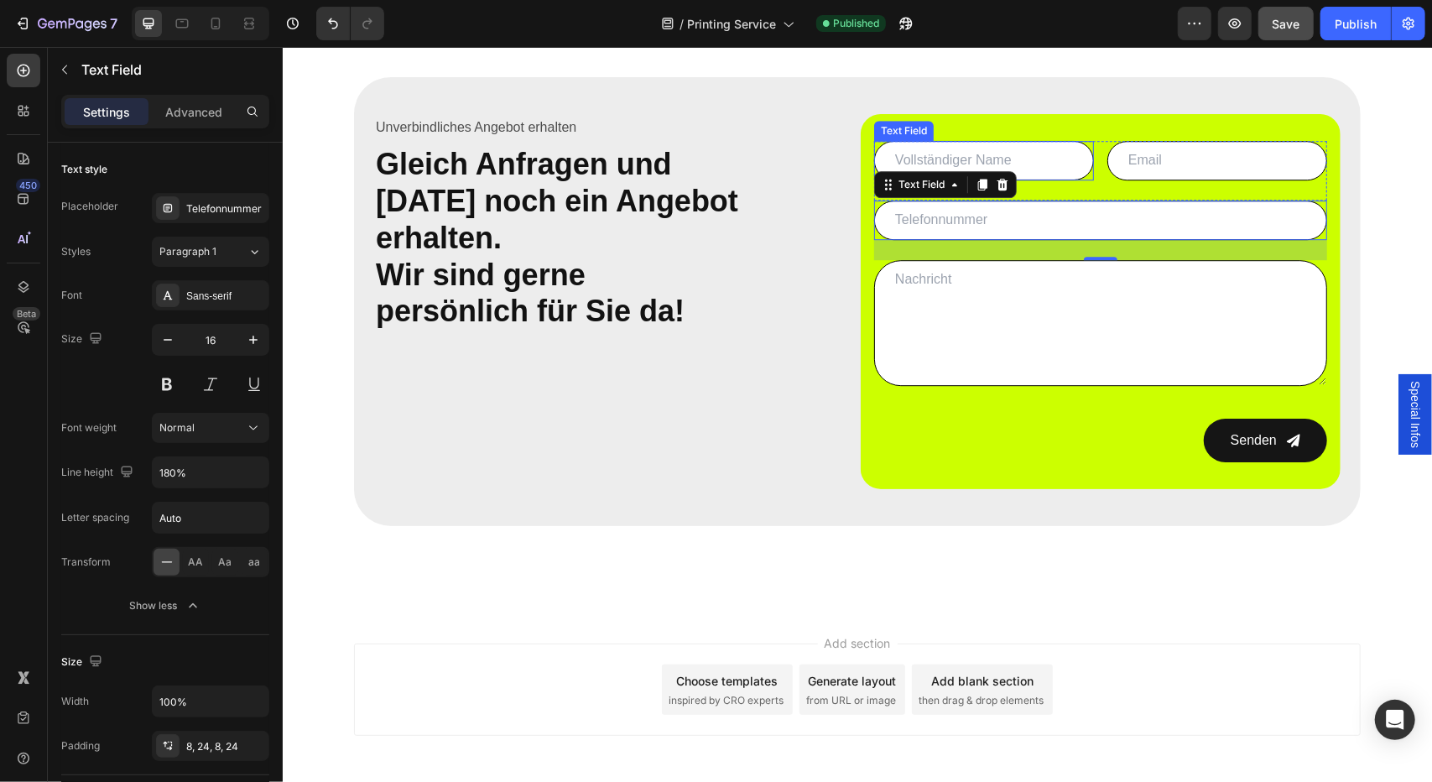
click at [947, 159] on input "text" at bounding box center [983, 159] width 220 height 39
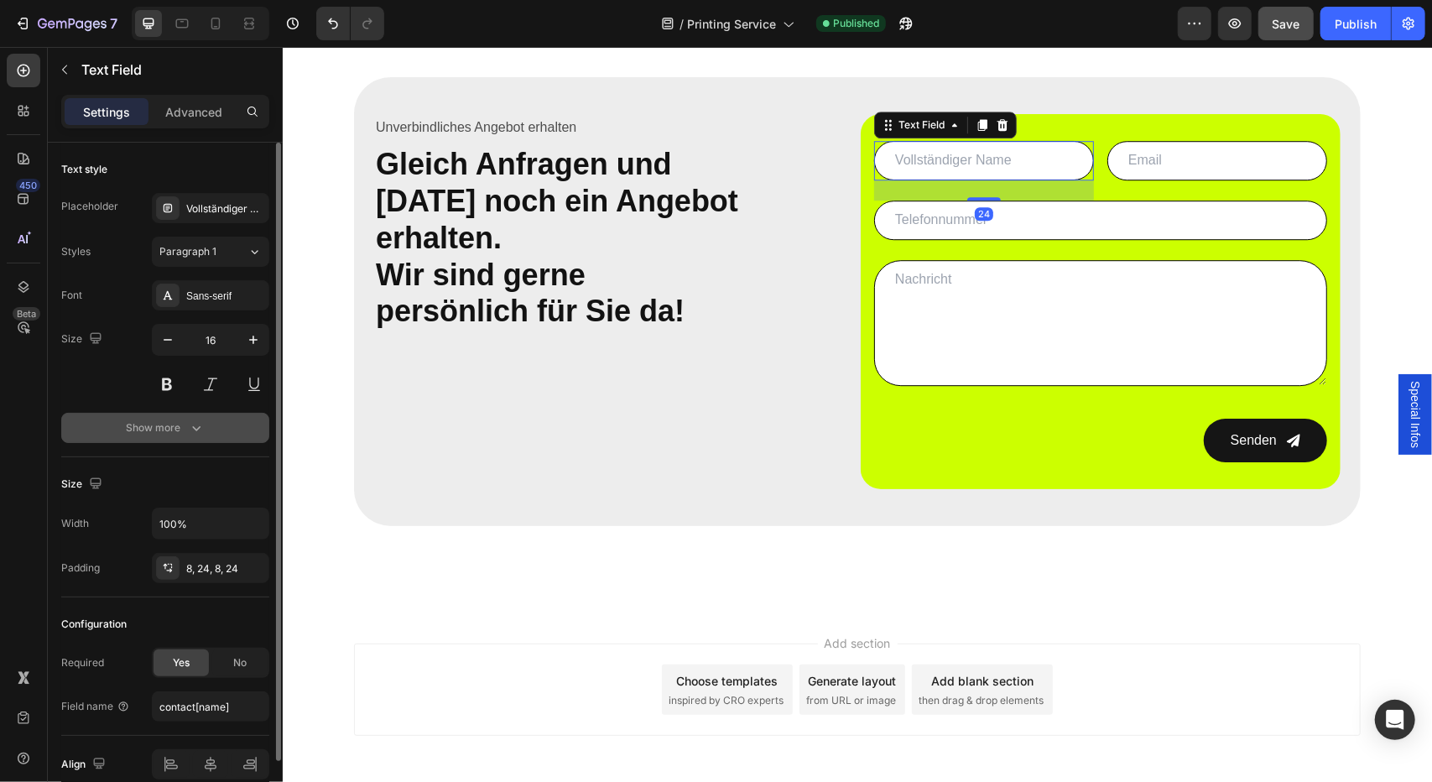
click at [152, 421] on div "Show more" at bounding box center [166, 427] width 78 height 17
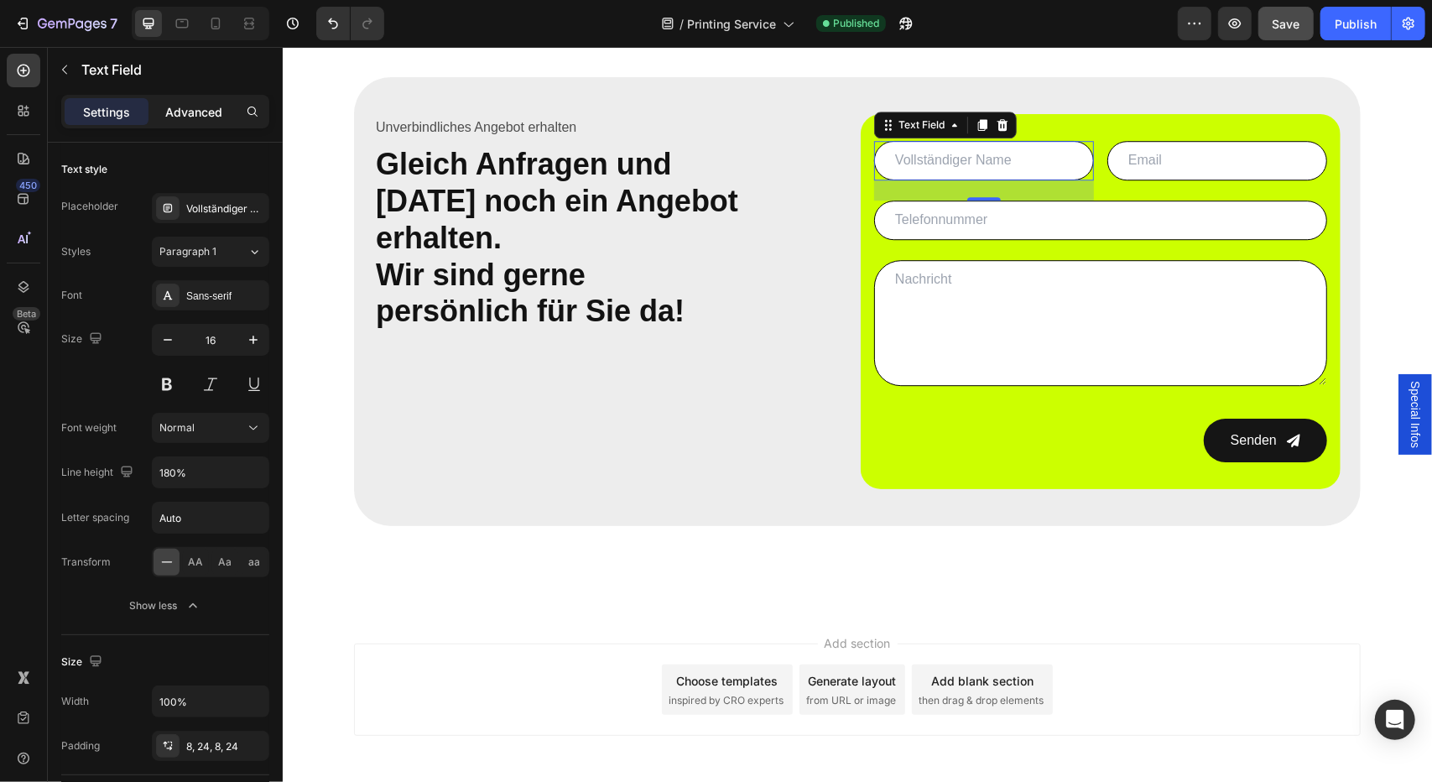
click at [216, 120] on p "Advanced" at bounding box center [193, 112] width 57 height 18
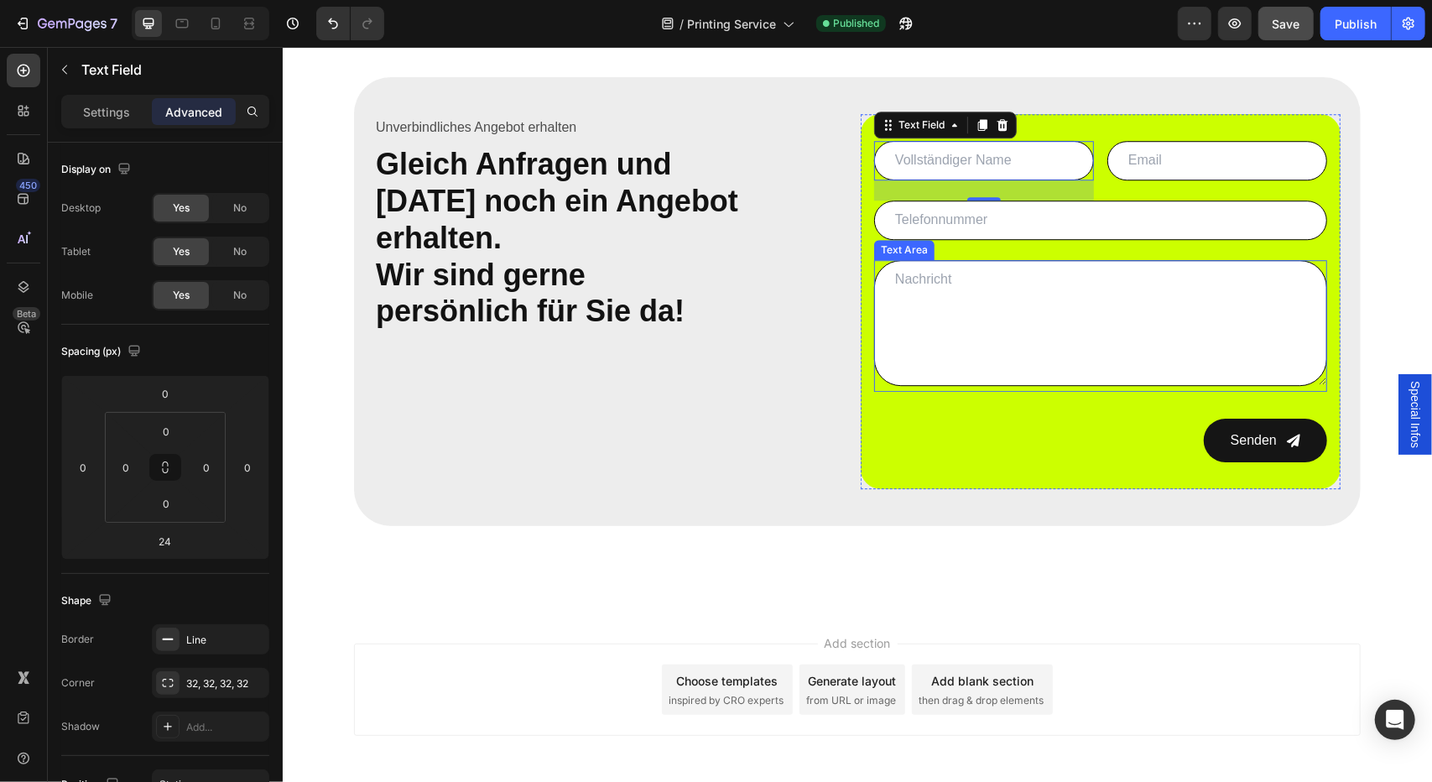
click at [899, 265] on textarea at bounding box center [1099, 322] width 453 height 126
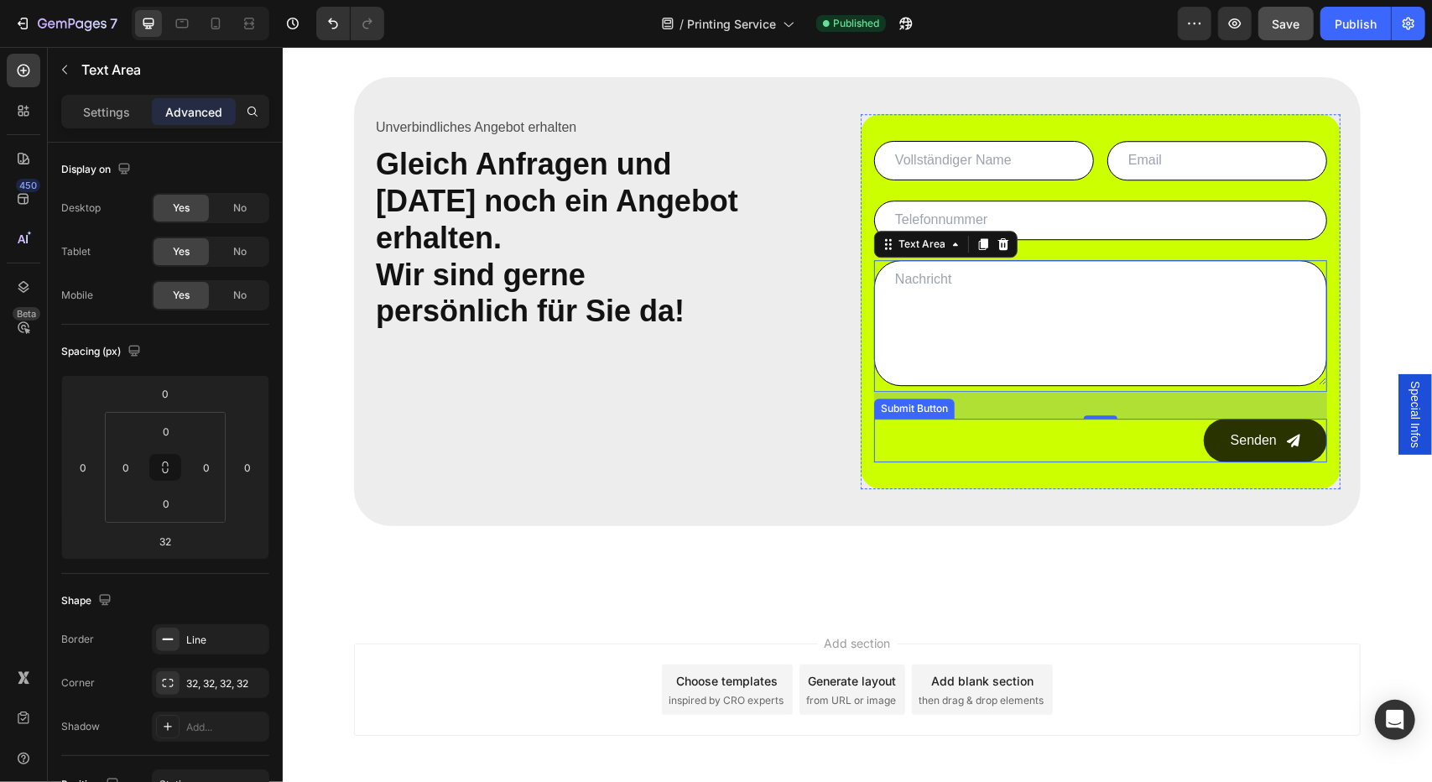
click at [1210, 438] on button "Senden" at bounding box center [1264, 440] width 123 height 44
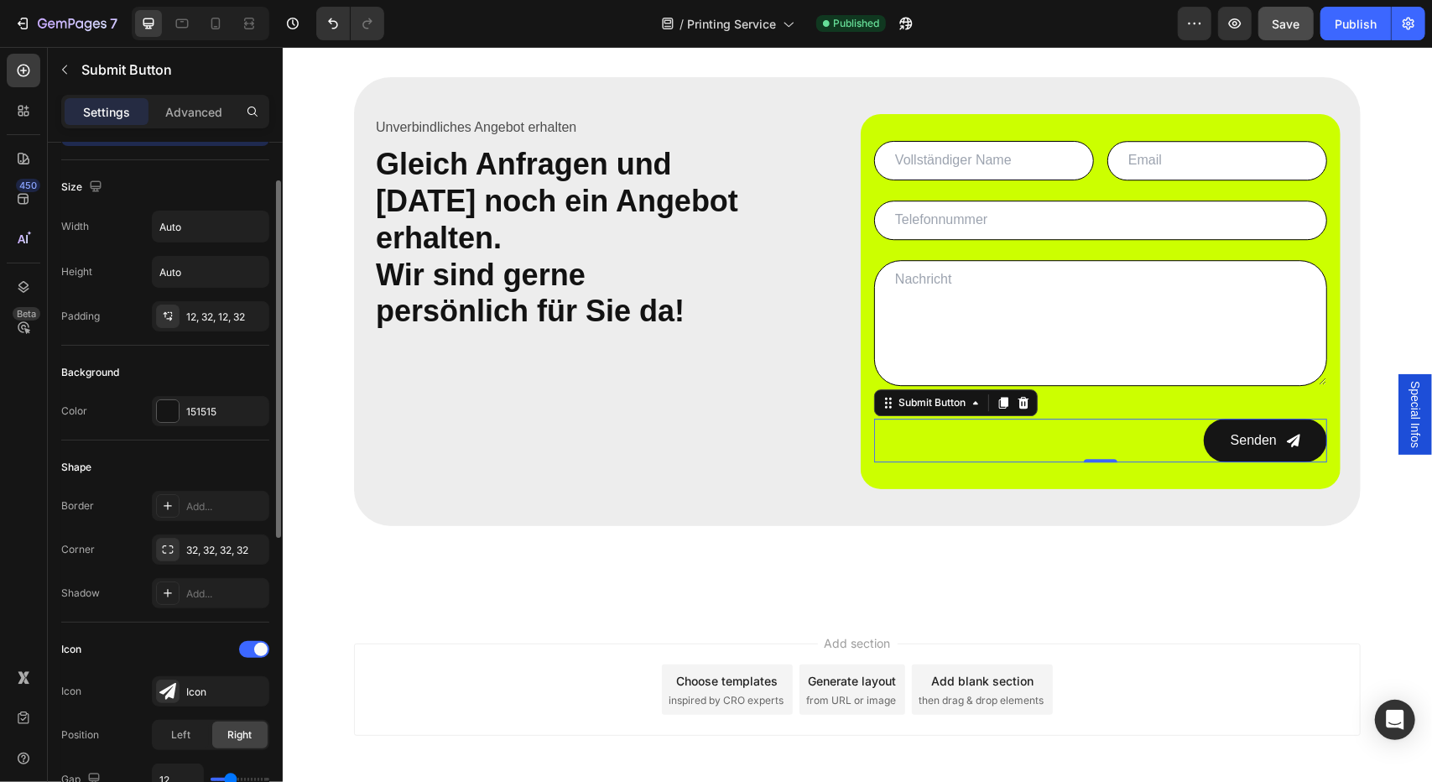
scroll to position [76, 0]
click at [250, 402] on icon "button" at bounding box center [251, 408] width 13 height 13
click at [203, 404] on div "Add..." at bounding box center [225, 409] width 79 height 15
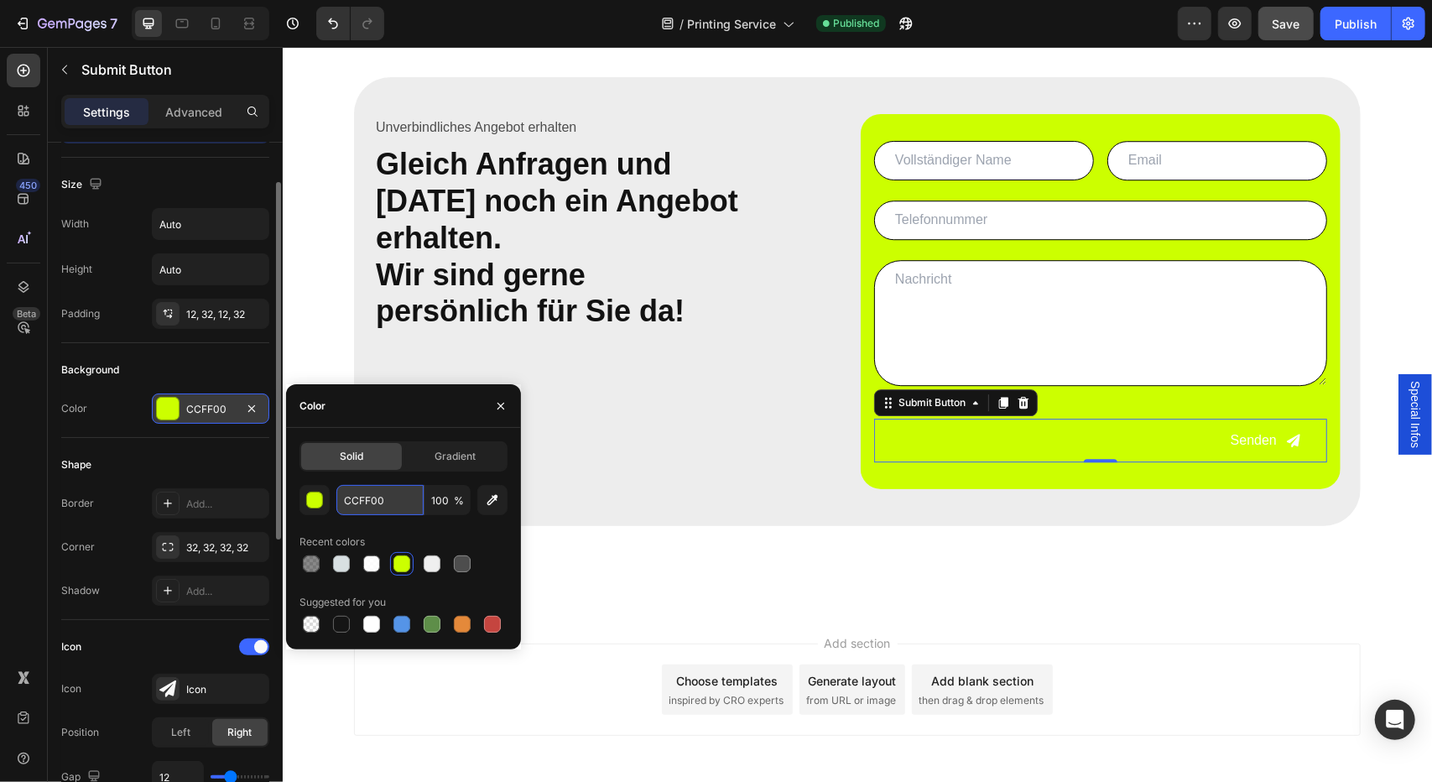
click at [353, 496] on input "CCFF00" at bounding box center [379, 500] width 87 height 30
click at [473, 554] on div at bounding box center [461, 563] width 23 height 23
click at [331, 633] on div at bounding box center [341, 623] width 23 height 23
type input "151515"
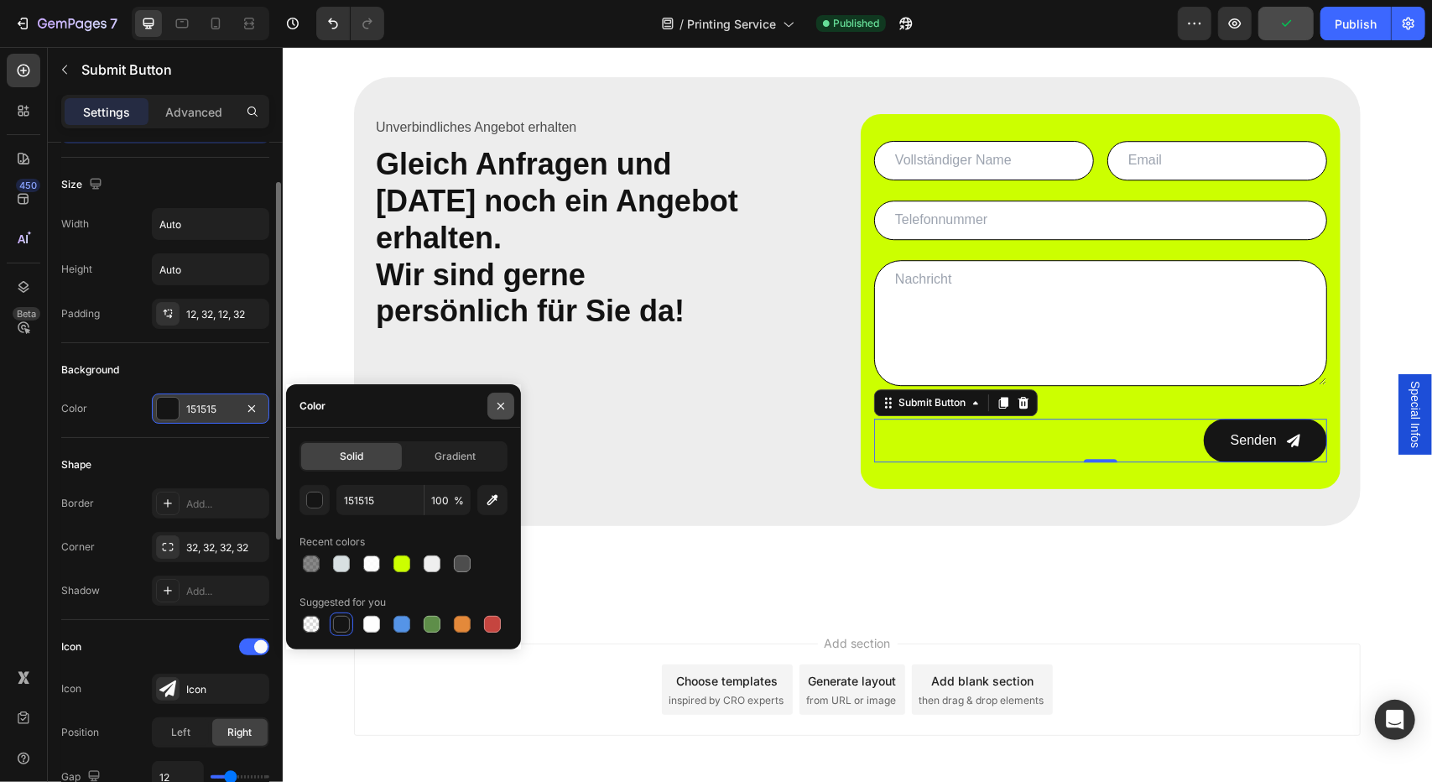
click at [495, 413] on button "button" at bounding box center [500, 406] width 27 height 27
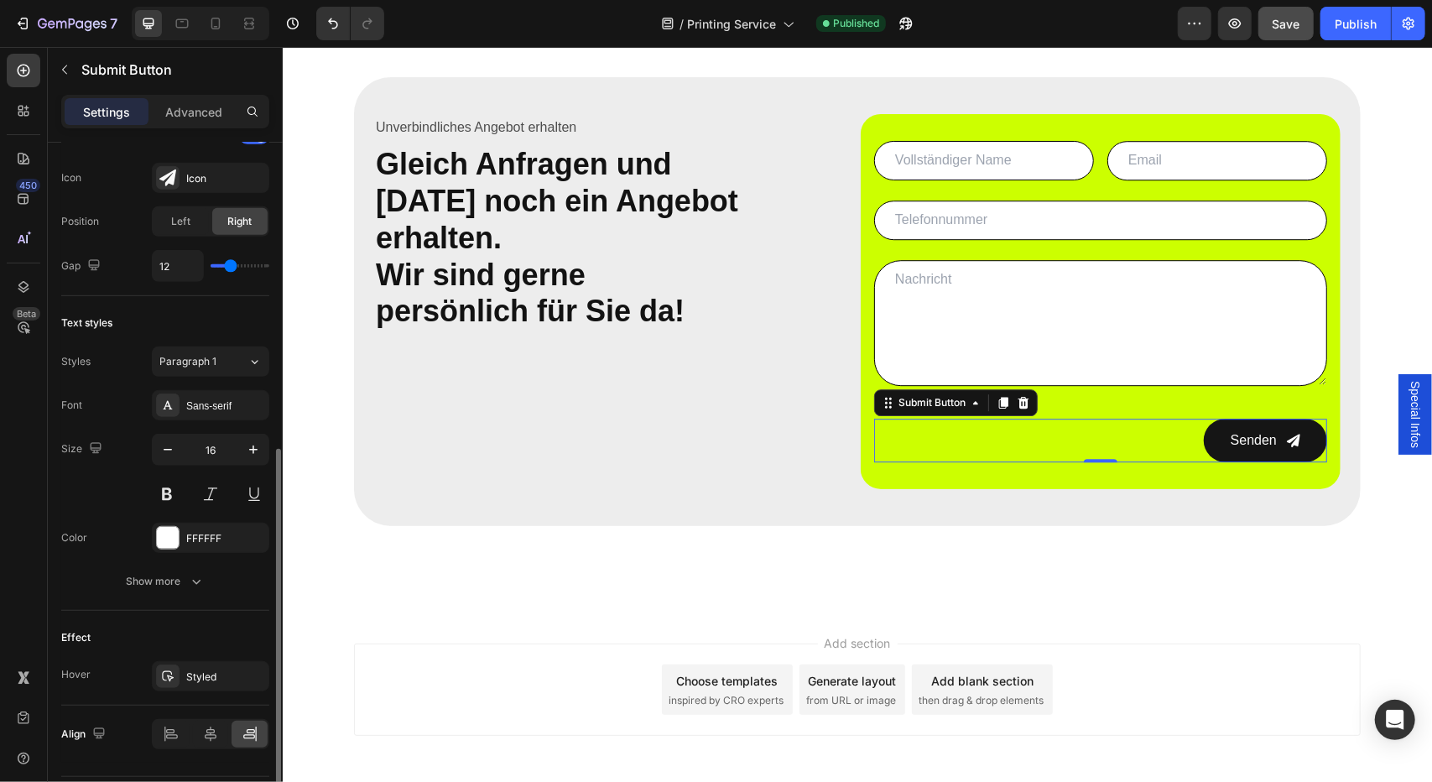
scroll to position [631, 0]
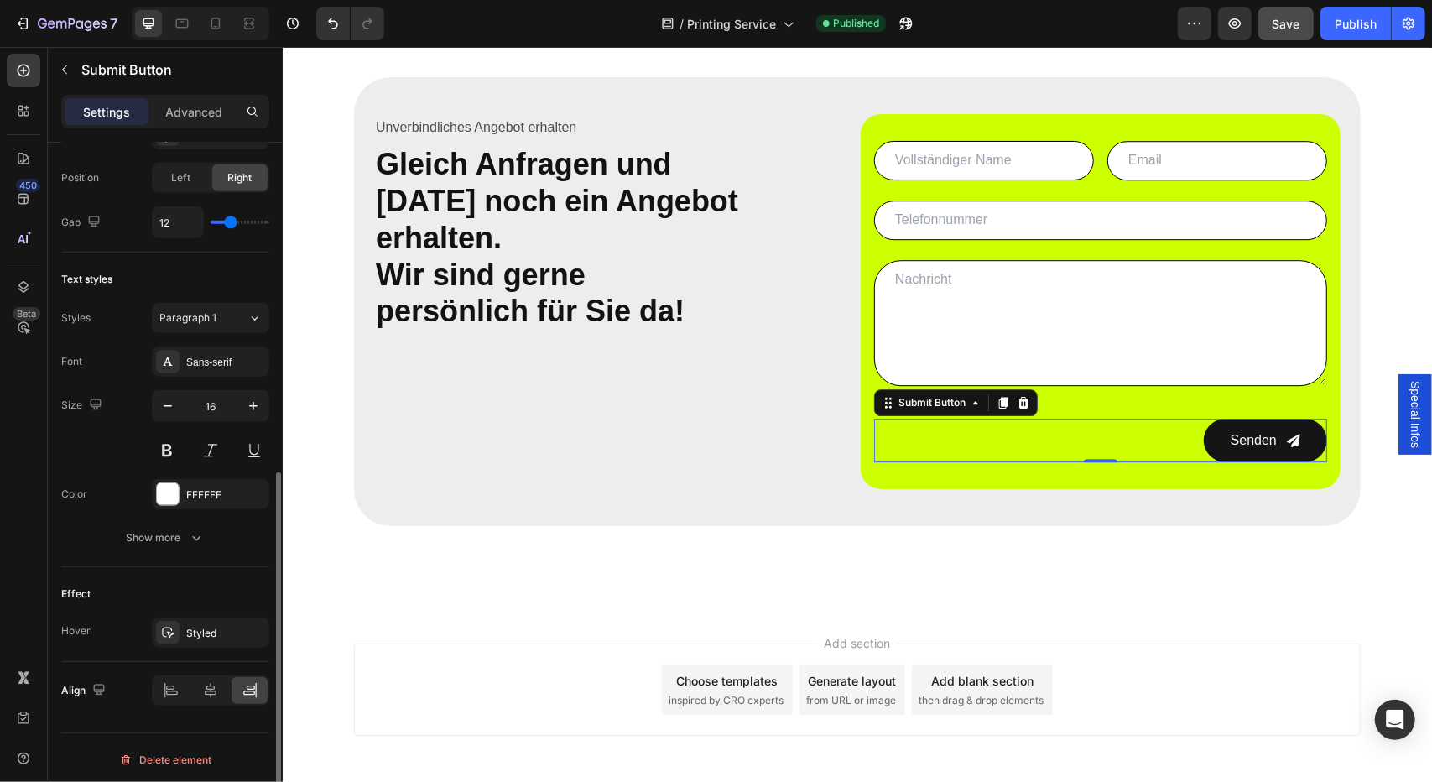
click at [199, 610] on div "Effect Hover Styled" at bounding box center [165, 614] width 208 height 95
click at [196, 620] on div "Styled" at bounding box center [210, 632] width 117 height 30
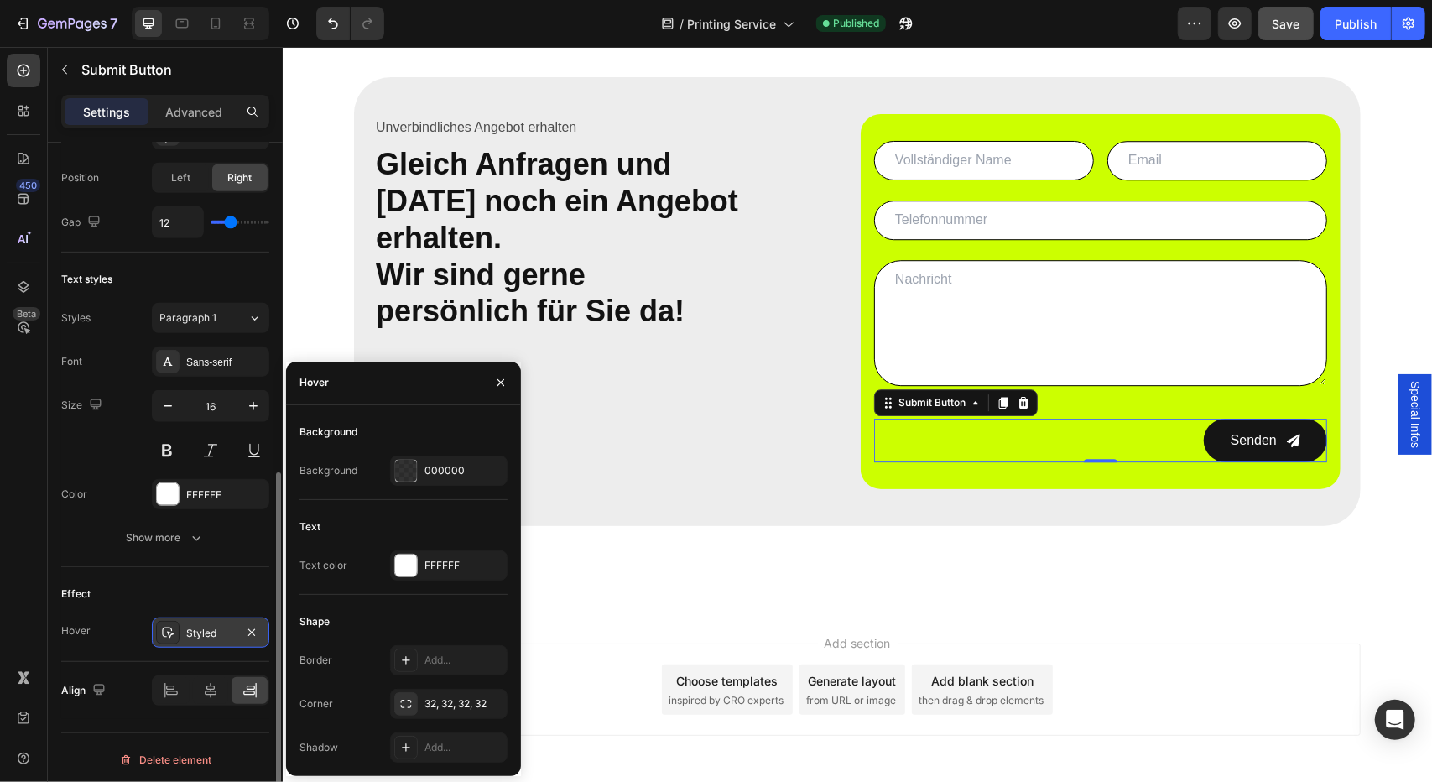
click at [196, 620] on div "Styled" at bounding box center [210, 632] width 117 height 30
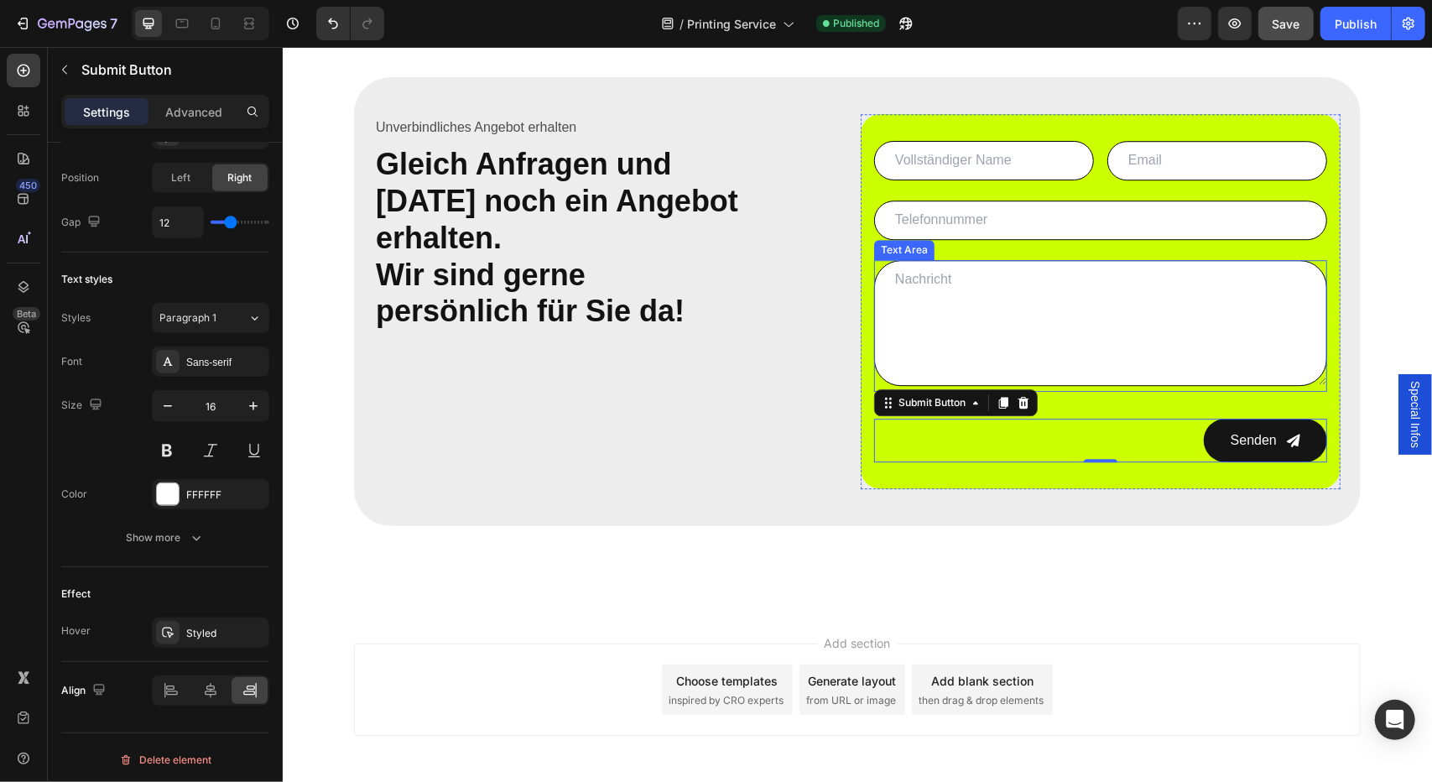
click at [909, 298] on textarea at bounding box center [1099, 322] width 453 height 126
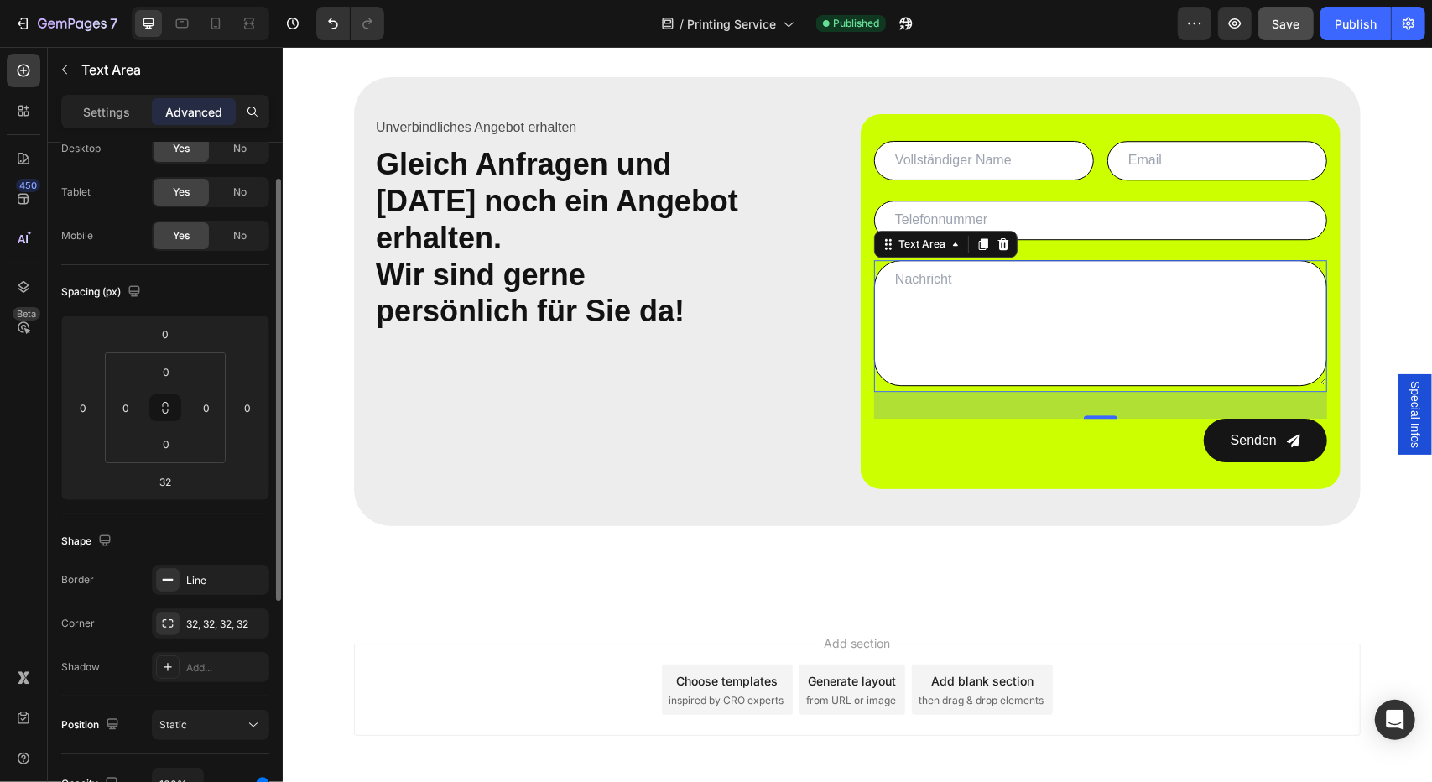
scroll to position [0, 0]
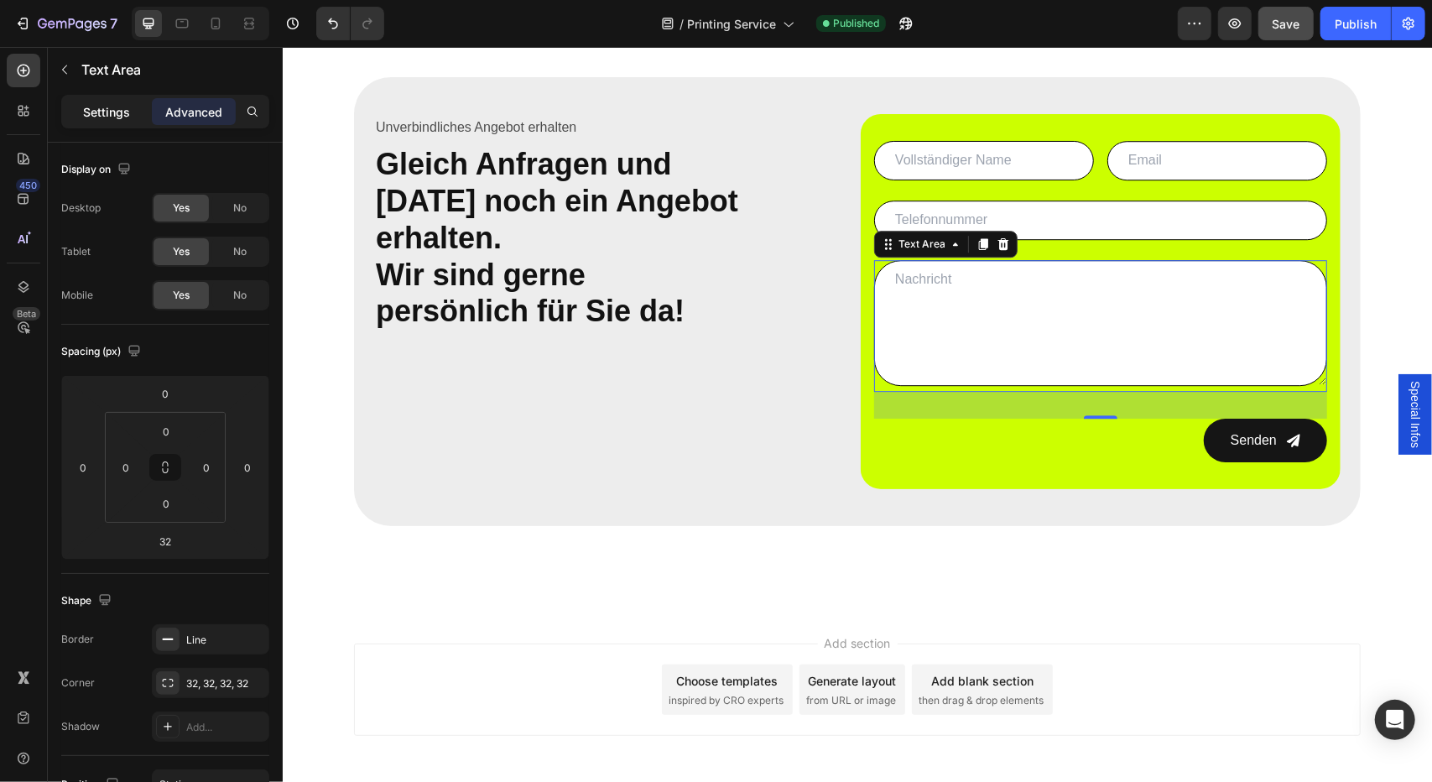
click at [118, 122] on div "Settings" at bounding box center [107, 111] width 84 height 27
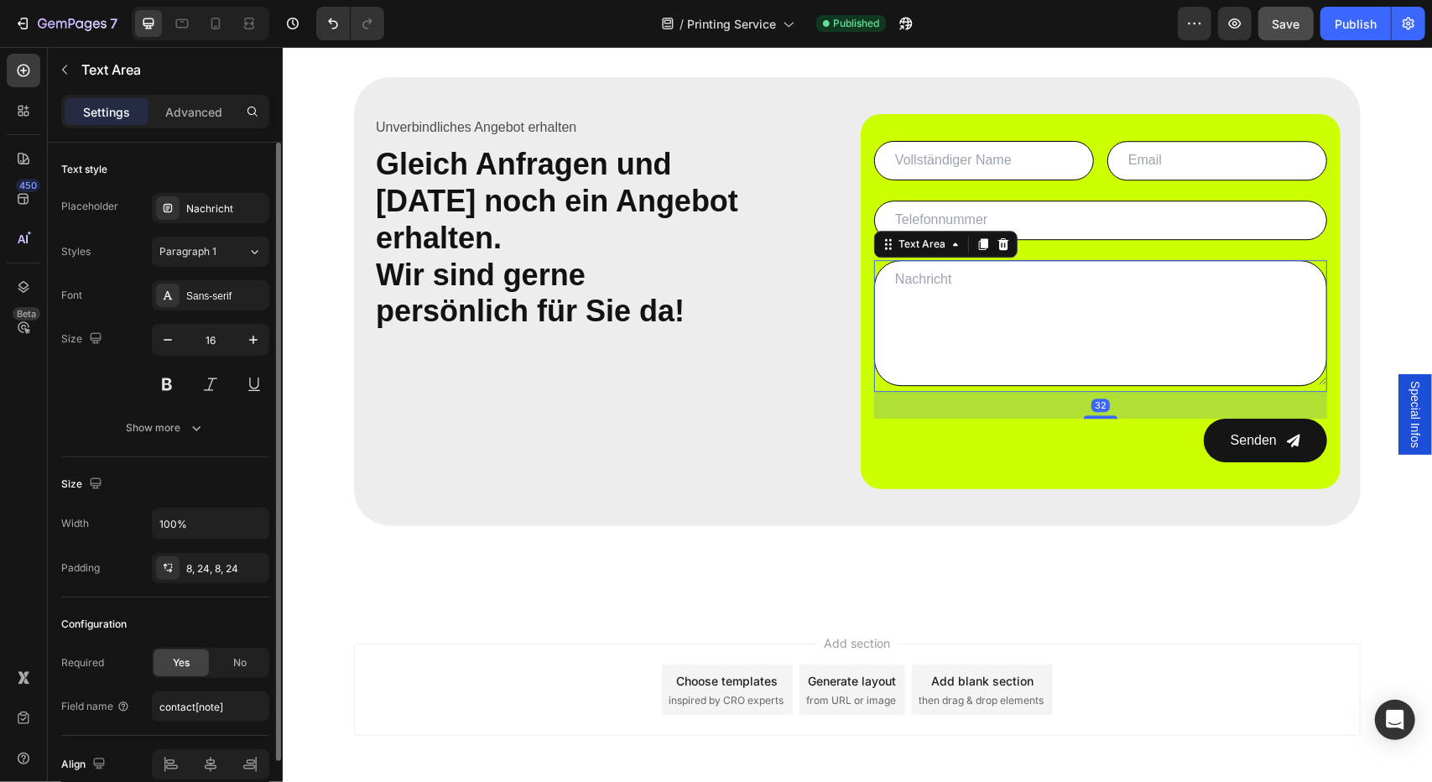
scroll to position [75, 0]
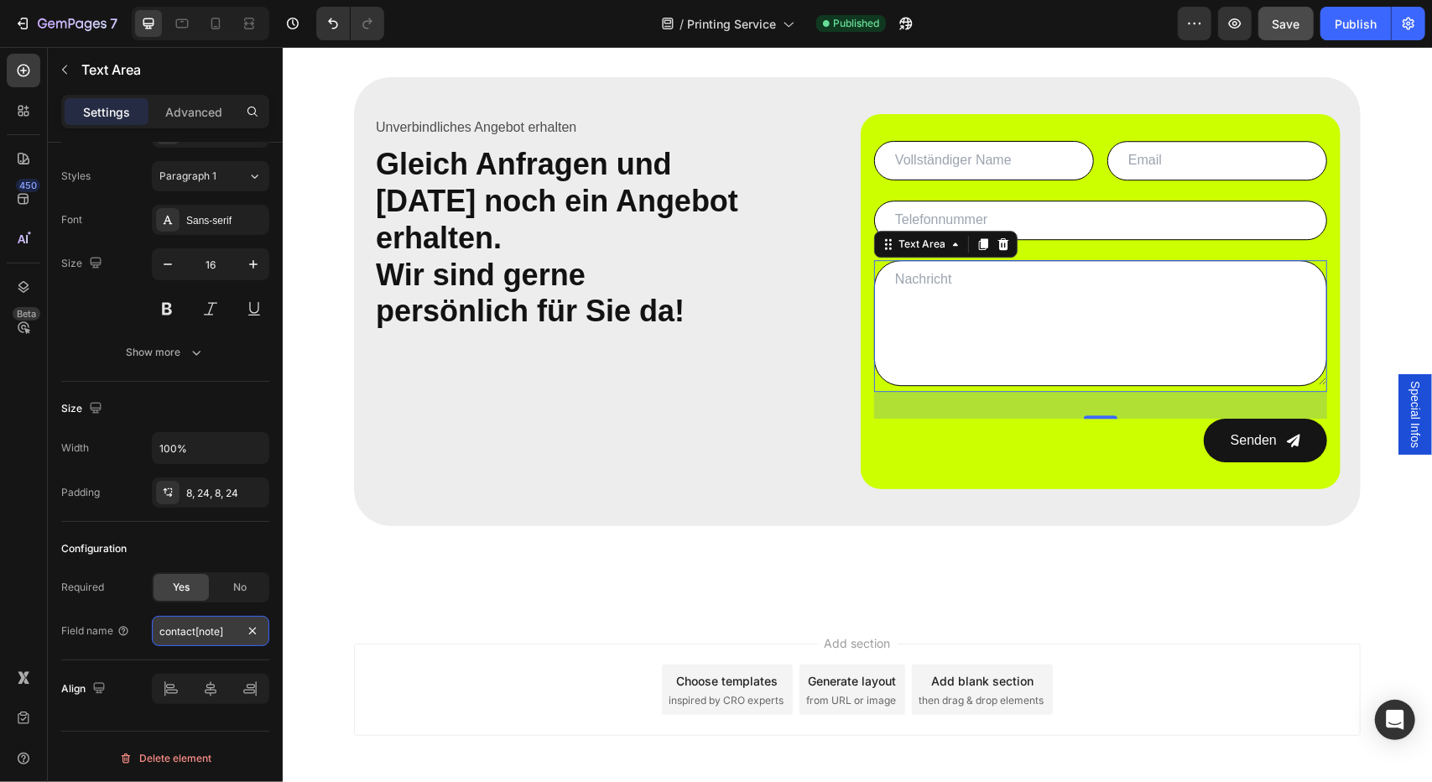
click at [183, 640] on input "contact[note]" at bounding box center [210, 631] width 117 height 30
click at [213, 626] on input "contact[note]" at bounding box center [210, 631] width 117 height 30
click at [147, 618] on div "Field name contact[note]" at bounding box center [165, 631] width 208 height 30
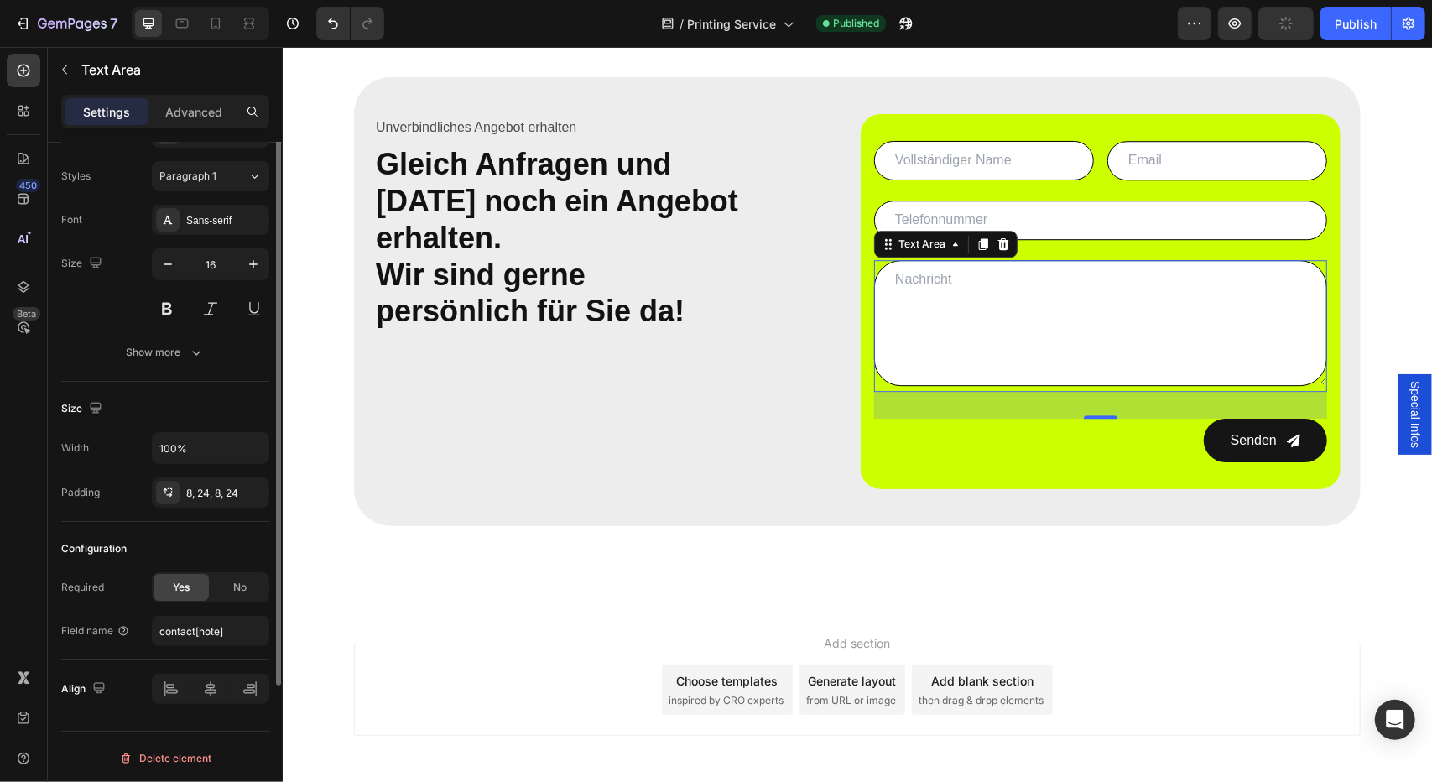
scroll to position [0, 0]
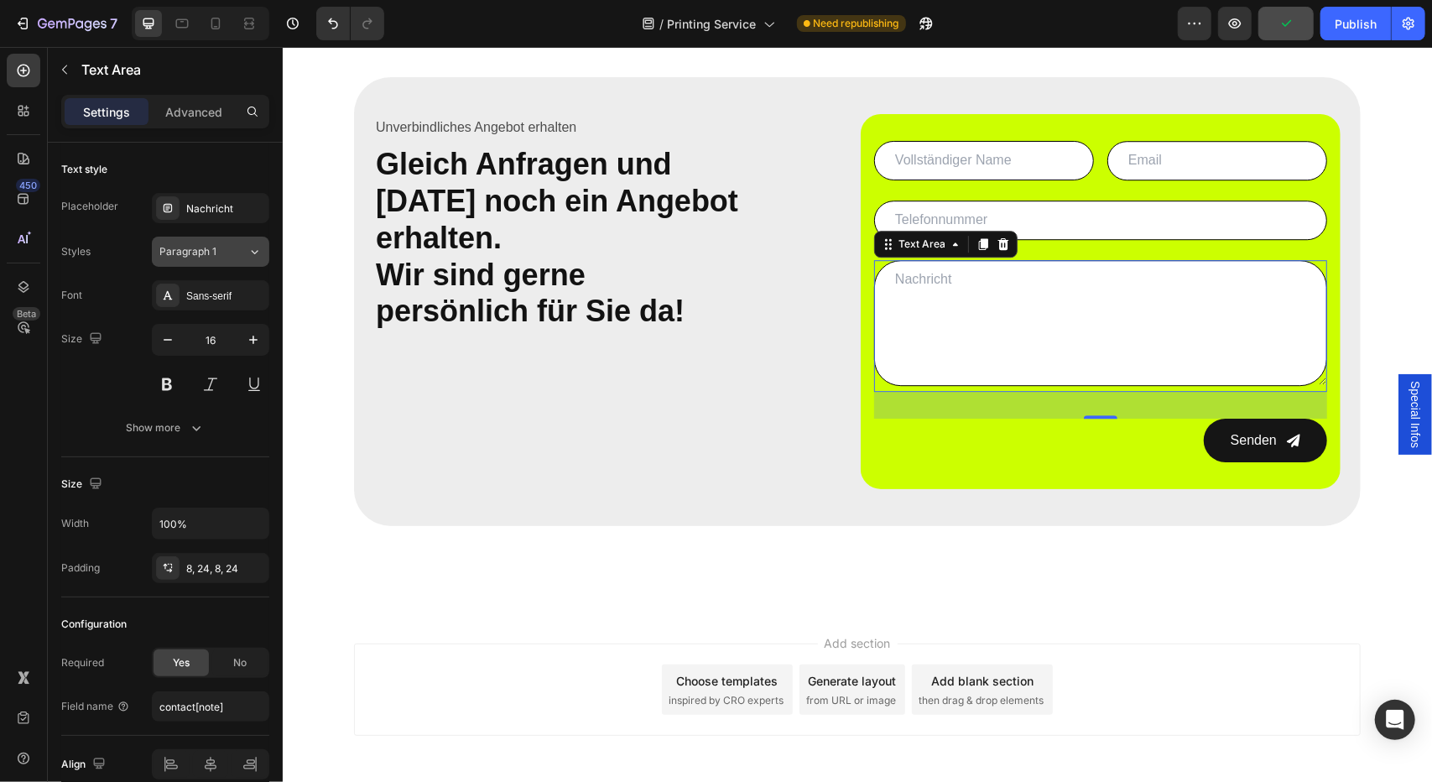
click at [213, 250] on span "Paragraph 1" at bounding box center [187, 251] width 57 height 15
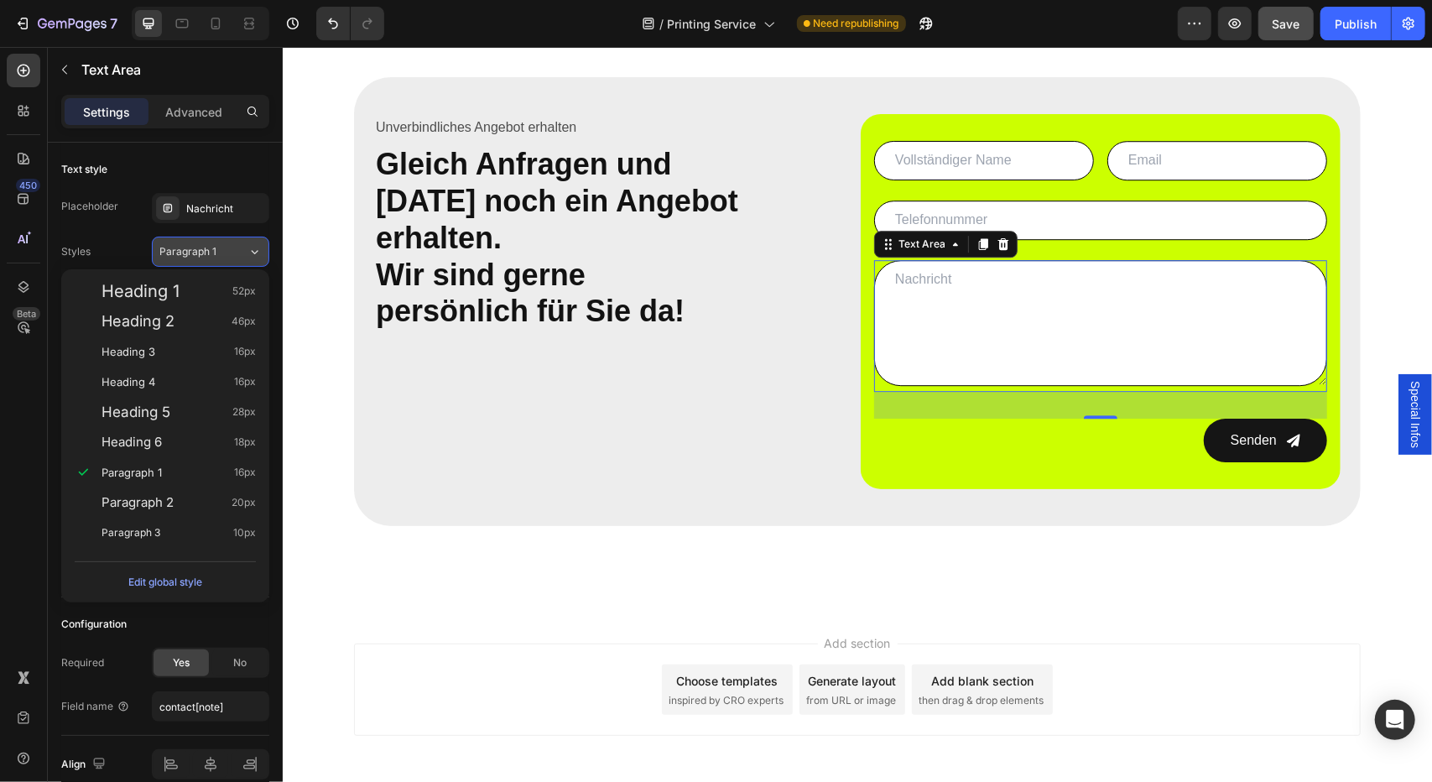
click at [213, 250] on span "Paragraph 1" at bounding box center [187, 251] width 57 height 15
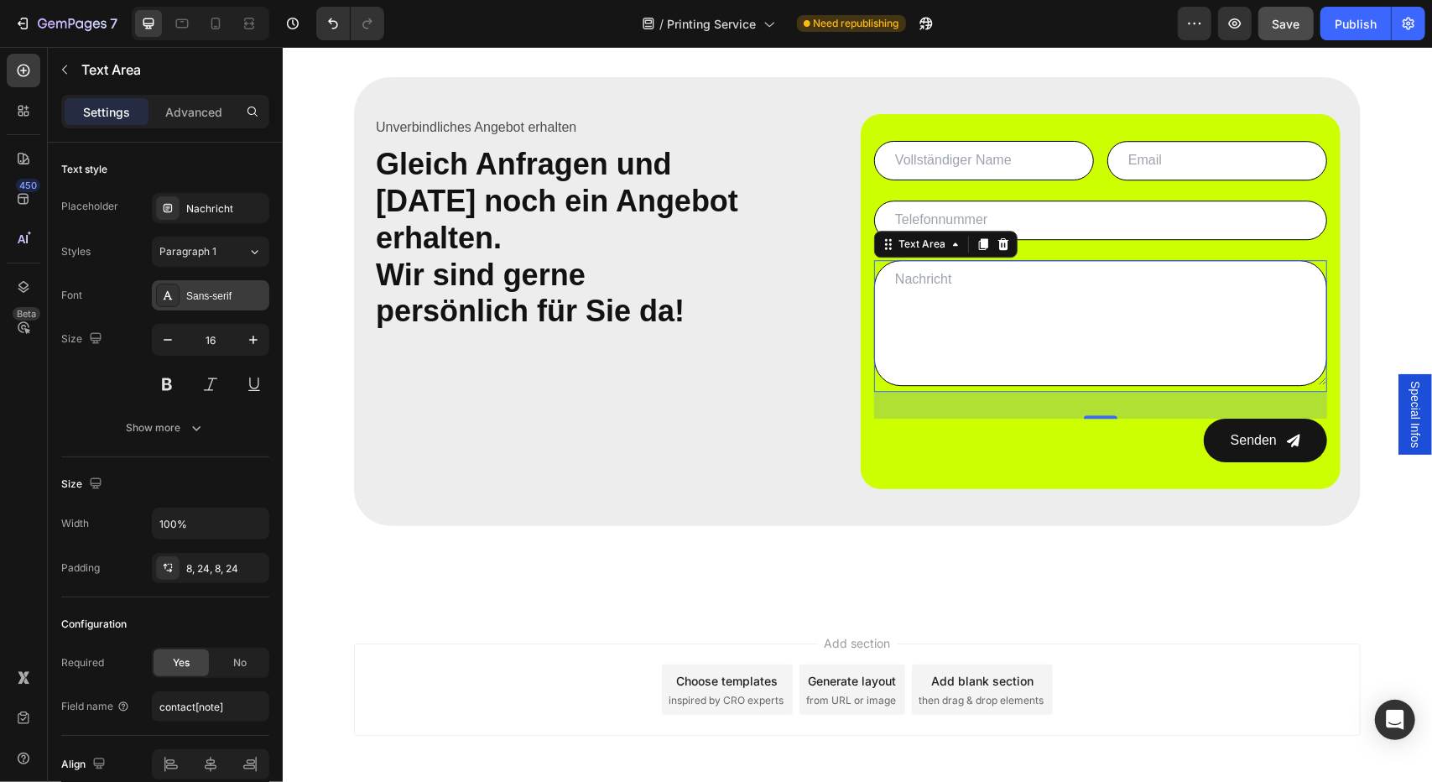
click at [181, 301] on div "Sans-serif" at bounding box center [210, 295] width 117 height 30
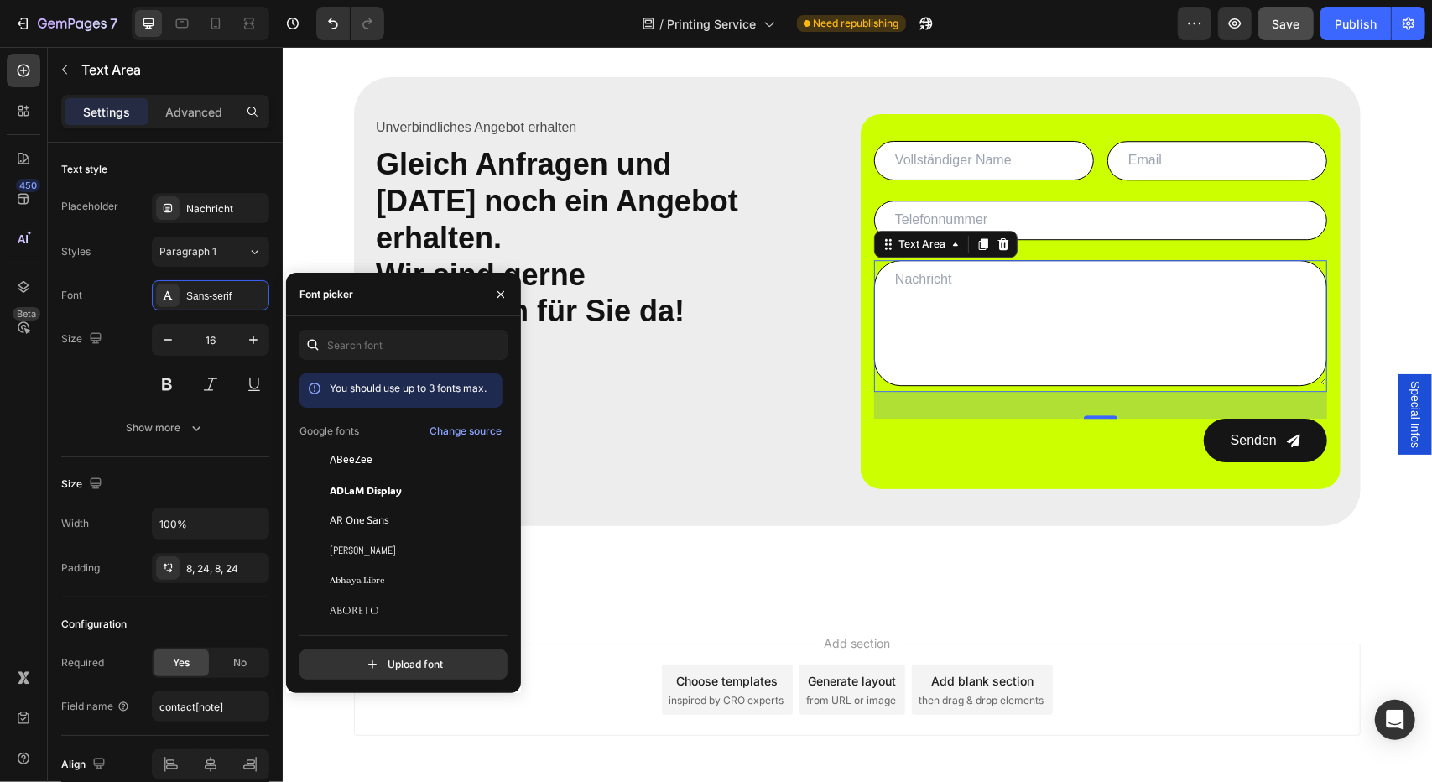
click at [115, 373] on div "Size 16" at bounding box center [165, 361] width 208 height 75
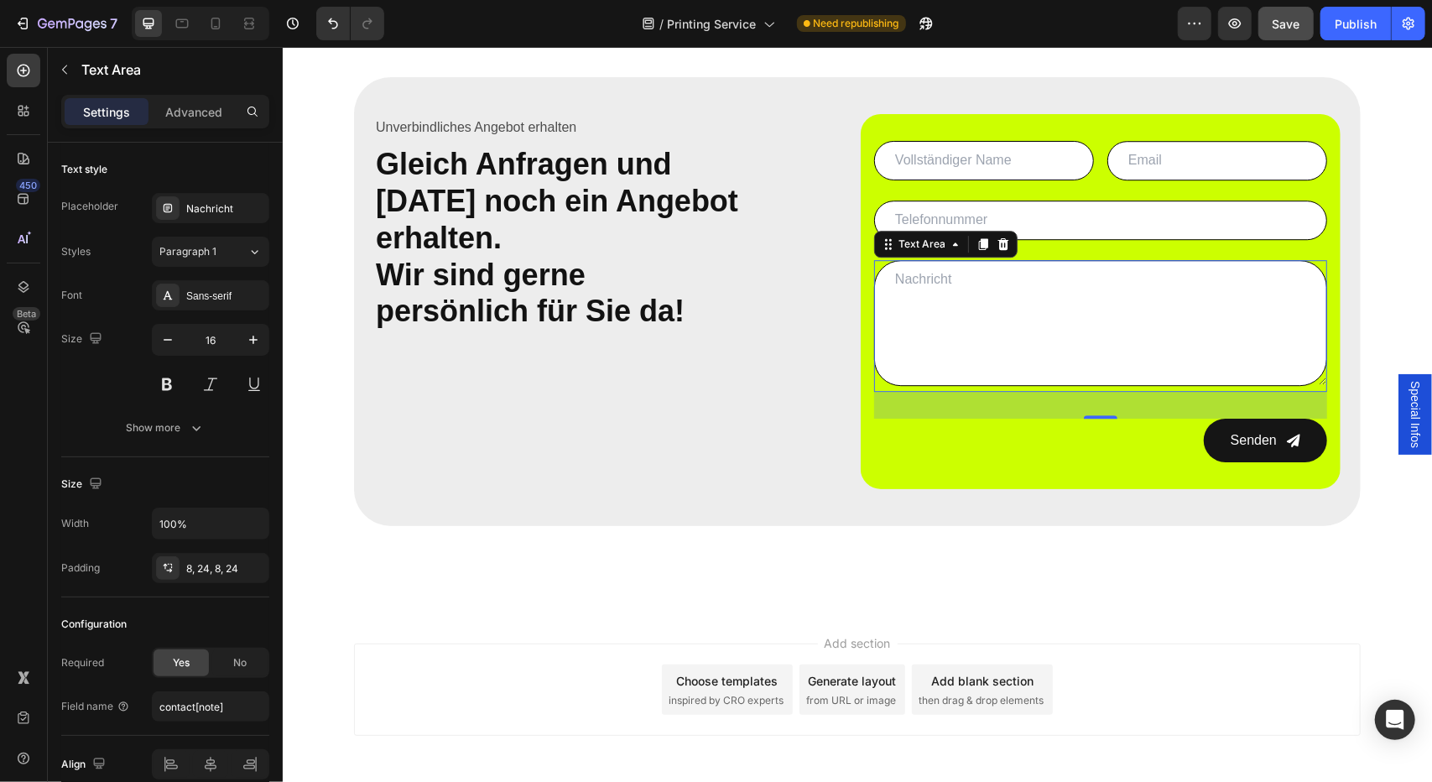
click at [196, 445] on div "Text style Placeholder Nachricht Styles Paragraph 1 Font Sans-serif Size 16 Sho…" at bounding box center [165, 300] width 208 height 315
click at [168, 427] on div "Show more" at bounding box center [166, 427] width 78 height 17
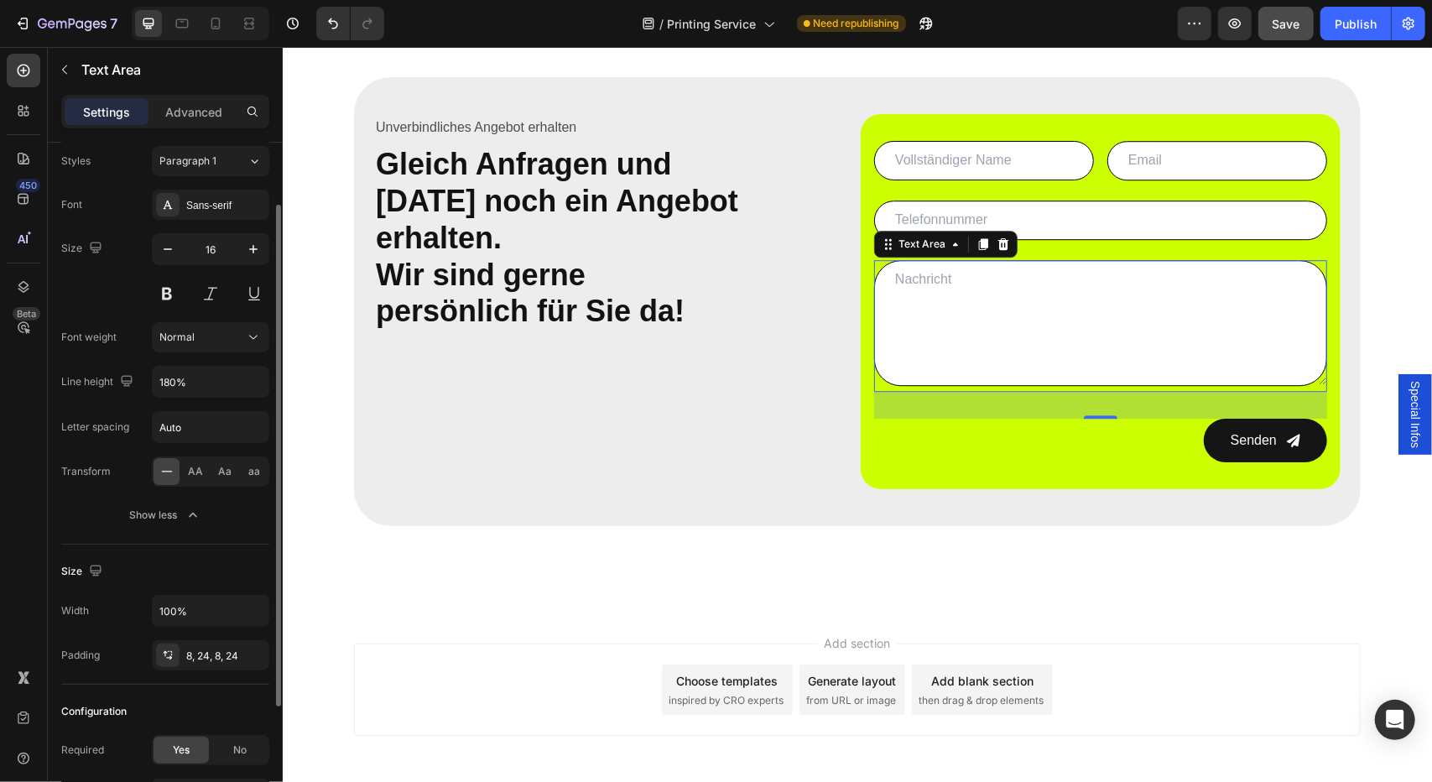
scroll to position [88, 0]
click at [230, 336] on div "Normal" at bounding box center [202, 339] width 86 height 15
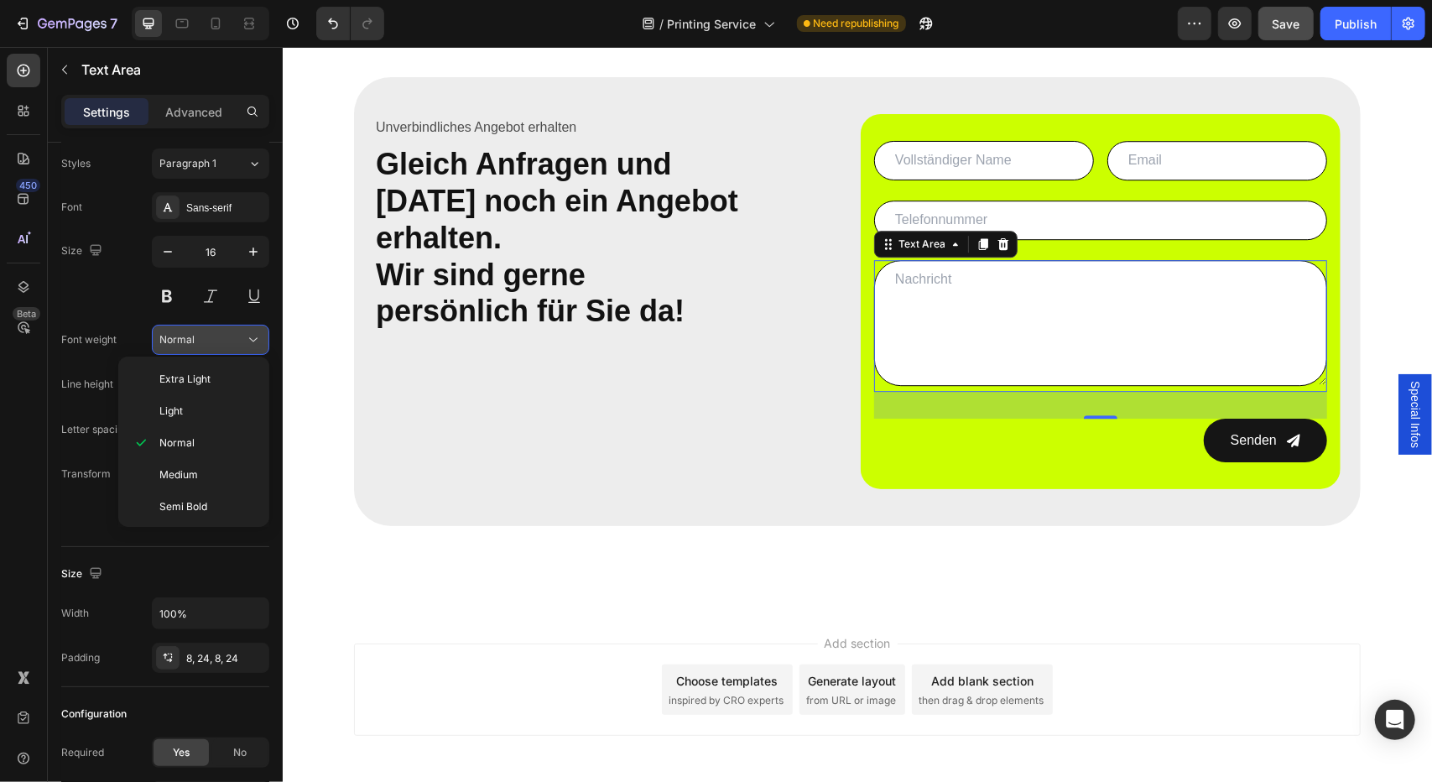
click at [230, 336] on div "Normal" at bounding box center [202, 339] width 86 height 15
click at [121, 321] on div "Font Sans-serif Size 16 Font weight Normal Line height 180% Letter spacing Auto…" at bounding box center [165, 362] width 208 height 341
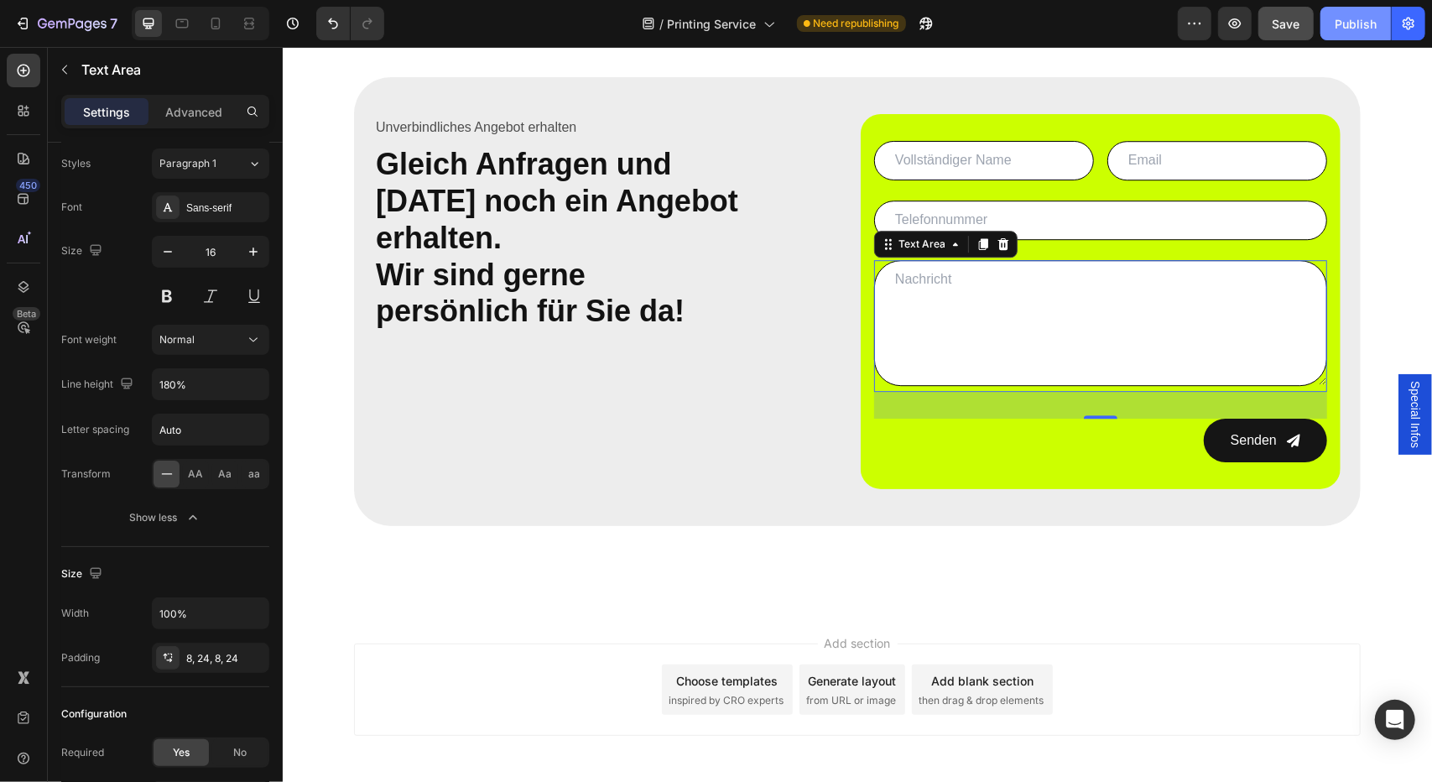
click at [1342, 13] on button "Publish" at bounding box center [1355, 24] width 70 height 34
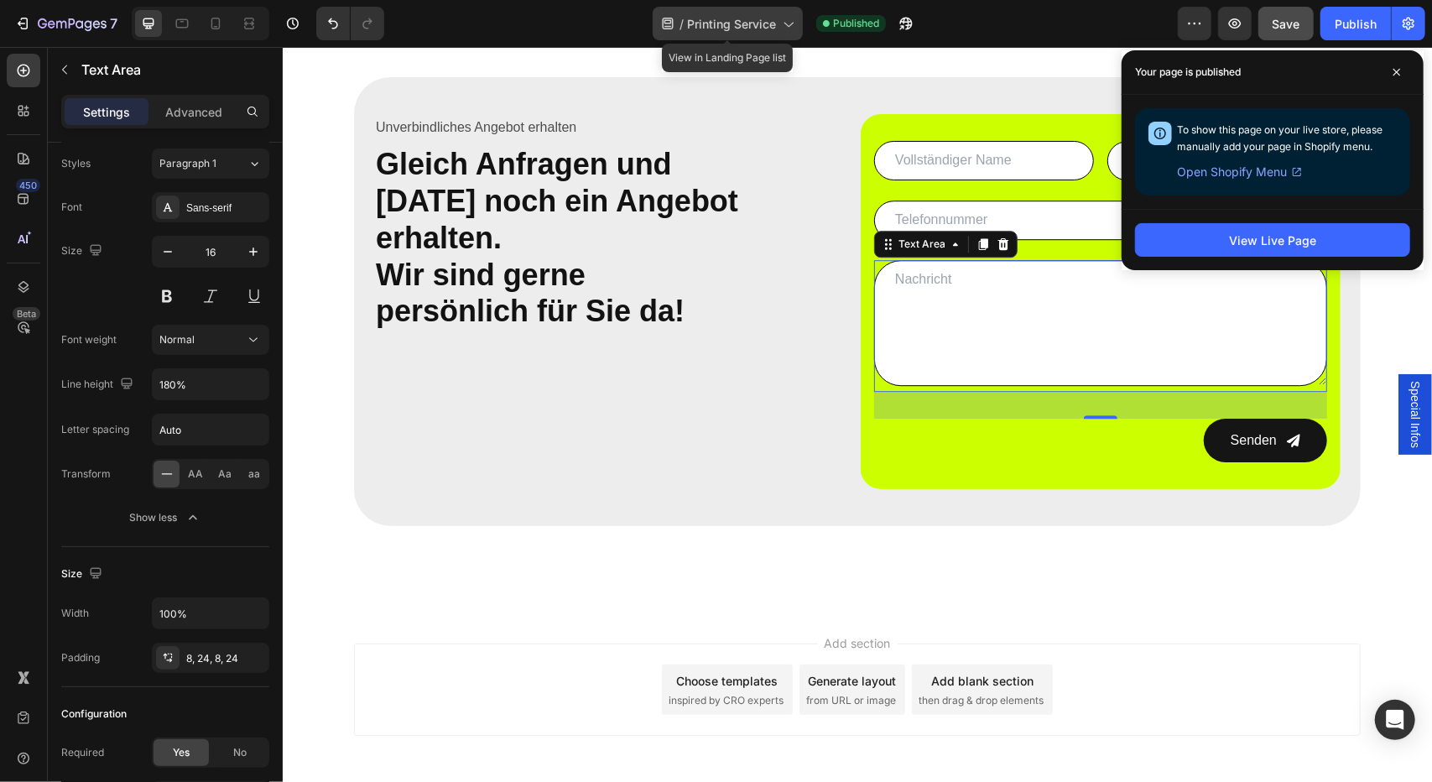
click at [696, 23] on span "Printing Service" at bounding box center [731, 24] width 89 height 18
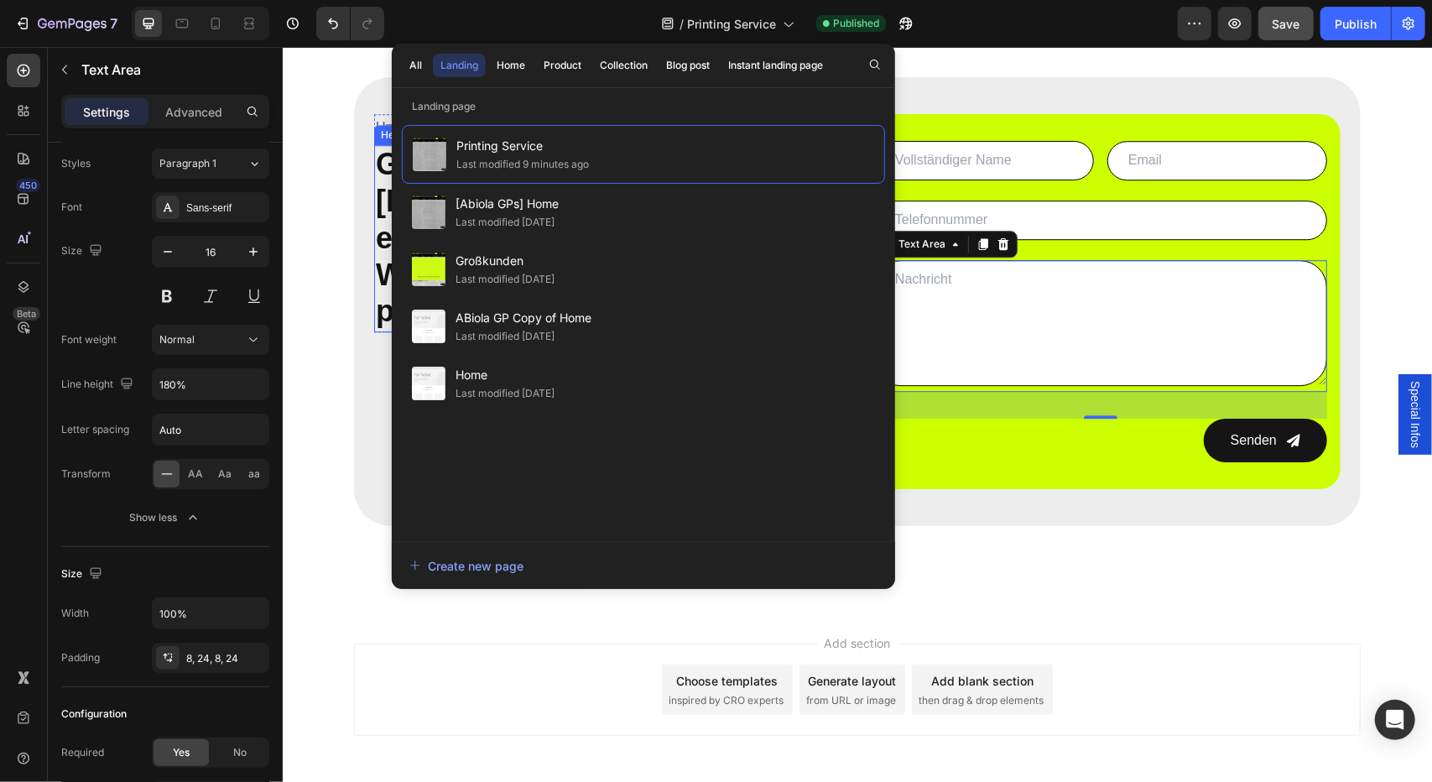
click at [376, 146] on span "Gleich Anfragen und heute noch ein Angebot erhalten." at bounding box center [556, 200] width 362 height 108
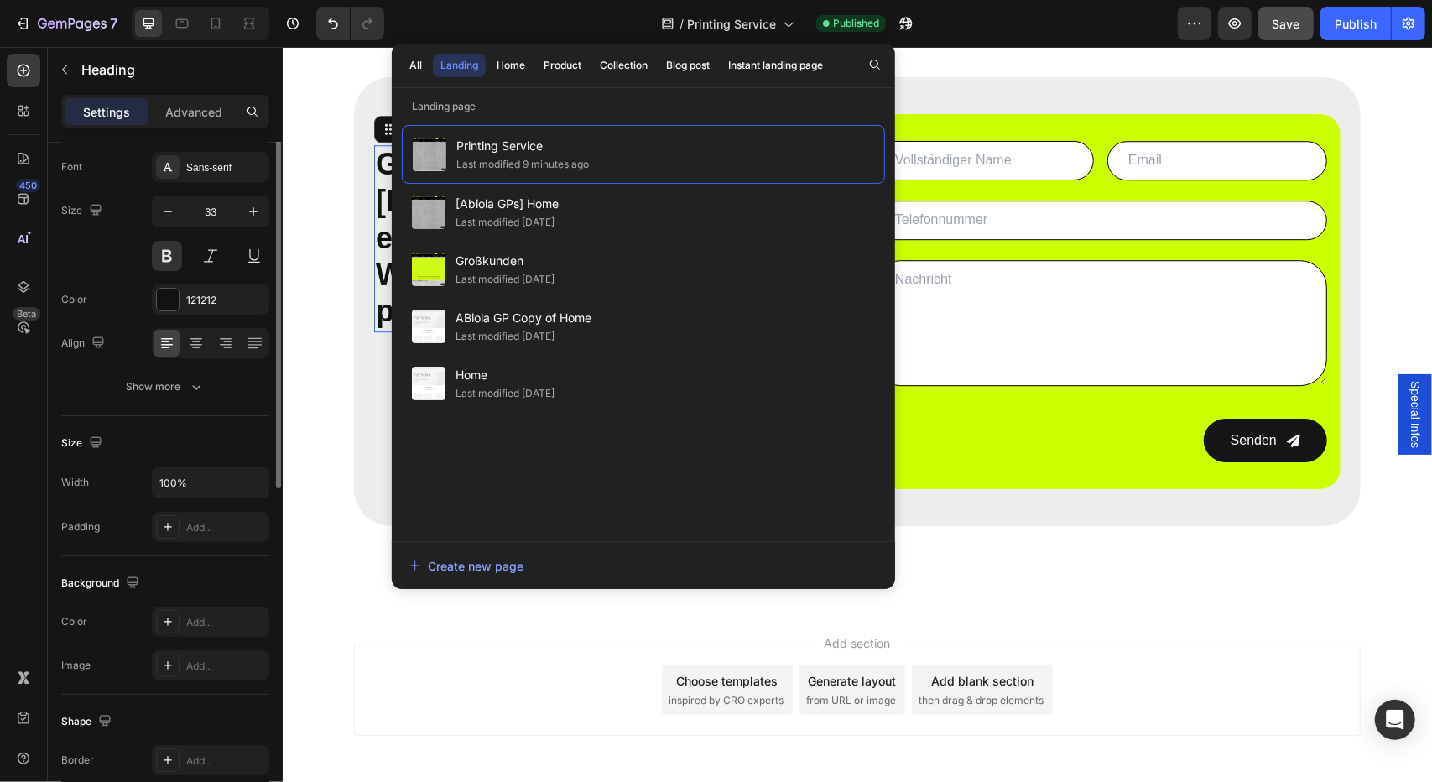
scroll to position [0, 0]
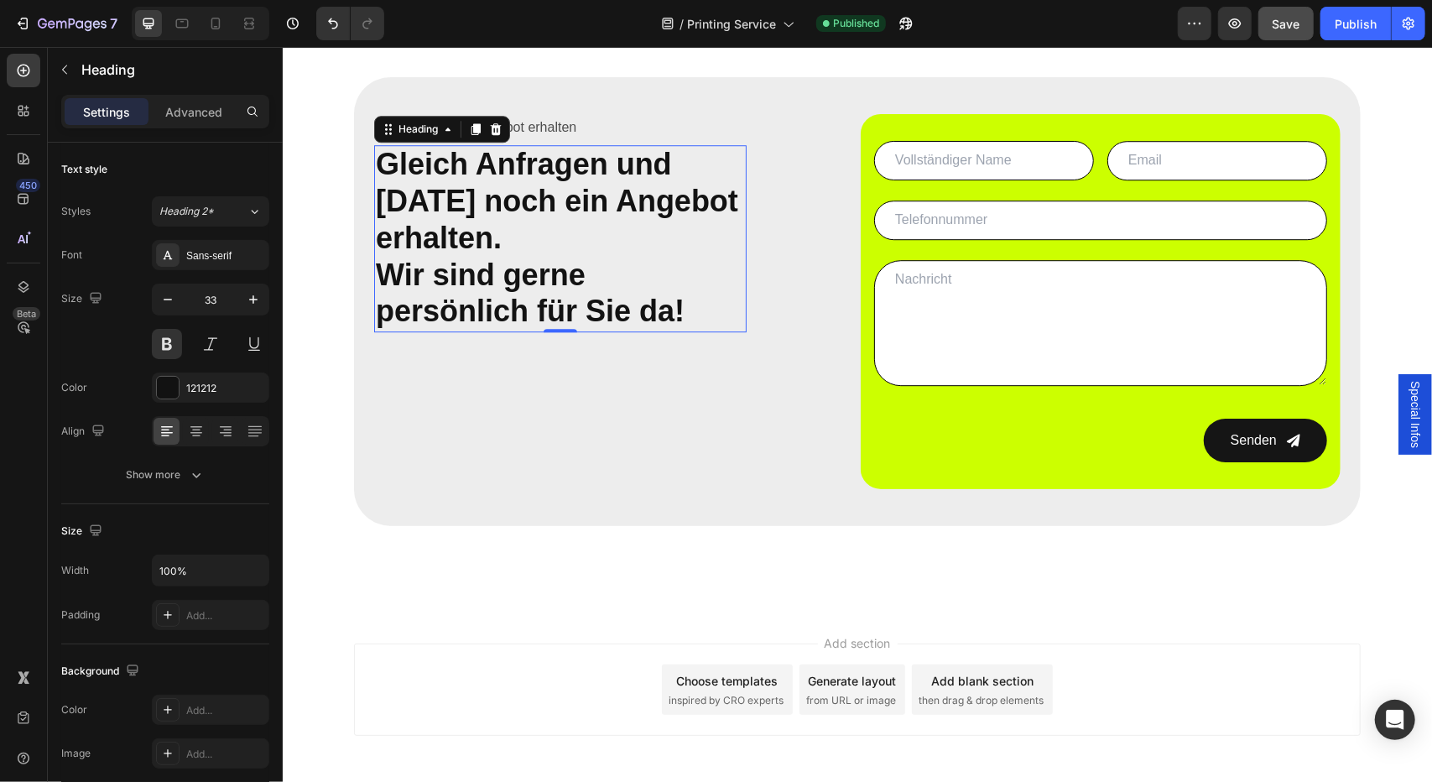
click at [70, 3] on div "7 Version history / Printing Service Published Preview Save Publish" at bounding box center [716, 24] width 1432 height 48
click at [72, 8] on button "7" at bounding box center [66, 24] width 118 height 34
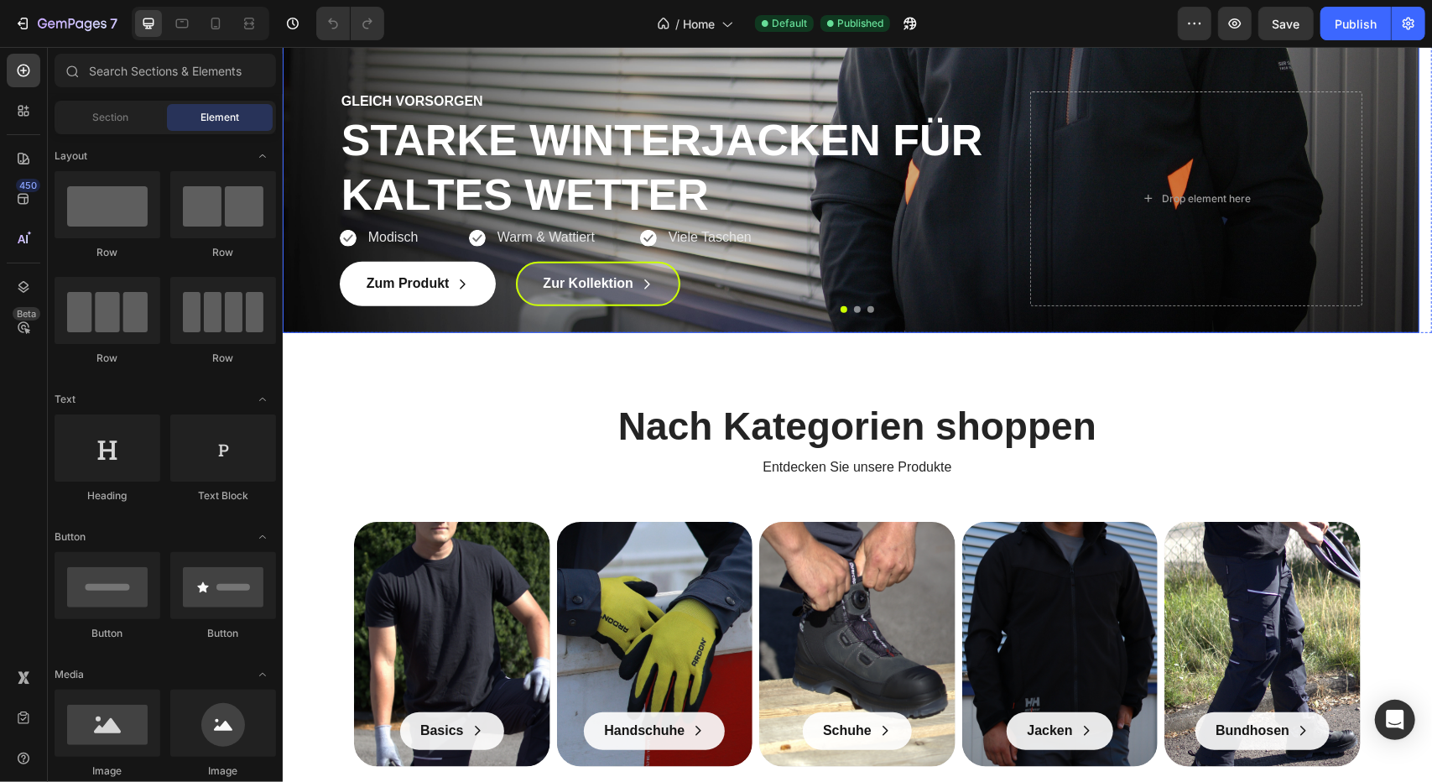
scroll to position [741, 0]
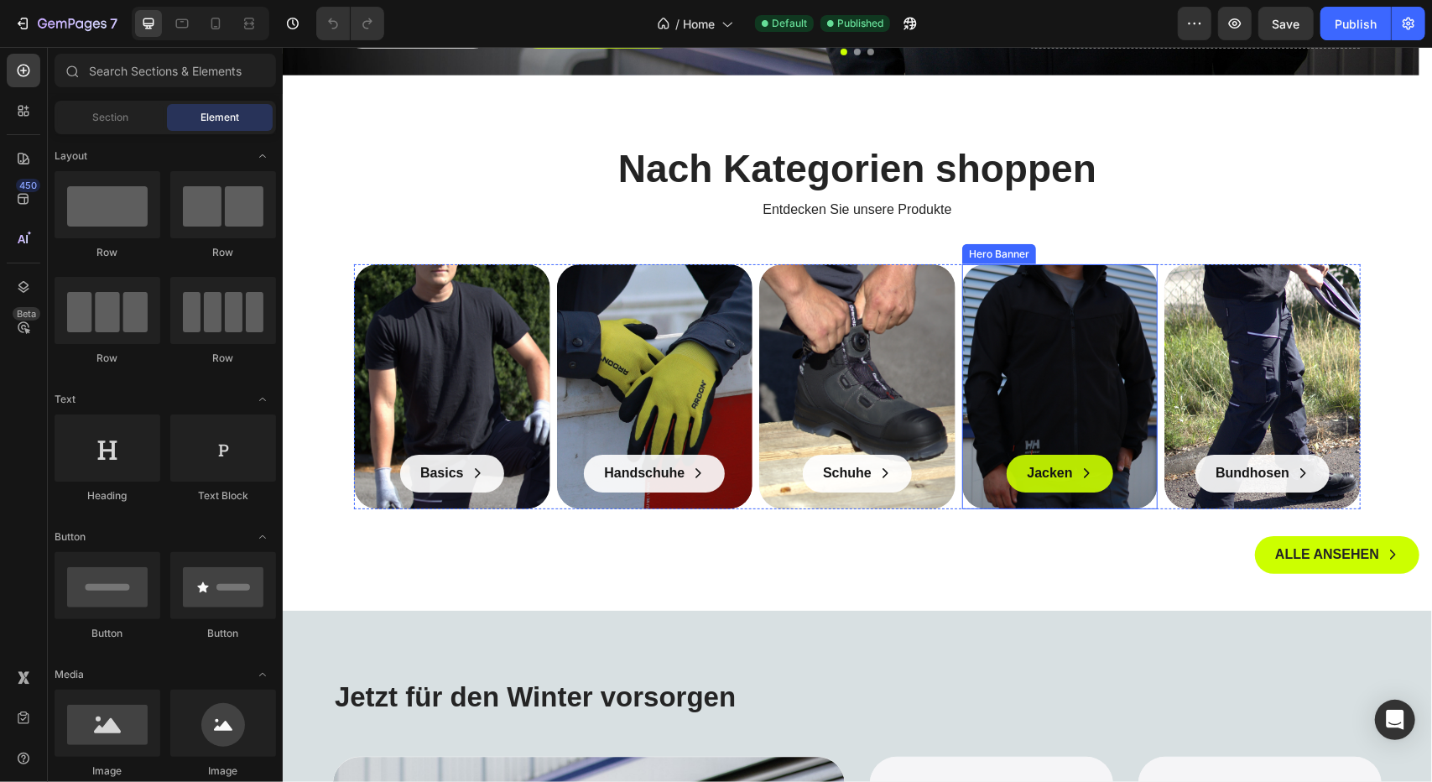
click at [1025, 488] on link "Jacken" at bounding box center [1059, 473] width 106 height 38
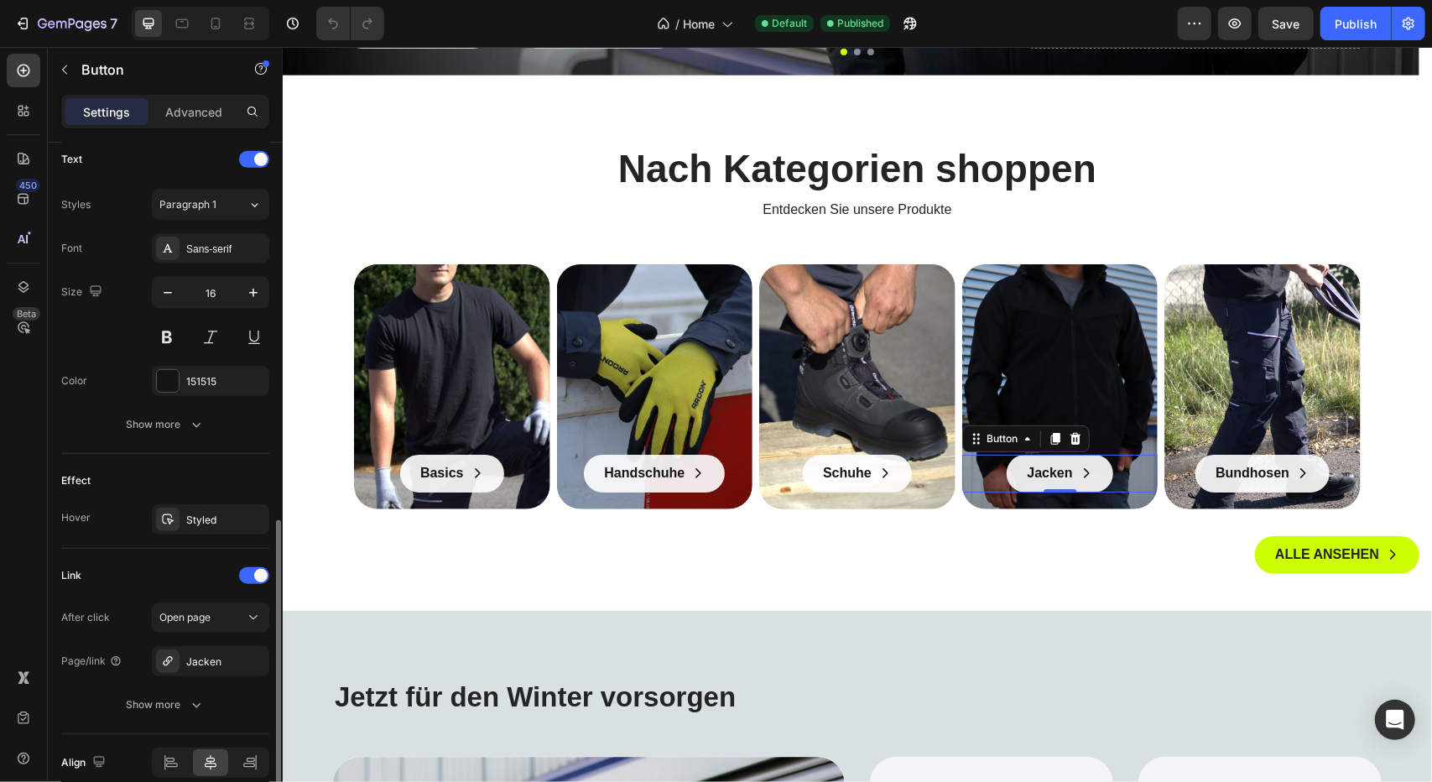
scroll to position [735, 0]
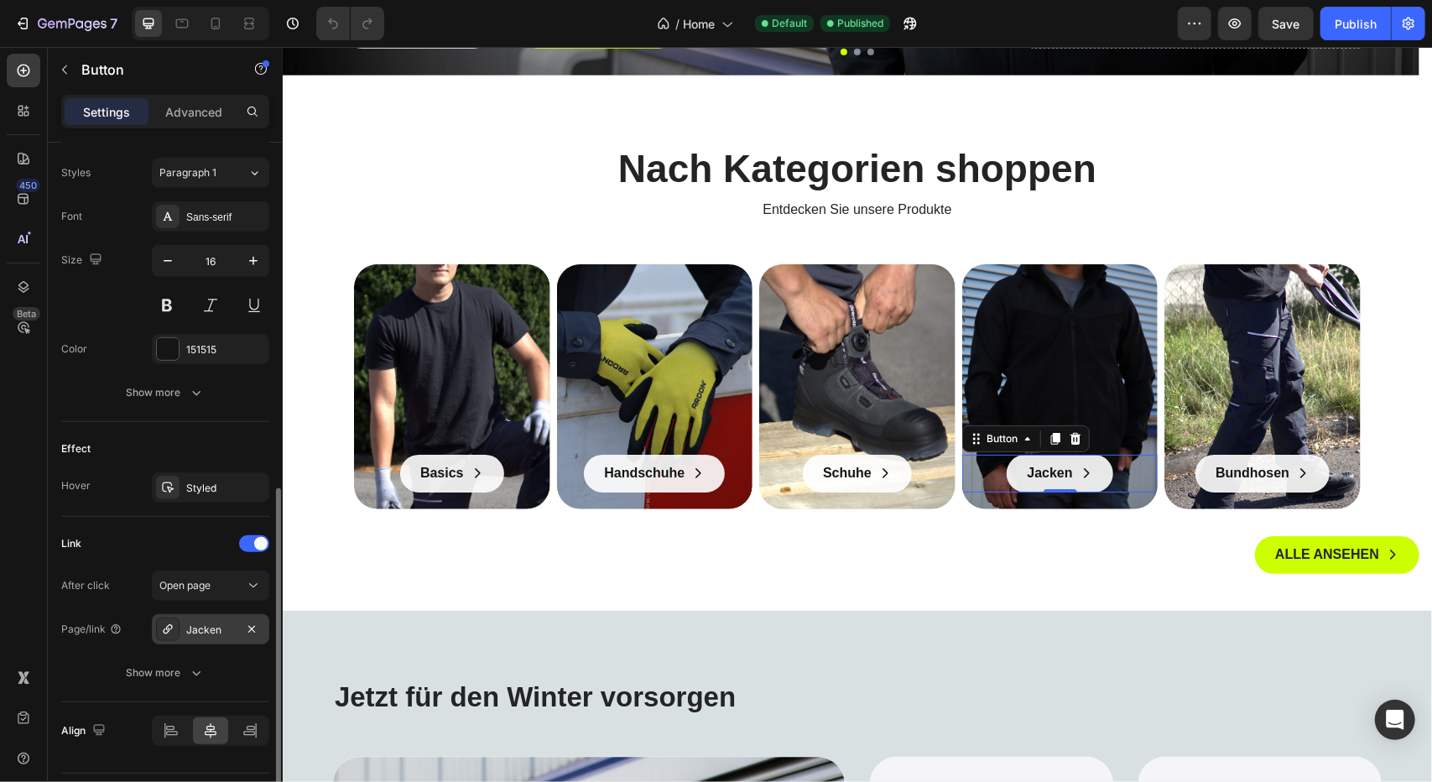
click at [211, 637] on div "Jacken" at bounding box center [210, 629] width 117 height 30
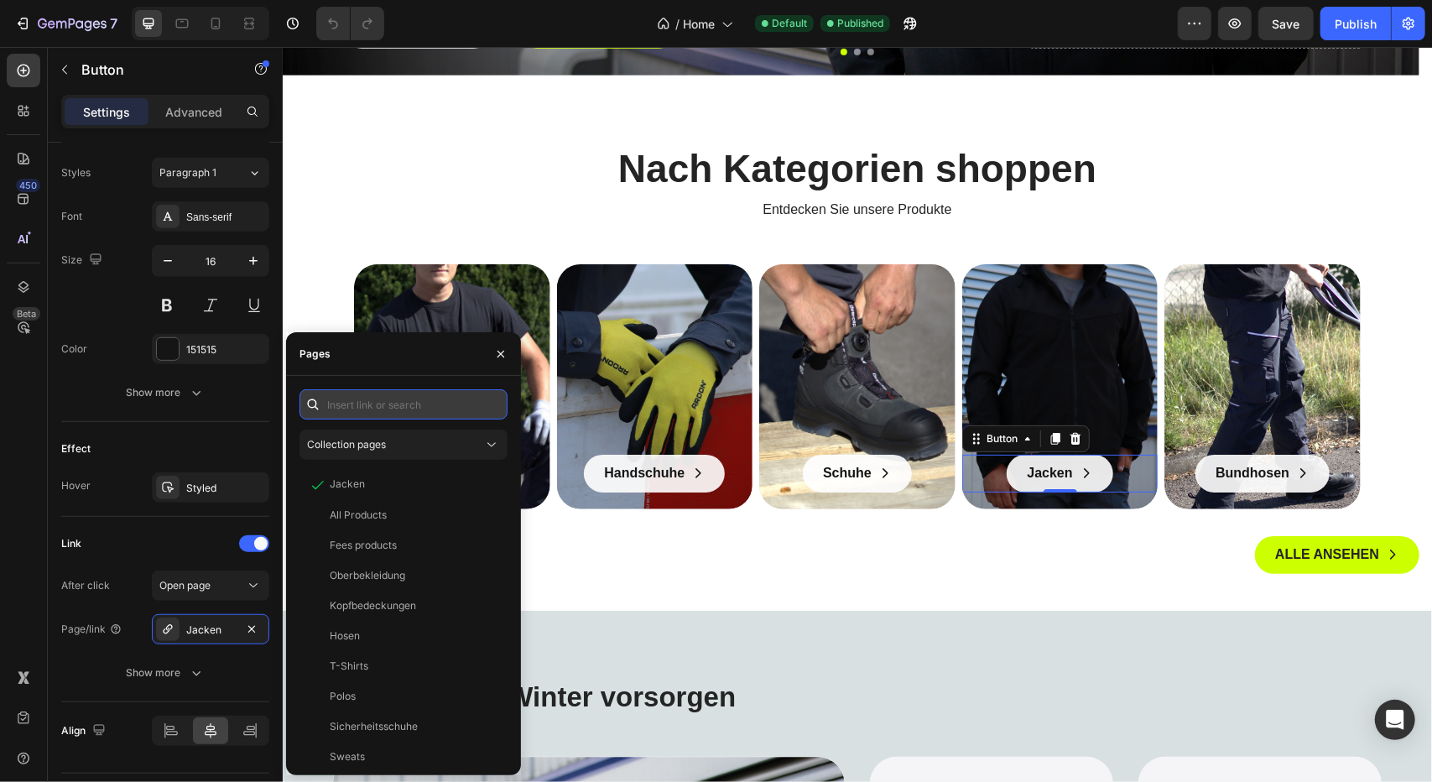
click at [382, 403] on input "text" at bounding box center [403, 404] width 208 height 30
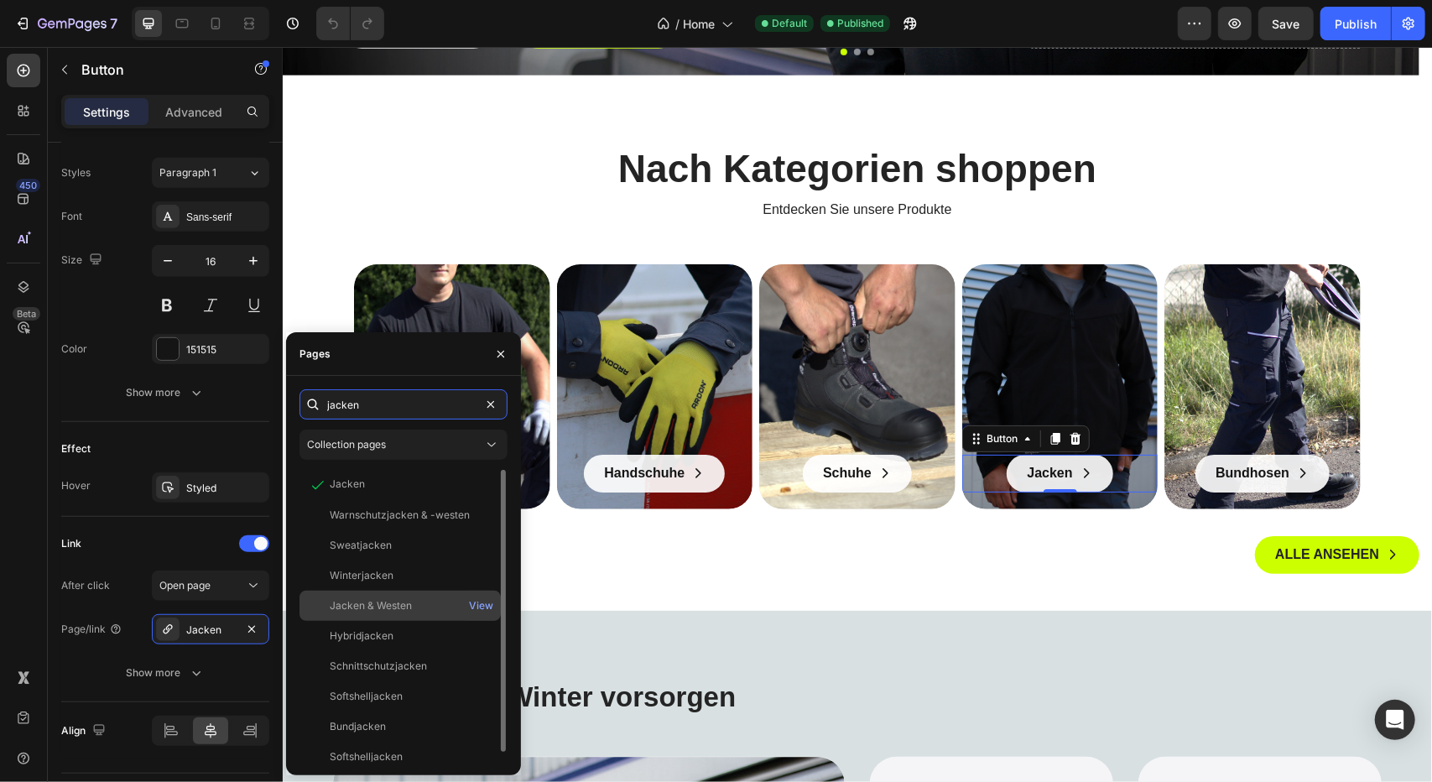
type input "jacken"
click at [377, 613] on div "Jacken & Westen View" at bounding box center [399, 606] width 201 height 30
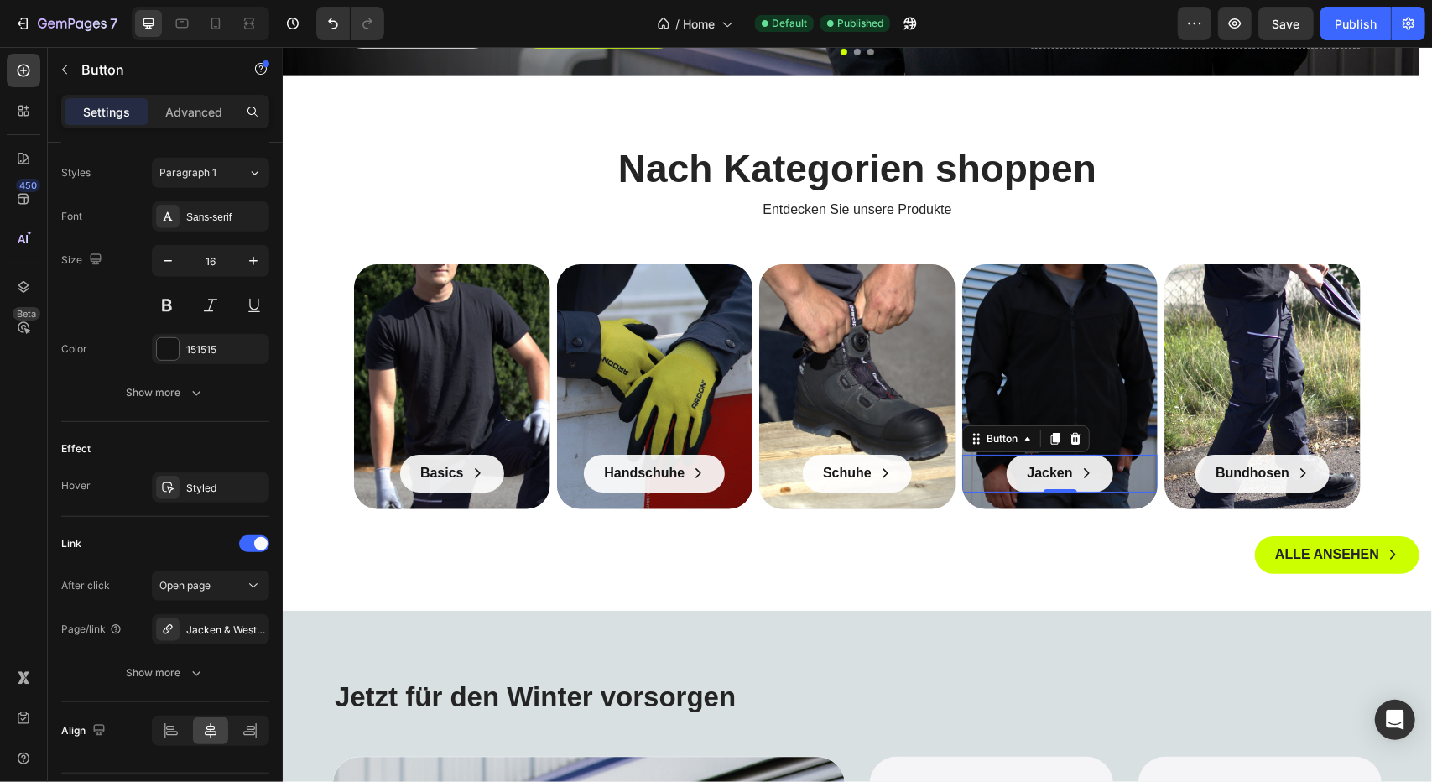
click at [29, 628] on div "450 Beta" at bounding box center [24, 357] width 34 height 607
click at [1290, 9] on button "Save" at bounding box center [1285, 24] width 55 height 34
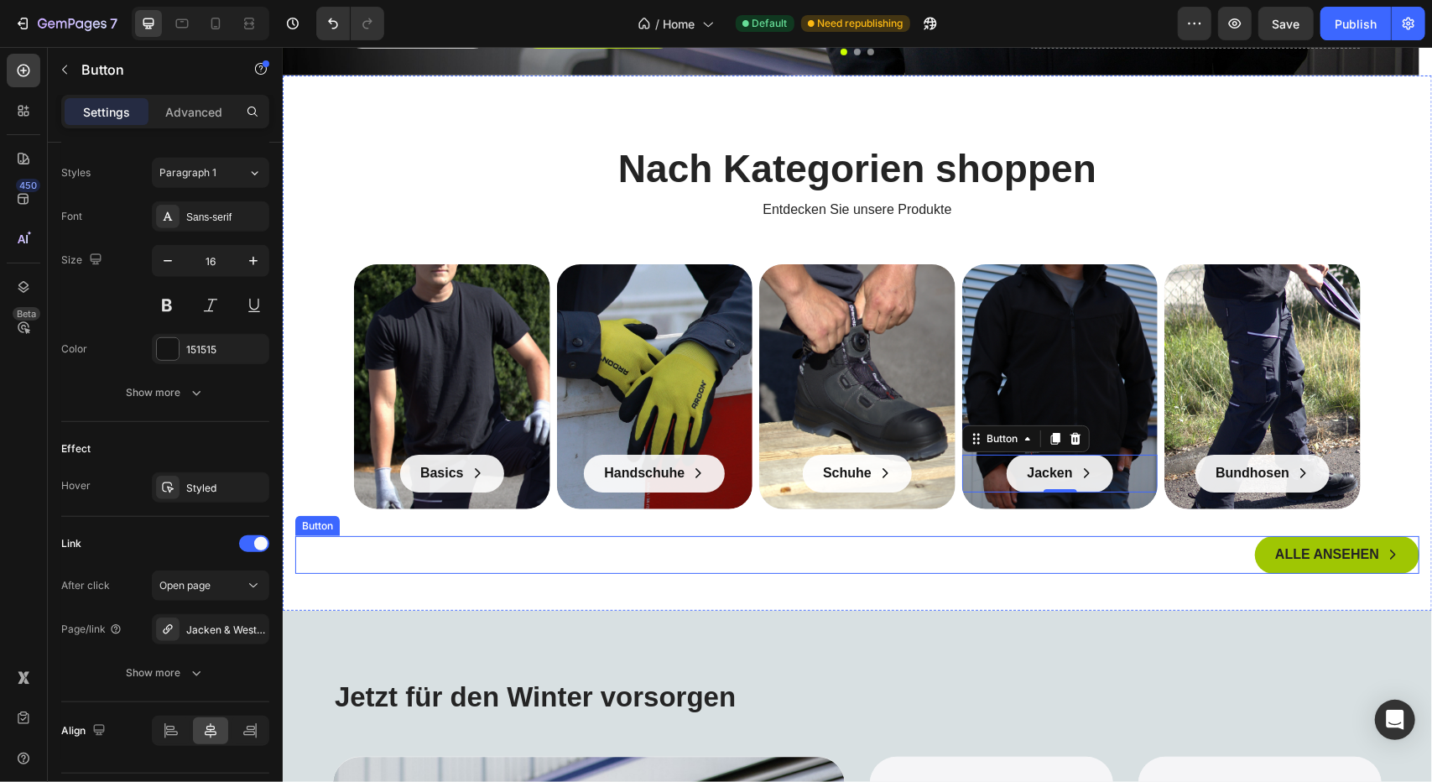
click at [1254, 544] on link "ALLE ANSEHEN" at bounding box center [1336, 554] width 164 height 38
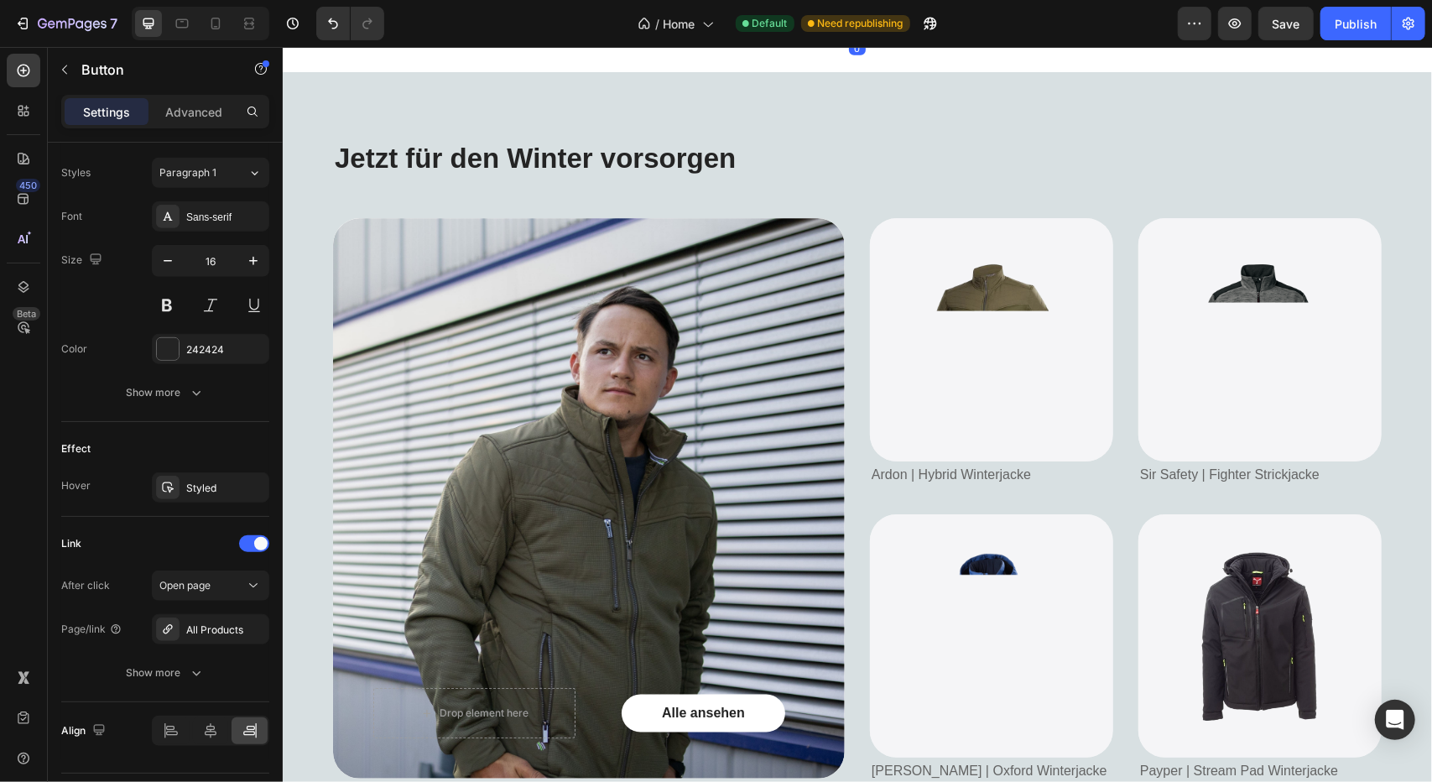
scroll to position [1288, 0]
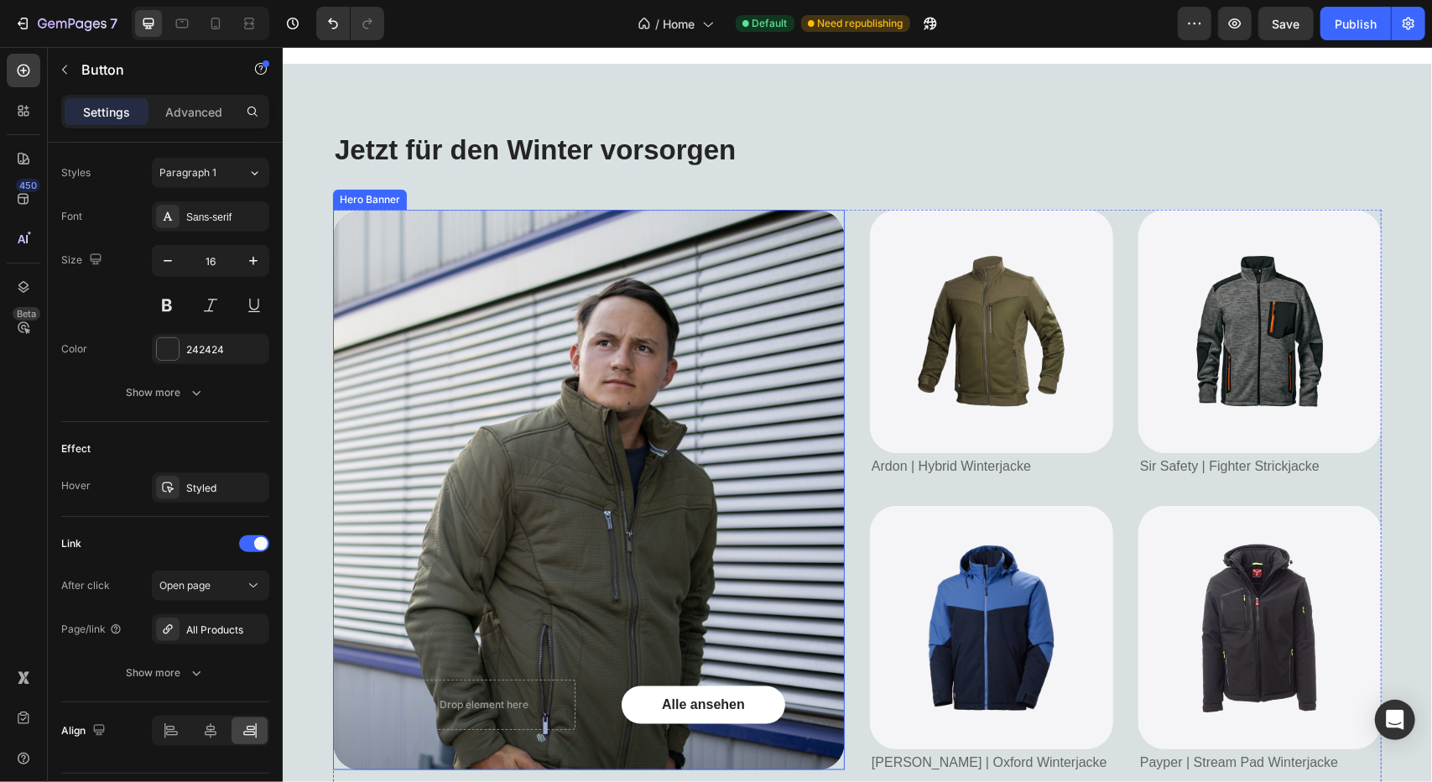
click at [693, 564] on div "Background Image" at bounding box center [588, 489] width 512 height 560
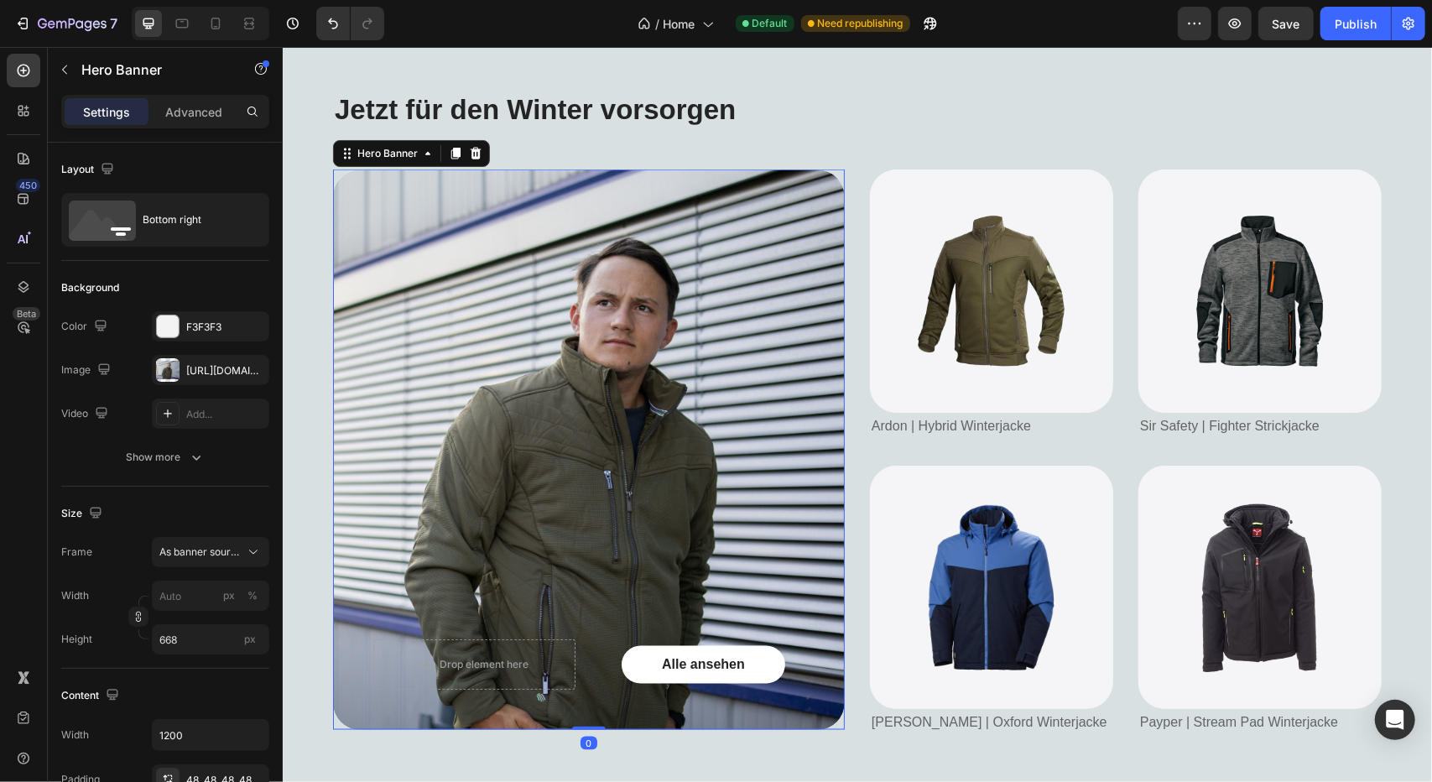
scroll to position [1325, 0]
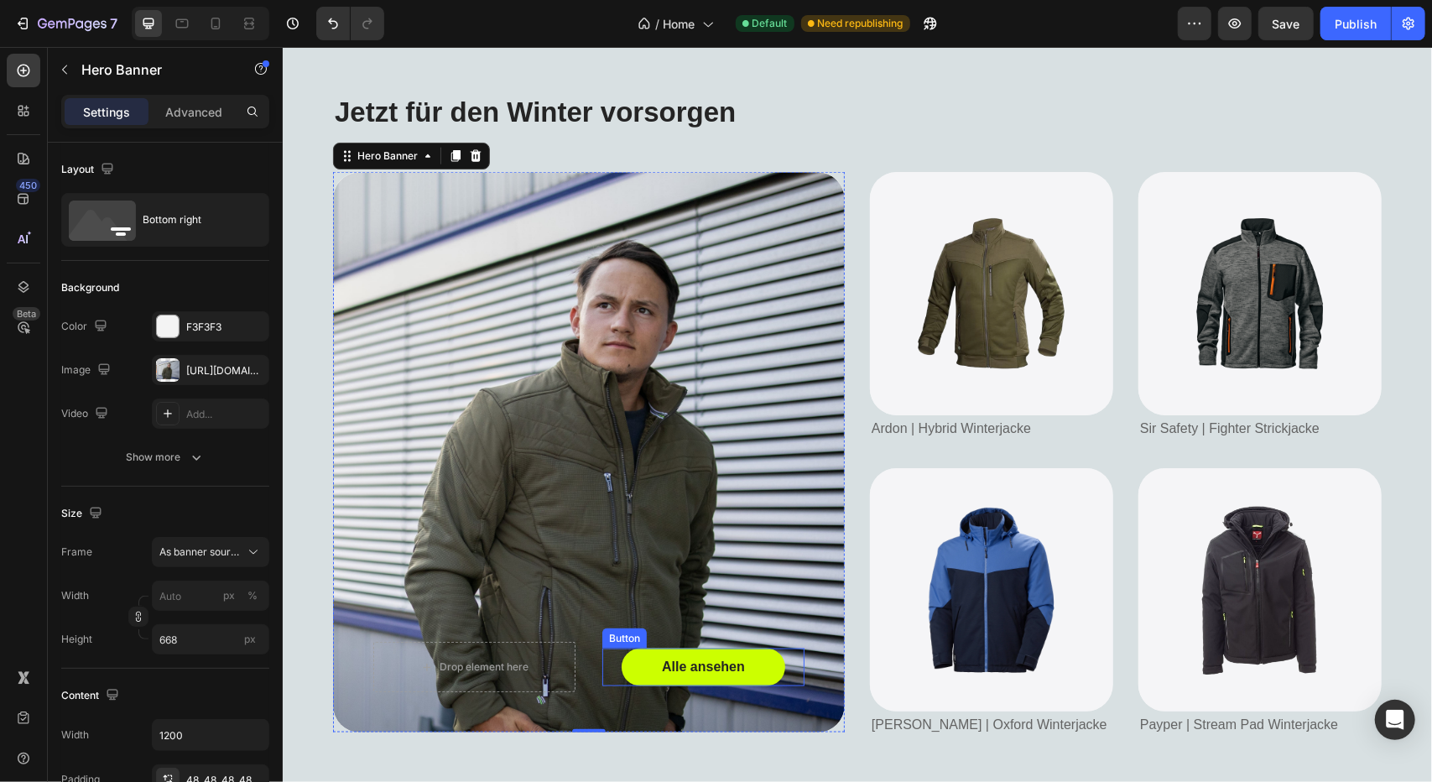
click at [630, 665] on link "Alle ansehen" at bounding box center [703, 667] width 164 height 38
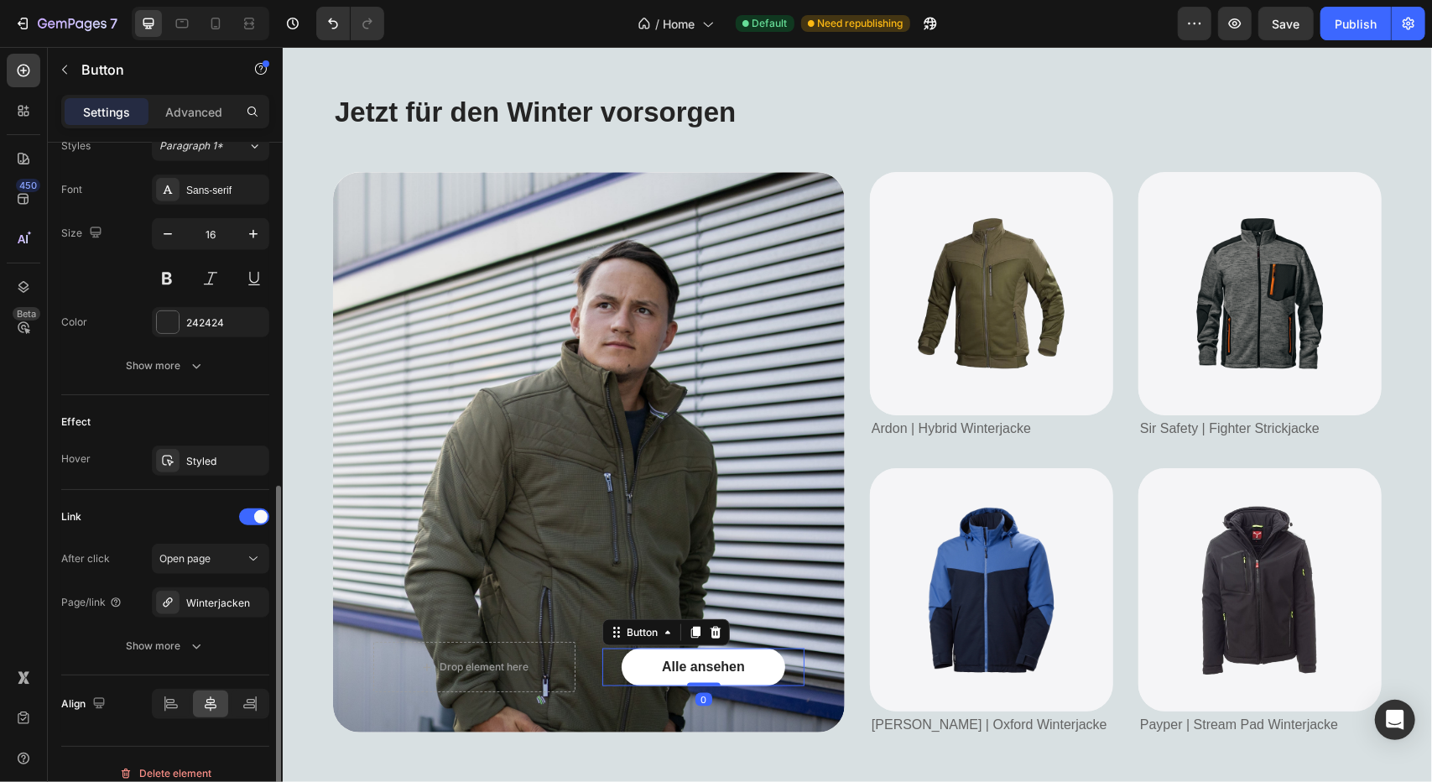
scroll to position [643, 0]
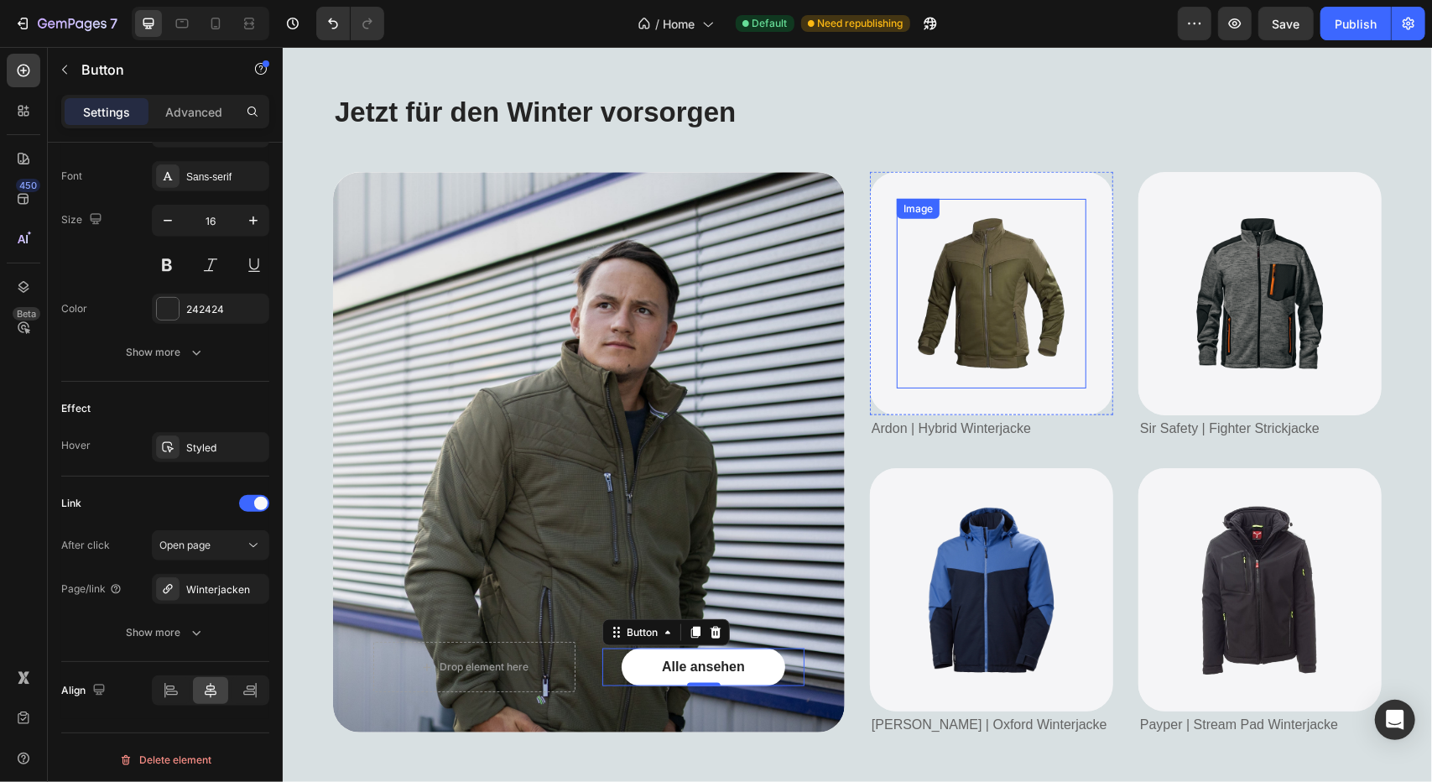
click at [1004, 306] on img at bounding box center [991, 293] width 190 height 190
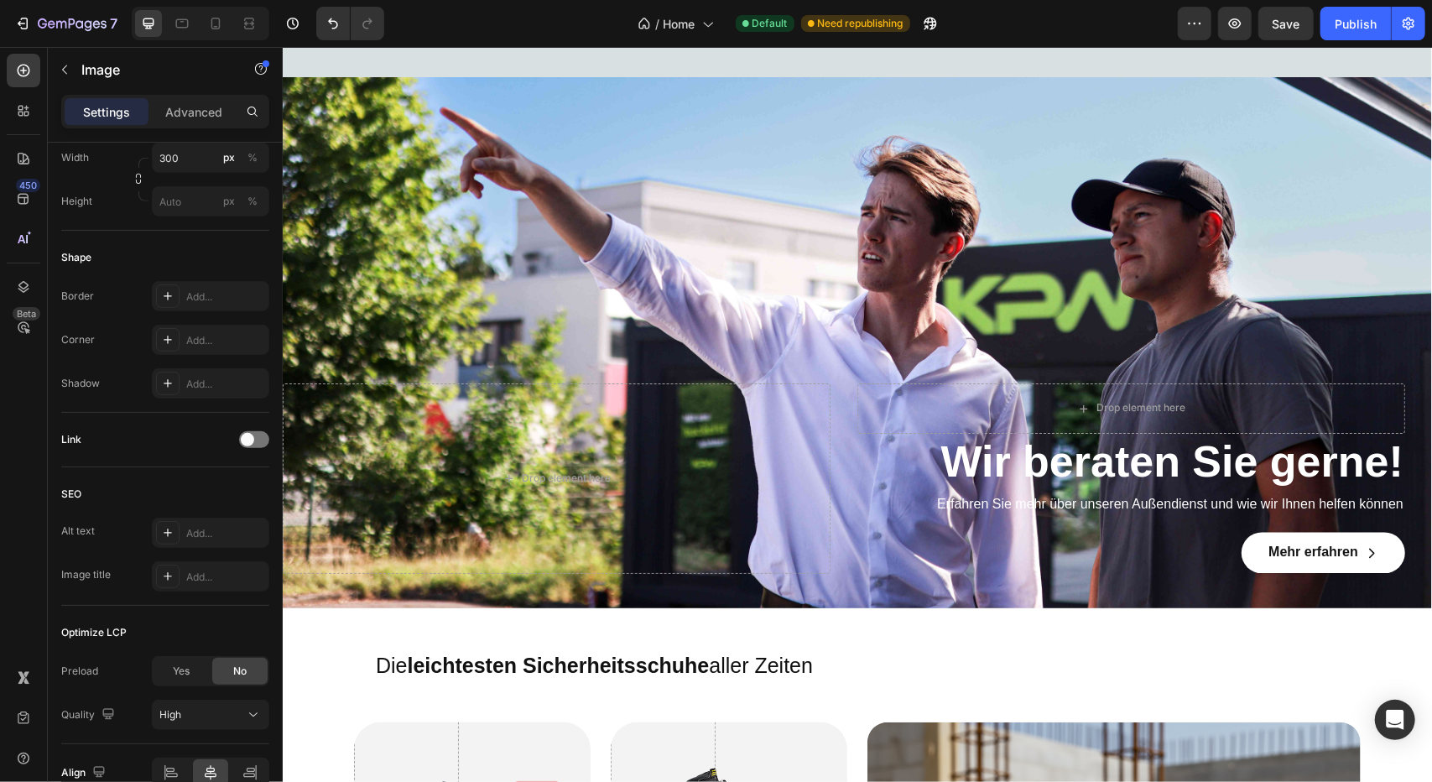
scroll to position [2095, 0]
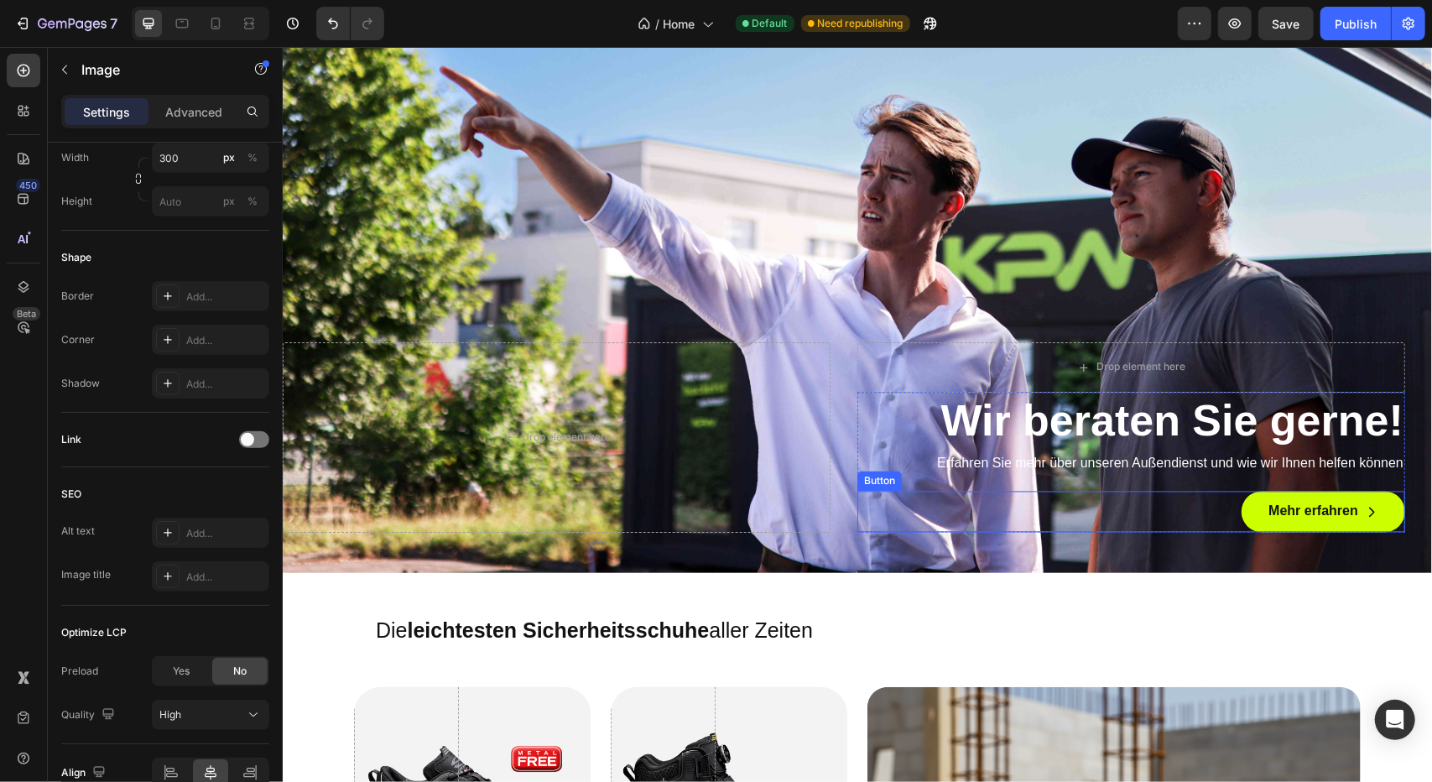
click at [1241, 507] on link "Mehr erfahren" at bounding box center [1323, 511] width 164 height 41
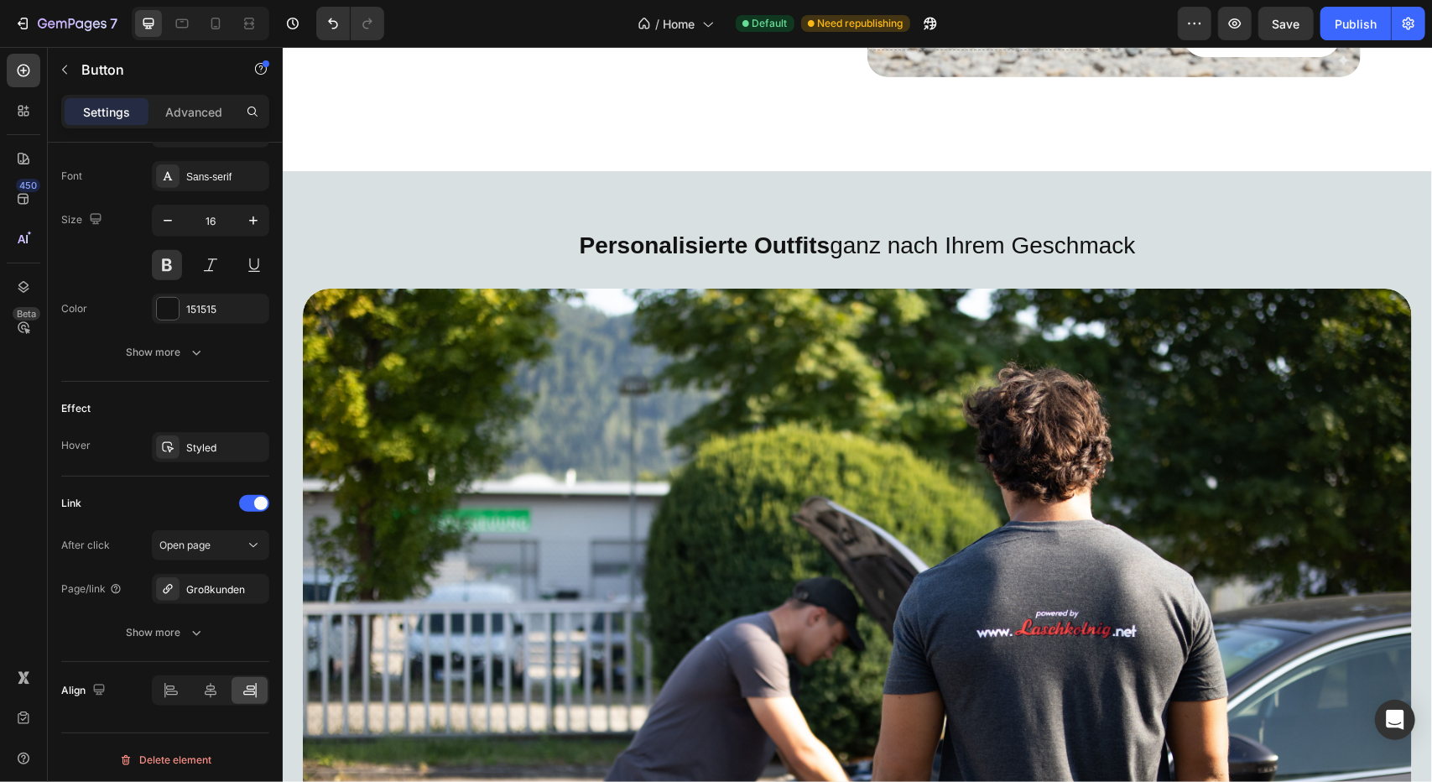
scroll to position [3194, 0]
